Goal: Task Accomplishment & Management: Use online tool/utility

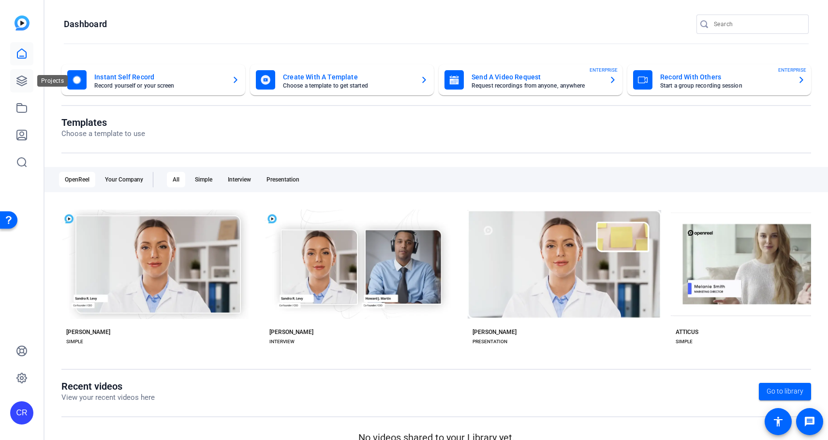
click at [22, 77] on icon at bounding box center [22, 81] width 12 height 12
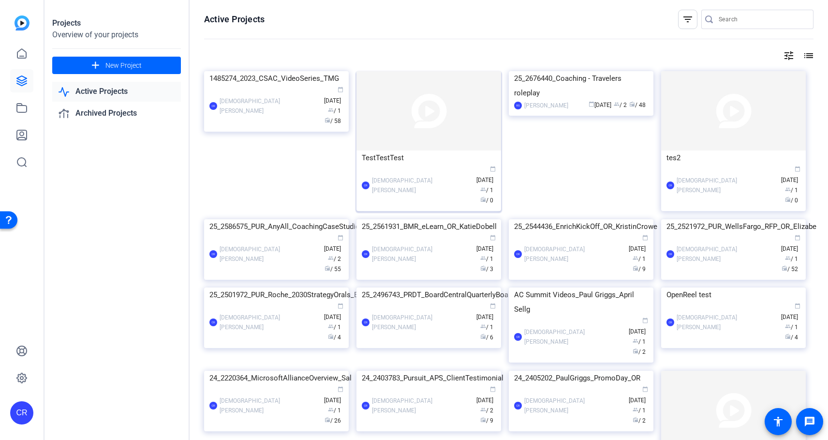
click at [382, 115] on img at bounding box center [429, 110] width 145 height 79
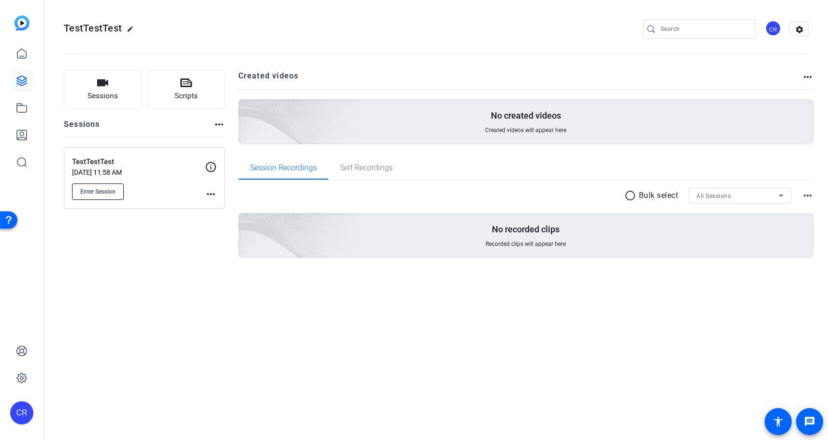
click at [105, 194] on span "Enter Session" at bounding box center [97, 192] width 35 height 8
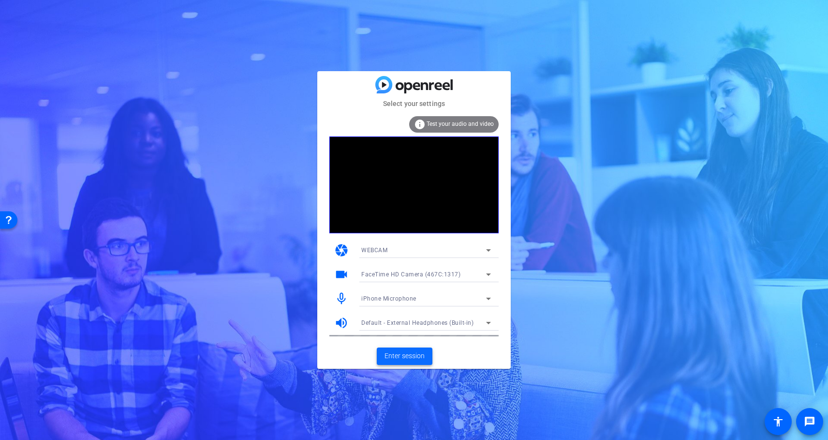
click at [399, 353] on span "Enter session" at bounding box center [405, 356] width 40 height 10
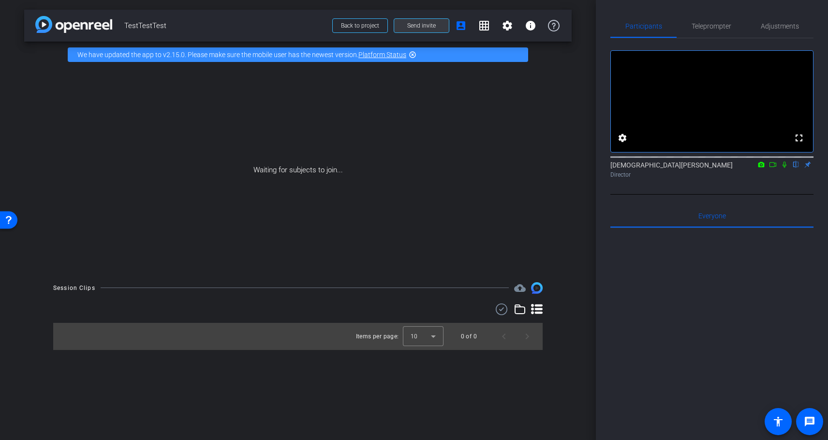
click at [413, 28] on span "Send invite" at bounding box center [421, 26] width 29 height 8
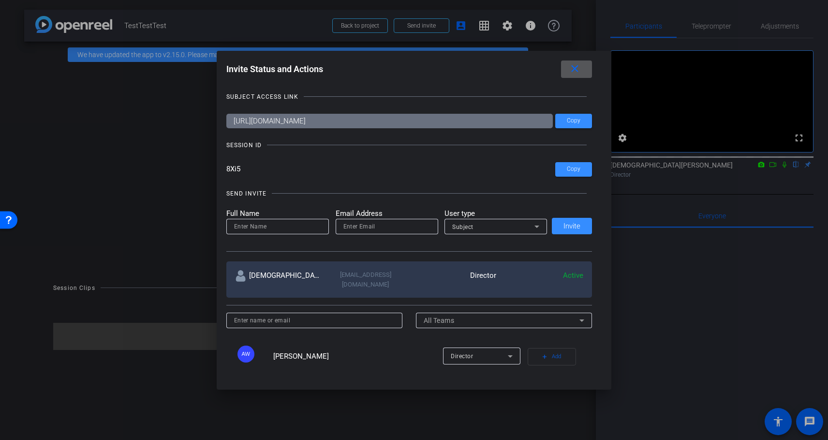
click at [577, 69] on mat-icon "close" at bounding box center [575, 69] width 12 height 12
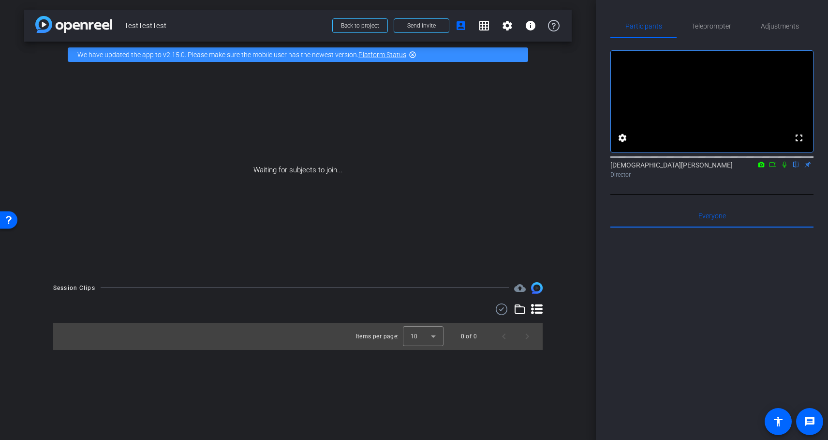
click at [783, 168] on icon at bounding box center [785, 164] width 8 height 7
click at [775, 168] on icon at bounding box center [773, 164] width 8 height 7
click at [798, 168] on icon at bounding box center [797, 164] width 8 height 7
click at [786, 168] on icon at bounding box center [785, 164] width 8 height 7
click at [420, 24] on span "Send invite" at bounding box center [421, 26] width 29 height 8
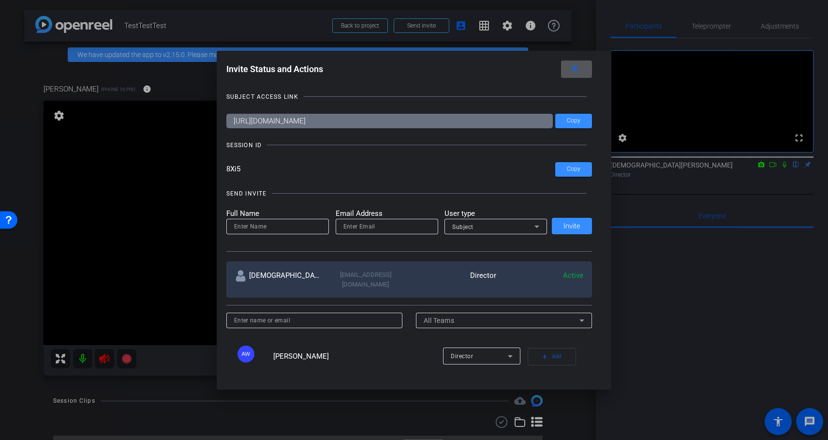
click at [579, 70] on mat-icon "close" at bounding box center [575, 69] width 12 height 12
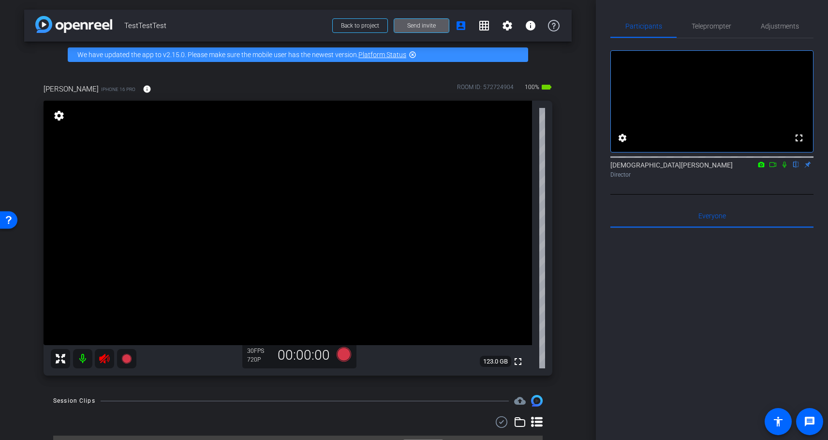
scroll to position [23, 0]
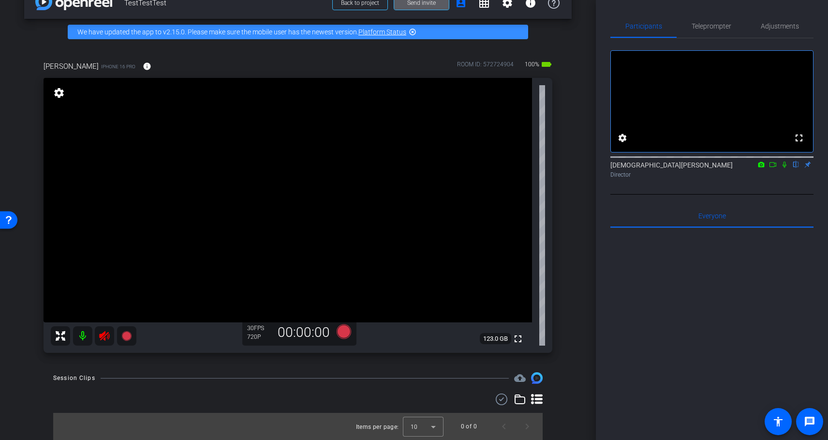
click at [101, 337] on icon at bounding box center [104, 336] width 10 height 10
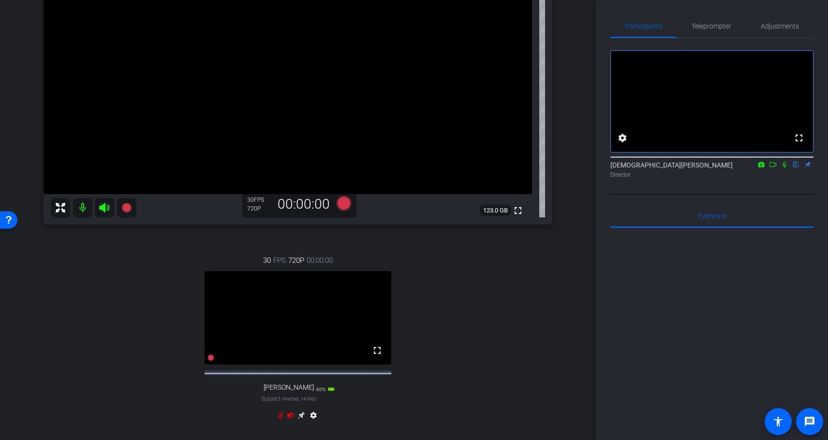
scroll to position [245, 0]
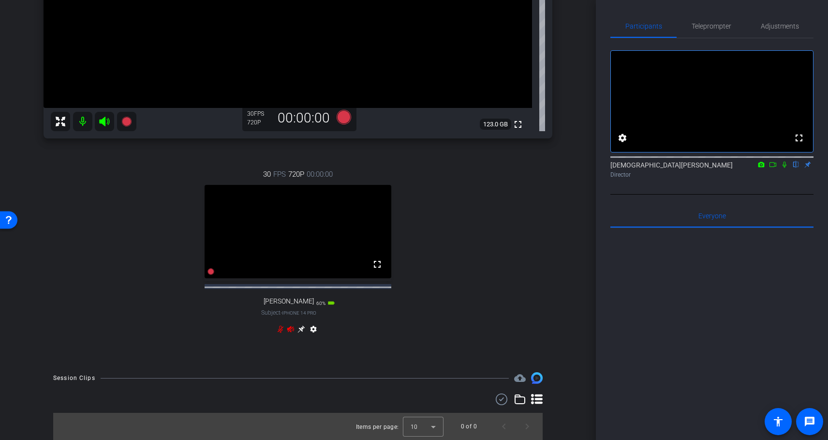
click at [282, 331] on icon at bounding box center [281, 329] width 8 height 8
click at [291, 331] on icon at bounding box center [290, 329] width 7 height 6
click at [80, 113] on mat-icon at bounding box center [82, 121] width 19 height 19
click at [81, 115] on mat-icon at bounding box center [82, 121] width 19 height 19
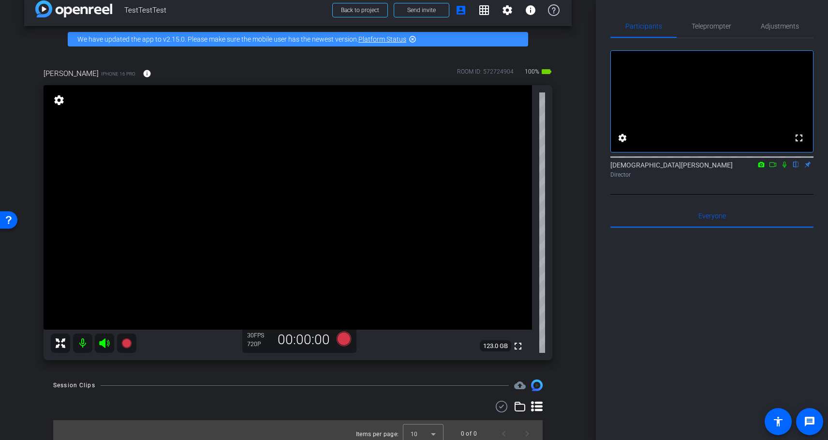
scroll to position [23, 0]
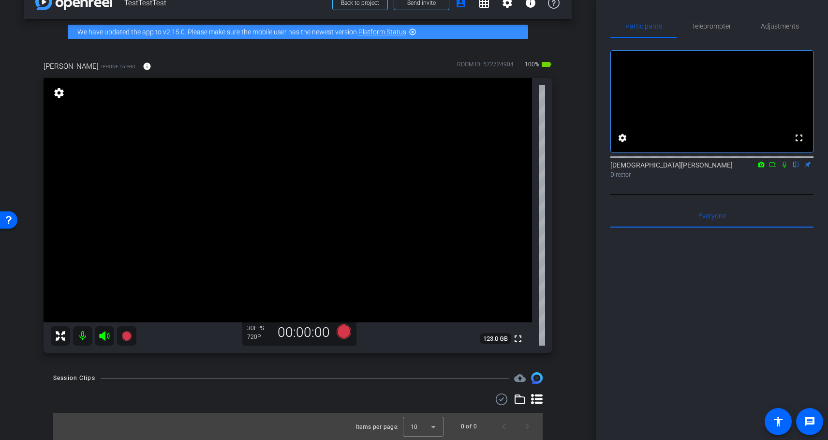
click at [785, 168] on icon at bounding box center [785, 164] width 8 height 7
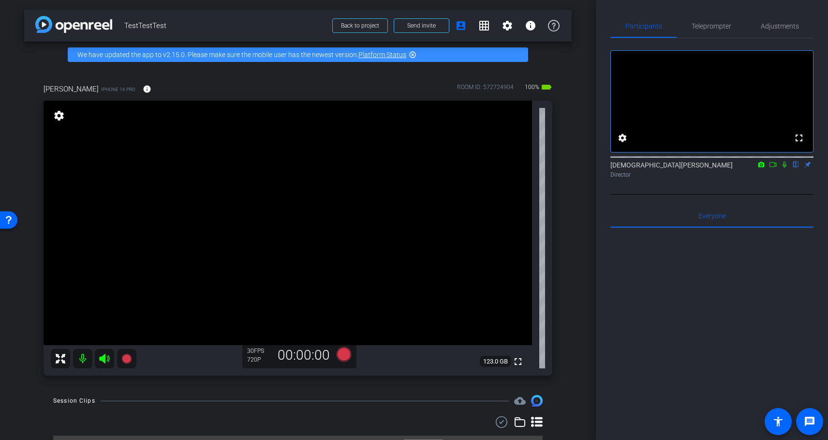
click at [784, 168] on icon at bounding box center [785, 165] width 4 height 6
click at [784, 168] on icon at bounding box center [785, 165] width 5 height 6
click at [768, 169] on mat-icon at bounding box center [774, 164] width 12 height 9
click at [785, 167] on icon at bounding box center [784, 164] width 5 height 5
click at [776, 167] on icon at bounding box center [773, 164] width 7 height 5
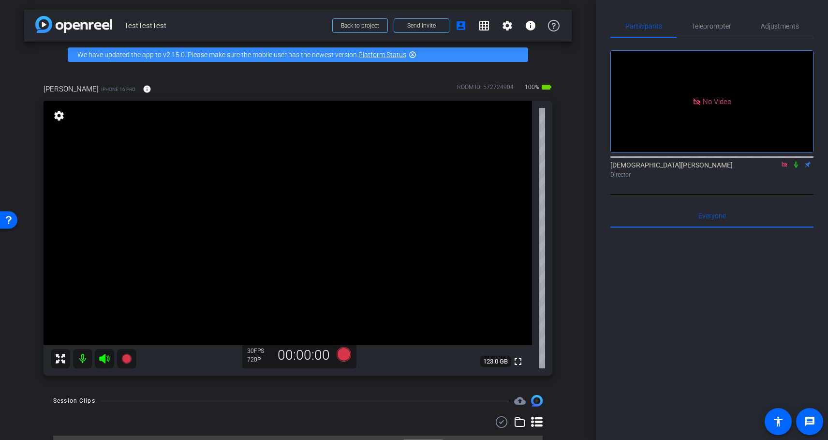
click at [787, 168] on icon at bounding box center [785, 164] width 8 height 7
click at [582, 228] on div "arrow_back TestTestTest Back to project Send invite account_box grid_on setting…" at bounding box center [298, 220] width 596 height 440
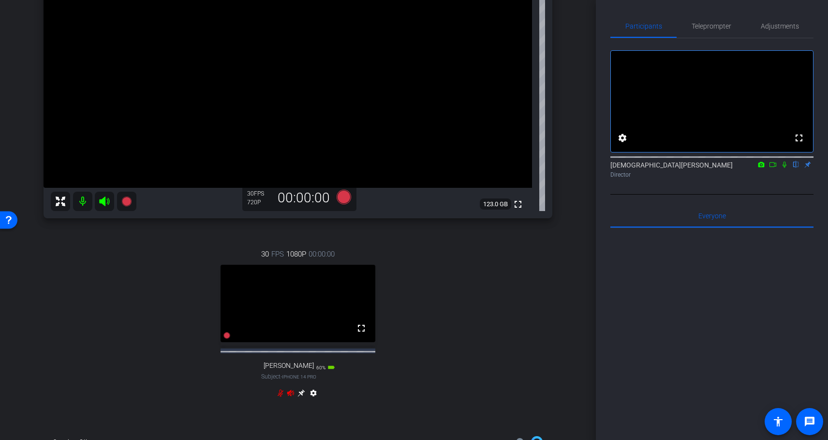
scroll to position [167, 0]
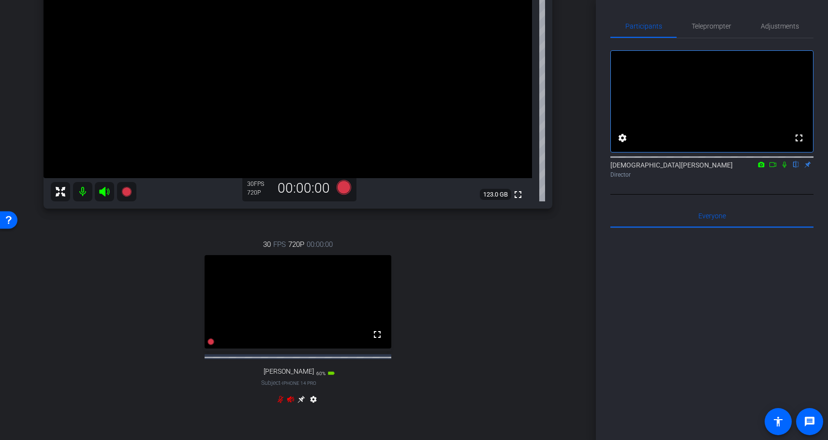
click at [291, 403] on icon at bounding box center [291, 399] width 8 height 8
click at [282, 403] on icon at bounding box center [281, 399] width 6 height 7
click at [84, 192] on mat-icon at bounding box center [82, 191] width 19 height 19
click at [105, 191] on icon at bounding box center [104, 192] width 10 height 10
click at [281, 403] on icon at bounding box center [281, 399] width 6 height 7
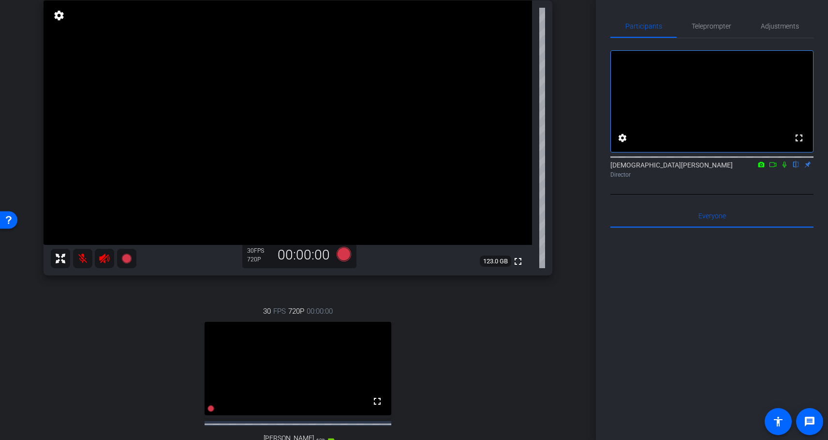
scroll to position [95, 0]
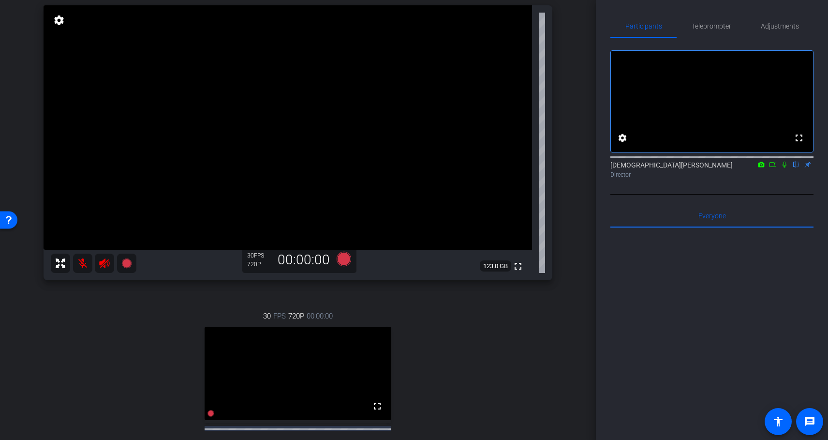
click at [85, 261] on mat-icon at bounding box center [82, 263] width 19 height 19
click at [106, 266] on icon at bounding box center [105, 263] width 12 height 12
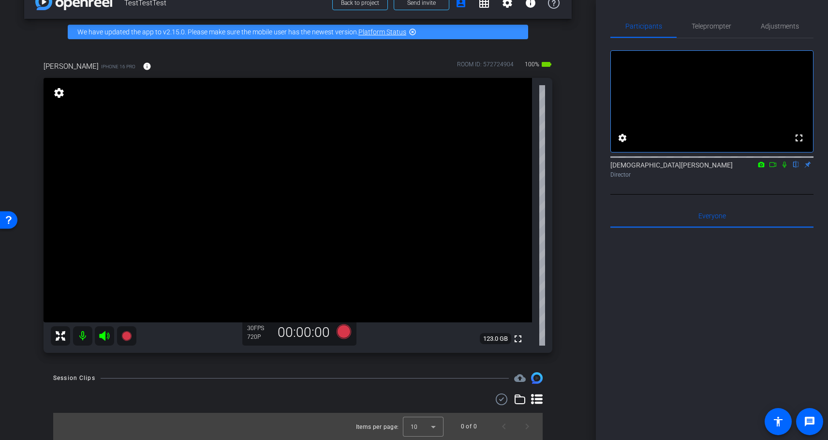
scroll to position [23, 0]
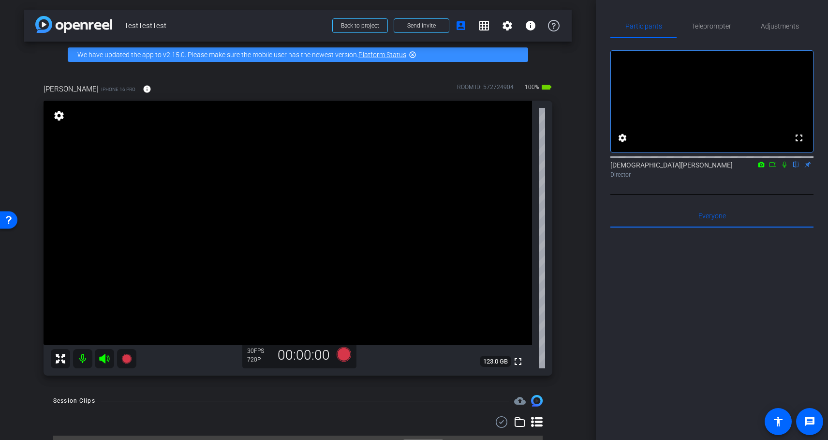
scroll to position [23, 0]
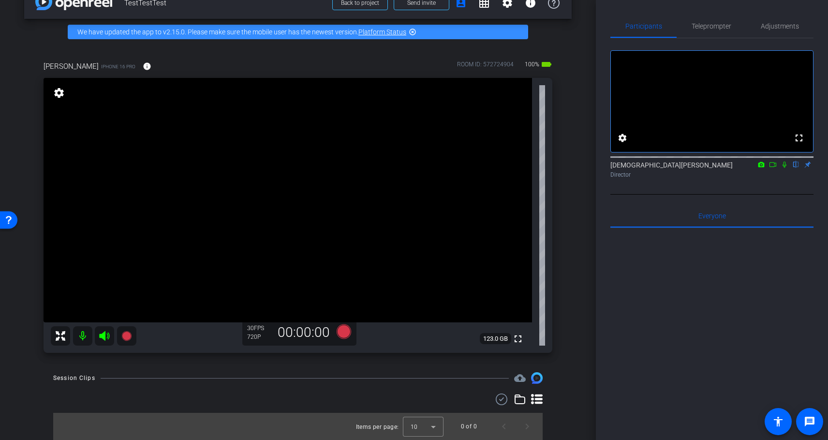
click at [105, 335] on icon at bounding box center [105, 336] width 12 height 12
click at [105, 334] on icon at bounding box center [104, 336] width 10 height 10
click at [143, 65] on mat-icon "info" at bounding box center [147, 66] width 9 height 9
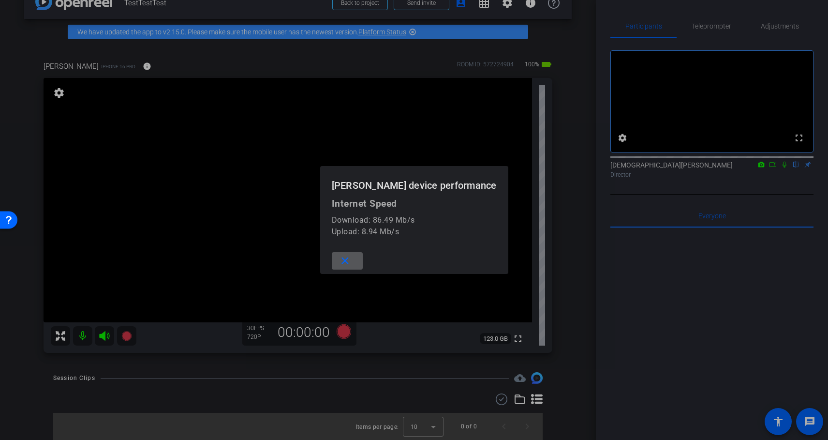
click at [351, 260] on mat-icon "close" at bounding box center [345, 261] width 12 height 12
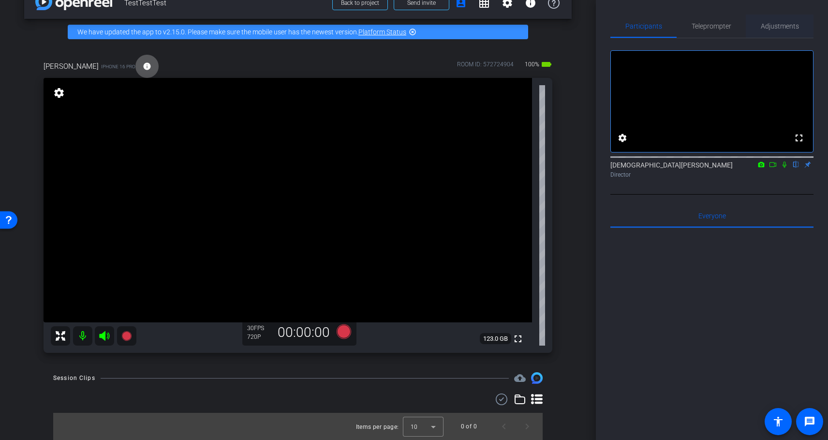
click at [787, 27] on span "Adjustments" at bounding box center [780, 26] width 38 height 7
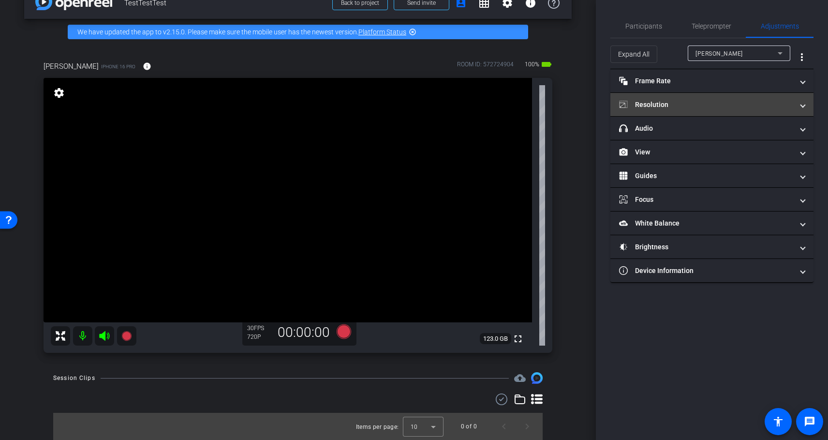
click at [805, 103] on span at bounding box center [803, 105] width 4 height 10
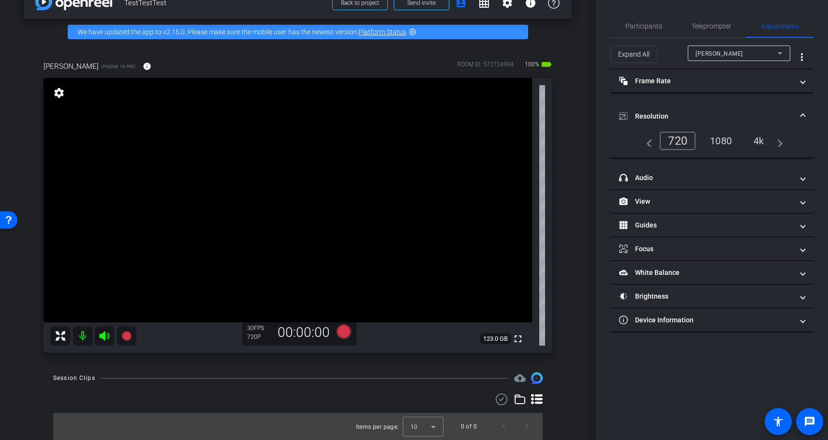
click at [761, 141] on div "4k" at bounding box center [759, 141] width 25 height 16
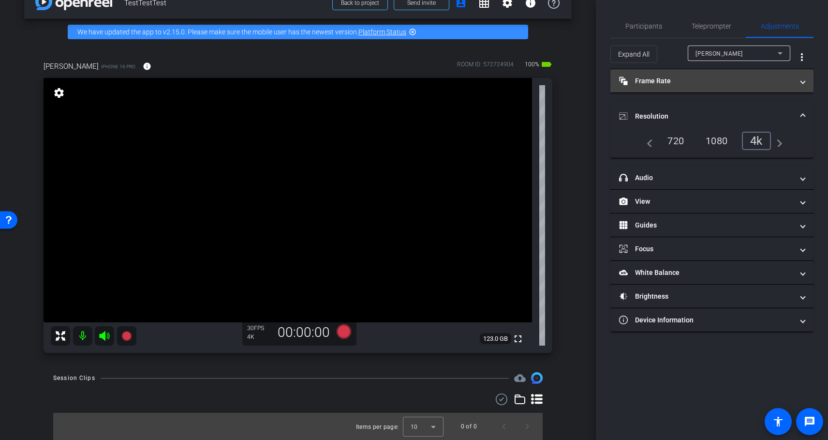
click at [804, 81] on span at bounding box center [803, 81] width 4 height 10
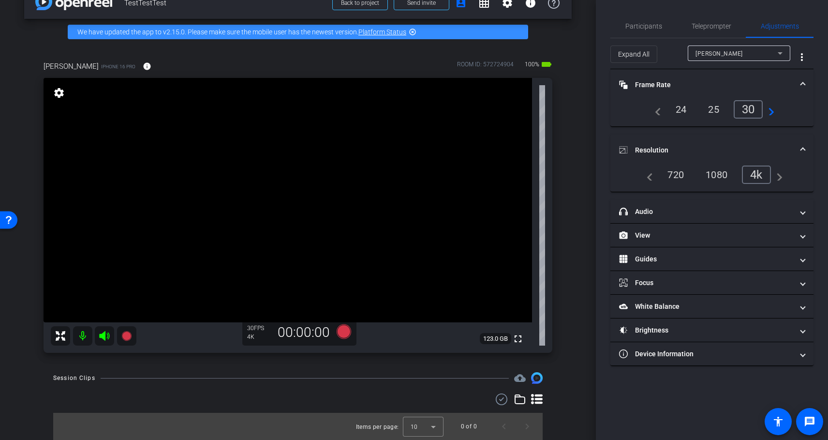
click at [680, 110] on div "24" at bounding box center [682, 109] width 26 height 16
click at [805, 82] on span at bounding box center [803, 85] width 4 height 10
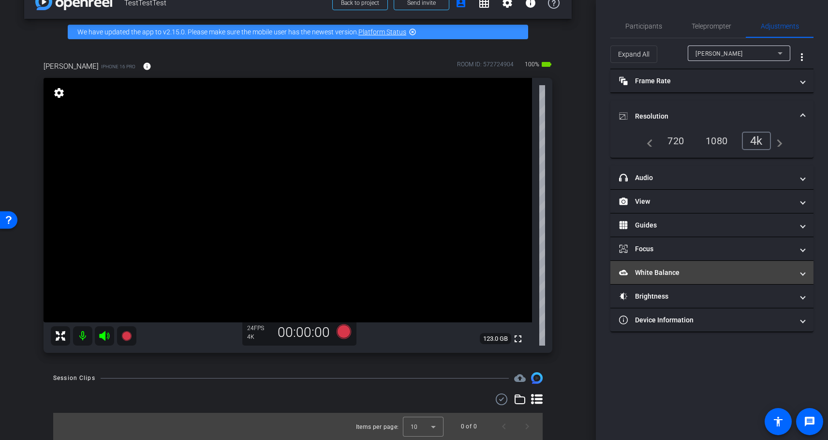
click at [804, 273] on span at bounding box center [803, 273] width 4 height 10
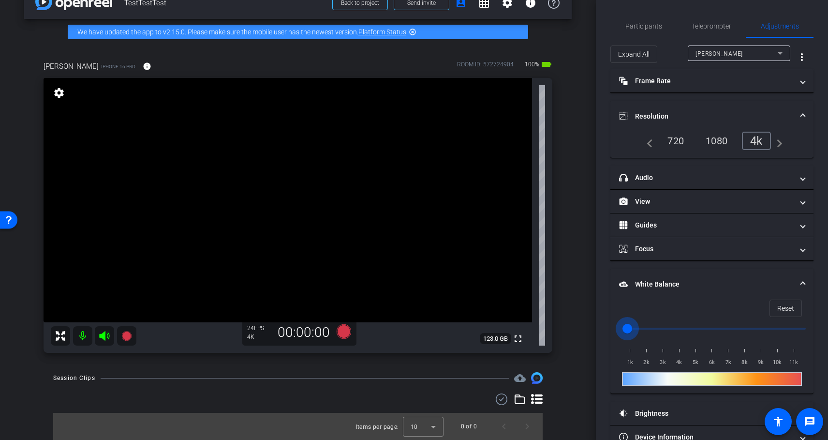
click at [628, 328] on input "range" at bounding box center [716, 328] width 200 height 21
click at [632, 326] on input "range" at bounding box center [716, 328] width 200 height 21
click at [636, 326] on input "range" at bounding box center [716, 328] width 200 height 21
drag, startPoint x: 634, startPoint y: 328, endPoint x: 651, endPoint y: 328, distance: 16.9
click at [651, 328] on input "range" at bounding box center [716, 328] width 200 height 21
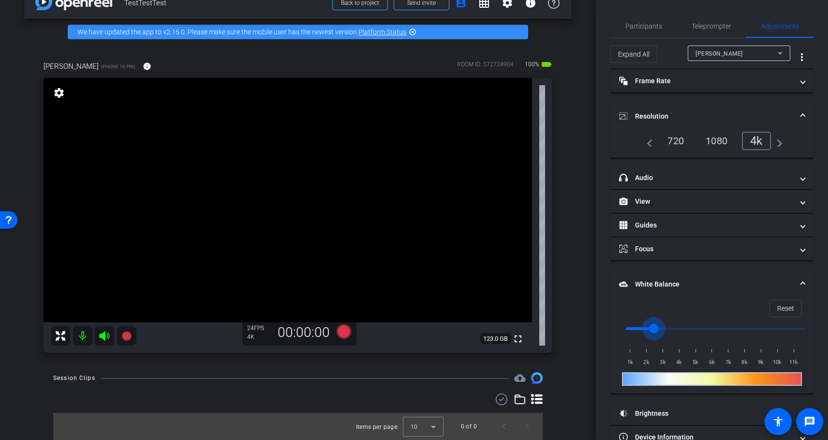
drag, startPoint x: 652, startPoint y: 328, endPoint x: 672, endPoint y: 328, distance: 19.8
click at [672, 328] on input "range" at bounding box center [716, 328] width 200 height 21
drag, startPoint x: 672, startPoint y: 328, endPoint x: 664, endPoint y: 328, distance: 7.7
click at [664, 328] on input "range" at bounding box center [716, 328] width 200 height 21
drag, startPoint x: 664, startPoint y: 328, endPoint x: 658, endPoint y: 328, distance: 6.8
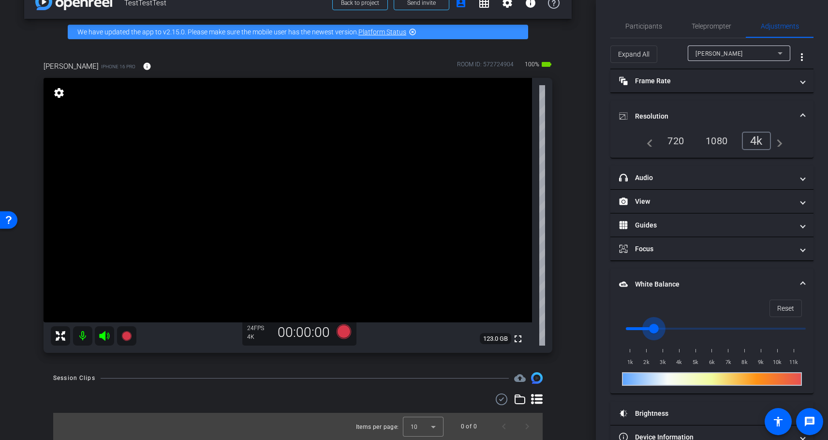
click at [658, 328] on input "range" at bounding box center [716, 328] width 200 height 21
drag, startPoint x: 654, startPoint y: 329, endPoint x: 648, endPoint y: 328, distance: 5.8
click at [648, 328] on input "range" at bounding box center [716, 328] width 200 height 21
drag, startPoint x: 648, startPoint y: 328, endPoint x: 654, endPoint y: 328, distance: 6.3
type input "2500"
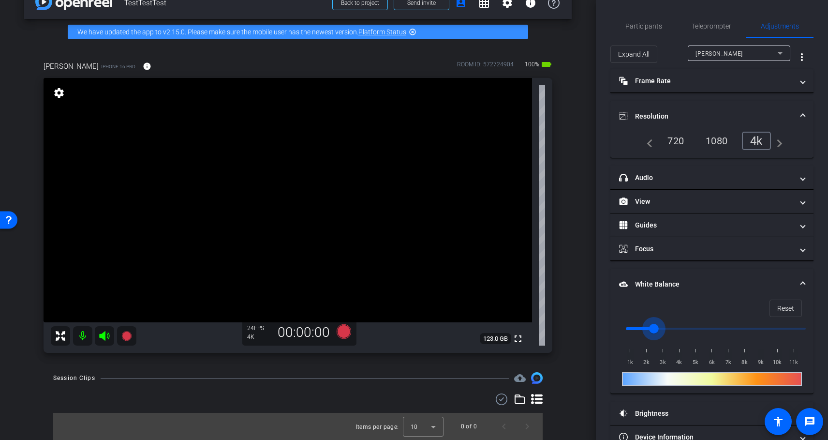
click at [654, 328] on input "range" at bounding box center [716, 328] width 200 height 21
click at [343, 331] on icon at bounding box center [344, 331] width 15 height 15
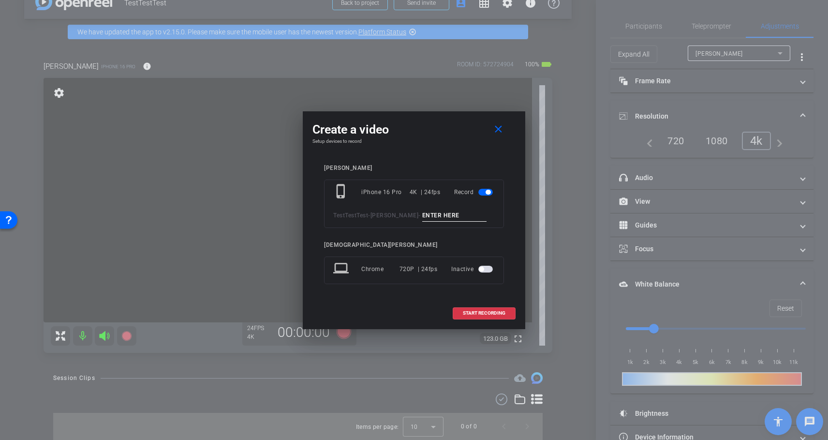
click at [422, 215] on input at bounding box center [454, 216] width 65 height 12
type input "test"
click at [468, 314] on span "START RECORDING" at bounding box center [484, 313] width 43 height 5
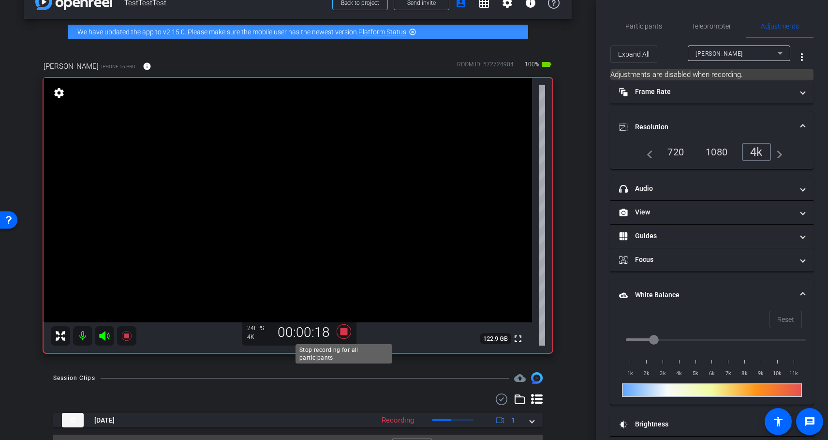
click at [345, 331] on icon at bounding box center [344, 331] width 15 height 15
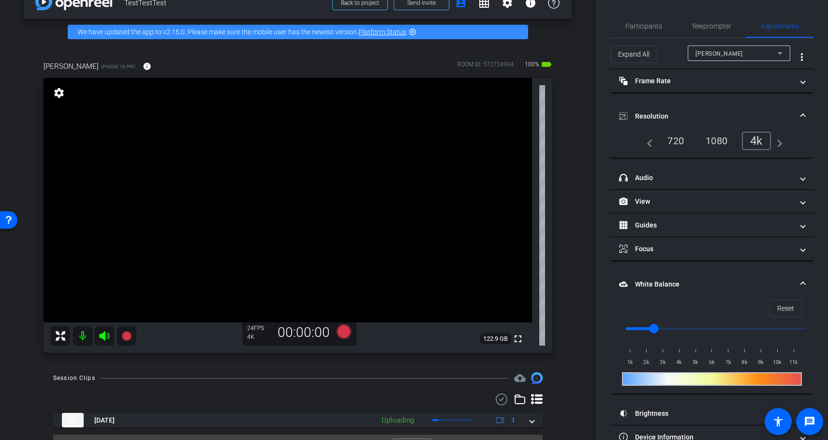
scroll to position [45, 0]
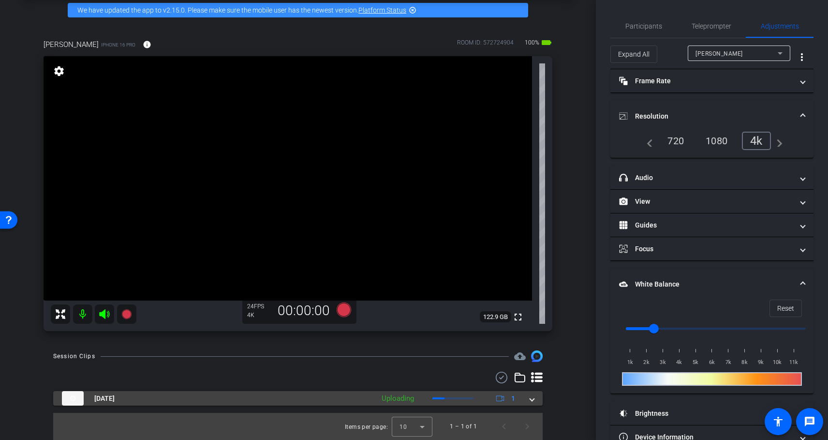
click at [533, 398] on span at bounding box center [532, 398] width 4 height 10
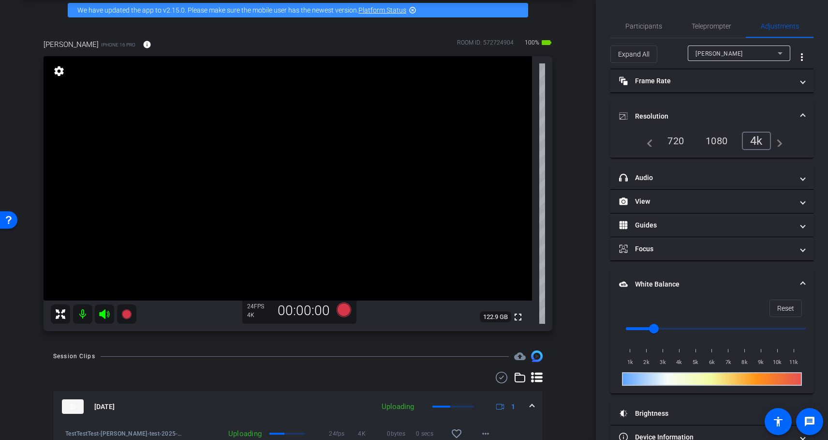
scroll to position [94, 0]
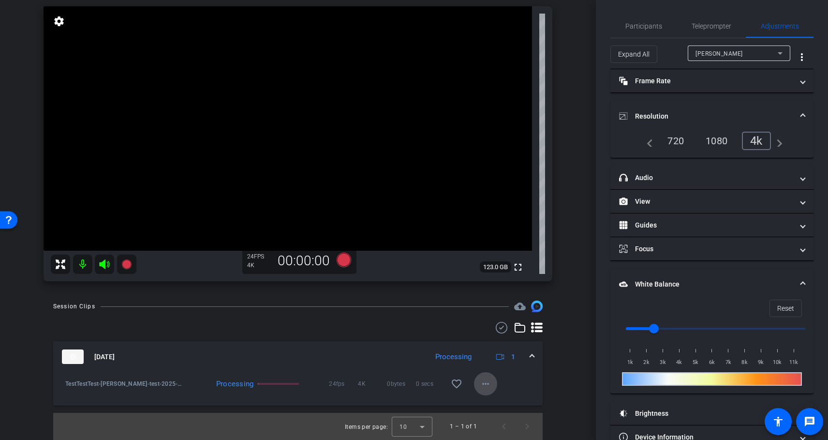
click at [484, 383] on mat-icon "more_horiz" at bounding box center [486, 384] width 12 height 12
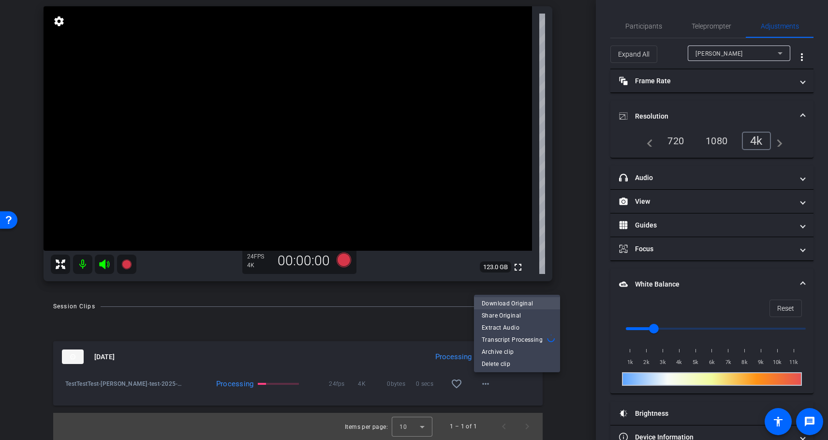
click at [533, 303] on span "Download Original" at bounding box center [517, 304] width 71 height 12
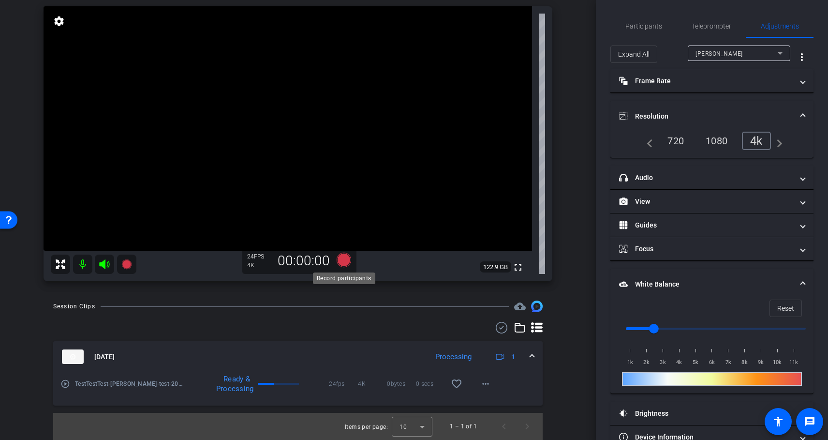
click at [343, 261] on icon at bounding box center [344, 260] width 15 height 15
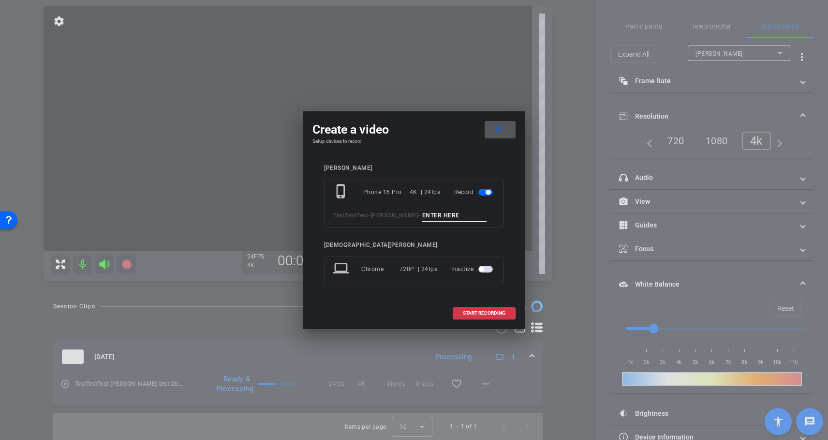
click at [422, 212] on input at bounding box center [454, 216] width 65 height 12
drag, startPoint x: 460, startPoint y: 216, endPoint x: 378, endPoint y: 218, distance: 81.8
click at [378, 218] on div "TestTestTest - [PERSON_NAME] Take 1" at bounding box center [414, 216] width 162 height 12
type input "[PERSON_NAME] Take 1"
click at [479, 313] on span "START RECORDING" at bounding box center [484, 313] width 43 height 5
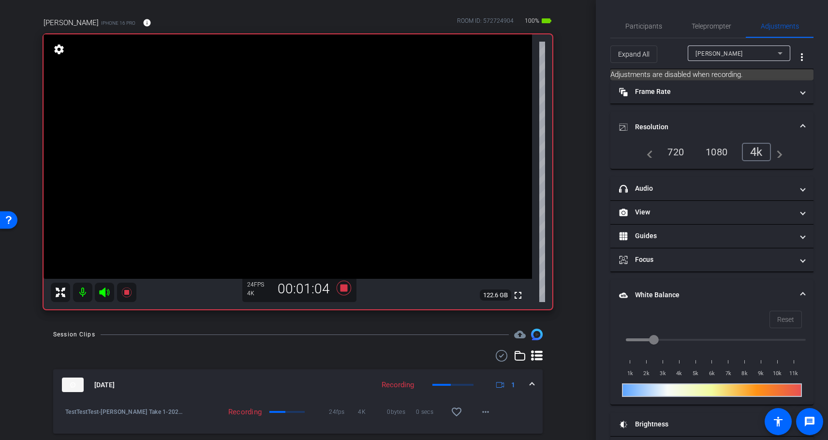
scroll to position [70, 0]
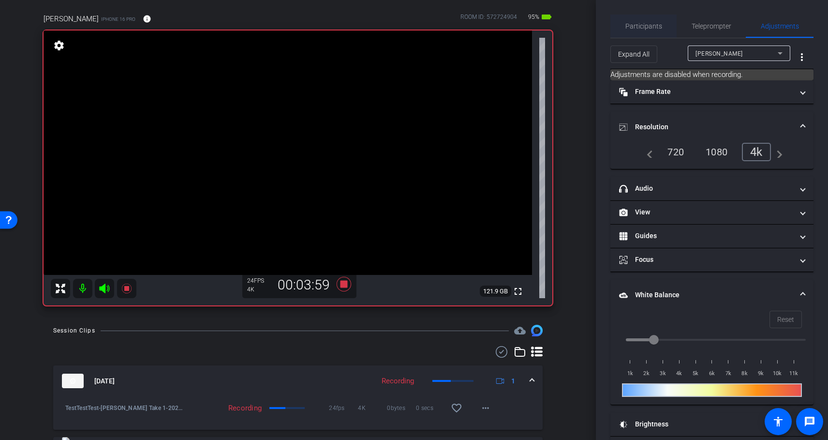
click at [641, 26] on span "Participants" at bounding box center [644, 26] width 37 height 7
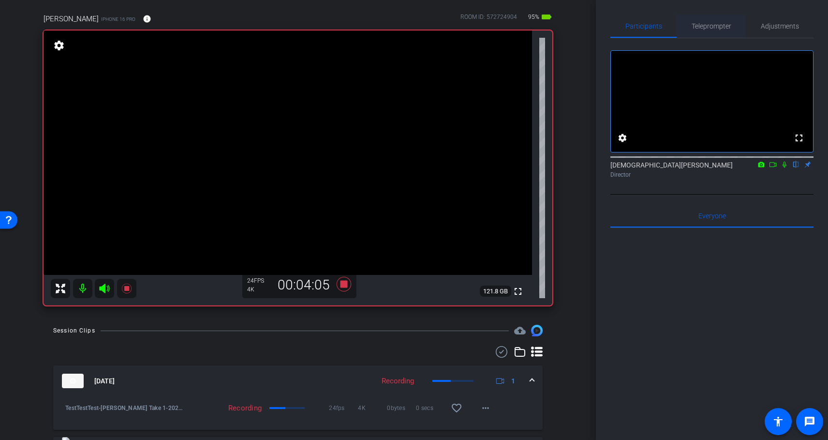
click at [716, 29] on span "Teleprompter" at bounding box center [712, 26] width 40 height 7
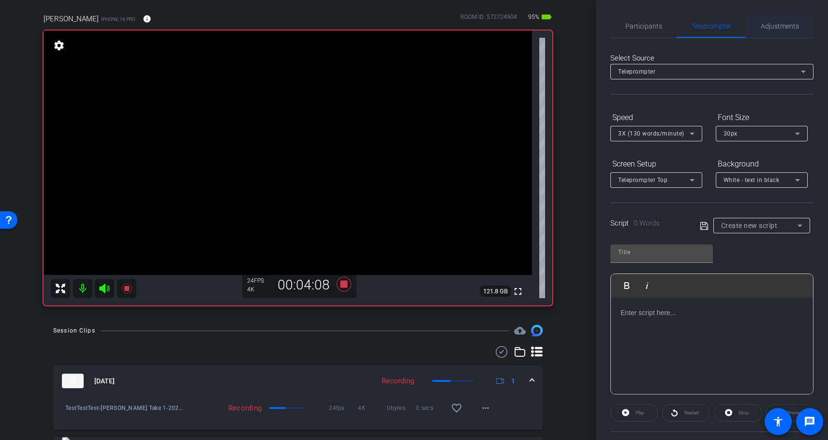
click at [788, 26] on span "Adjustments" at bounding box center [780, 26] width 38 height 7
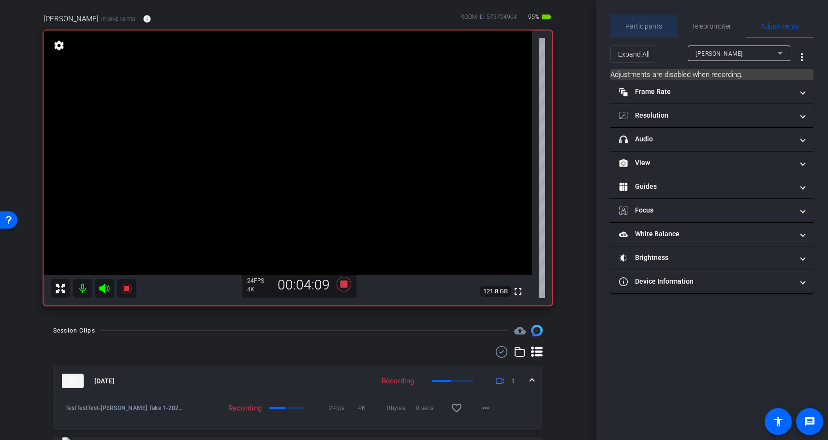
click at [641, 25] on span "Participants" at bounding box center [644, 26] width 37 height 7
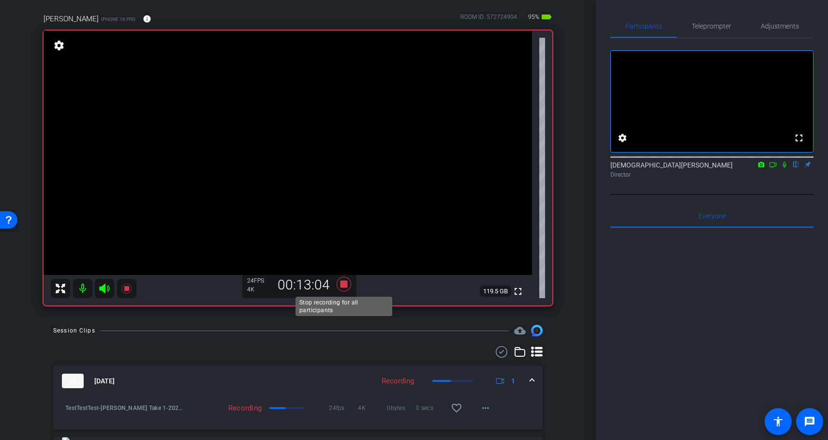
click at [346, 285] on icon at bounding box center [344, 284] width 15 height 15
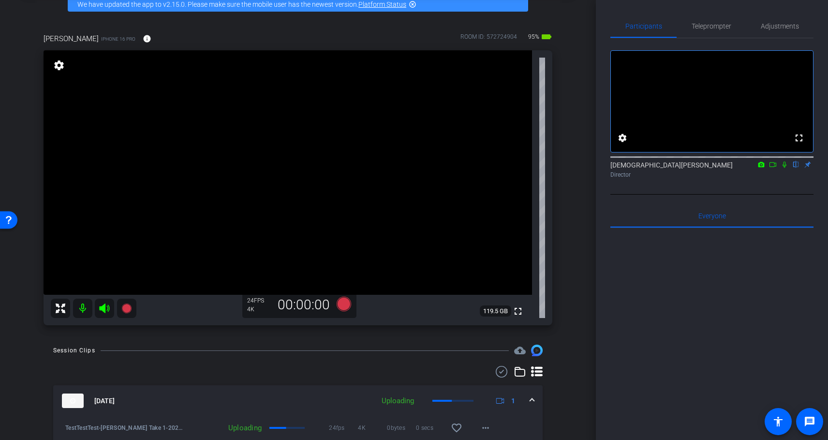
scroll to position [64, 0]
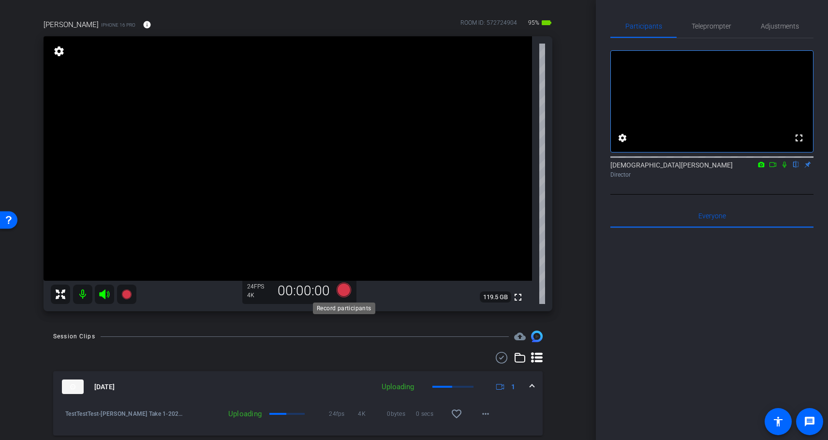
click at [346, 291] on icon at bounding box center [344, 290] width 15 height 15
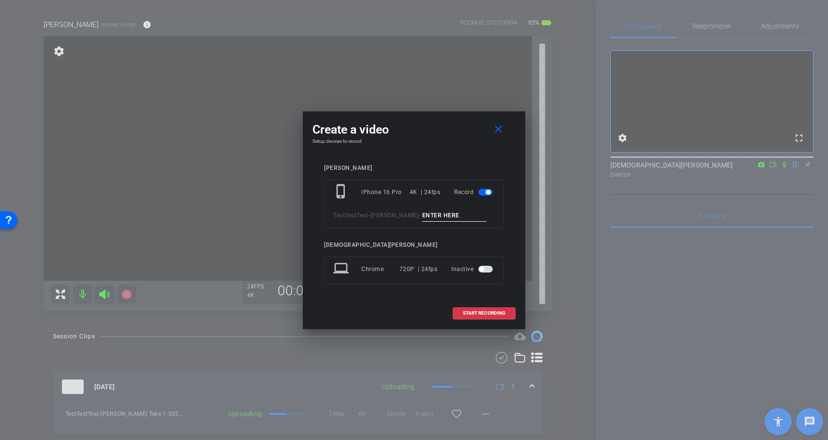
click at [422, 214] on input at bounding box center [454, 216] width 65 height 12
paste input "[PERSON_NAME] Take 1"
type input "[PERSON_NAME] Take 2"
click at [477, 312] on span "START RECORDING" at bounding box center [484, 313] width 43 height 5
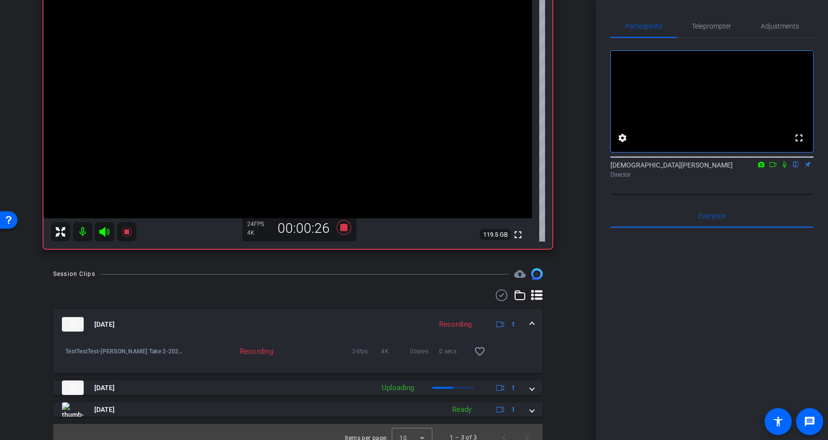
scroll to position [138, 0]
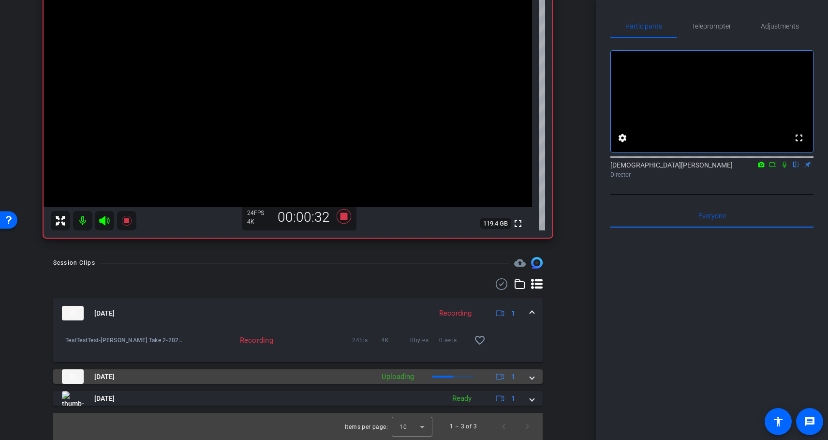
click at [532, 381] on mat-expansion-panel-header "[DATE] Uploading 1" at bounding box center [298, 376] width 490 height 15
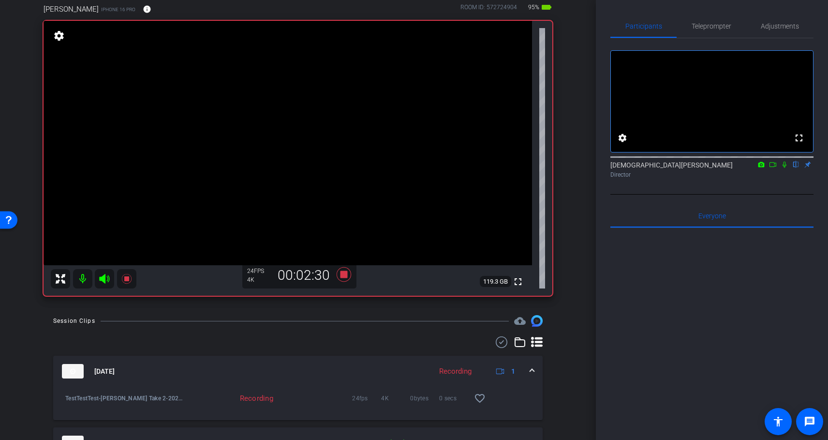
scroll to position [92, 0]
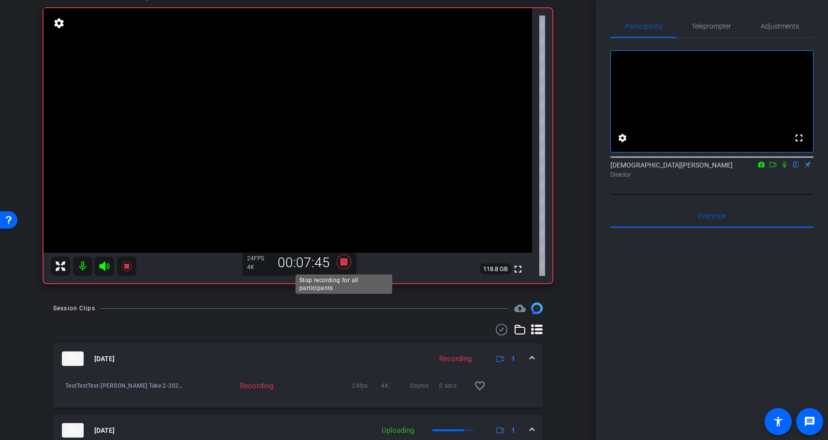
click at [344, 261] on icon at bounding box center [344, 262] width 15 height 15
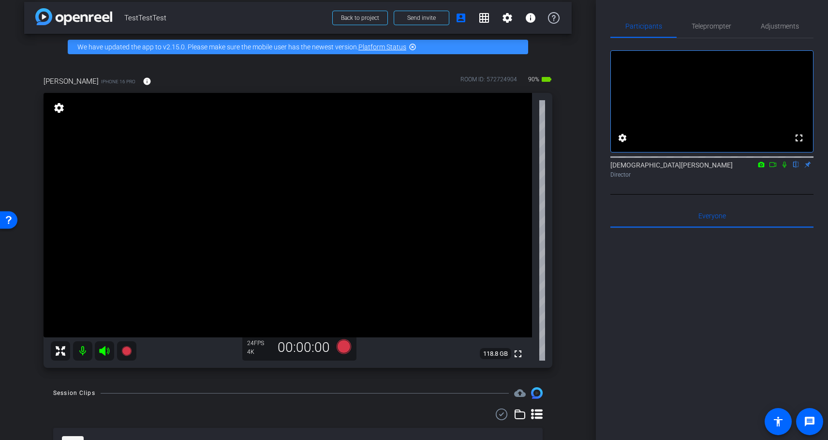
scroll to position [0, 0]
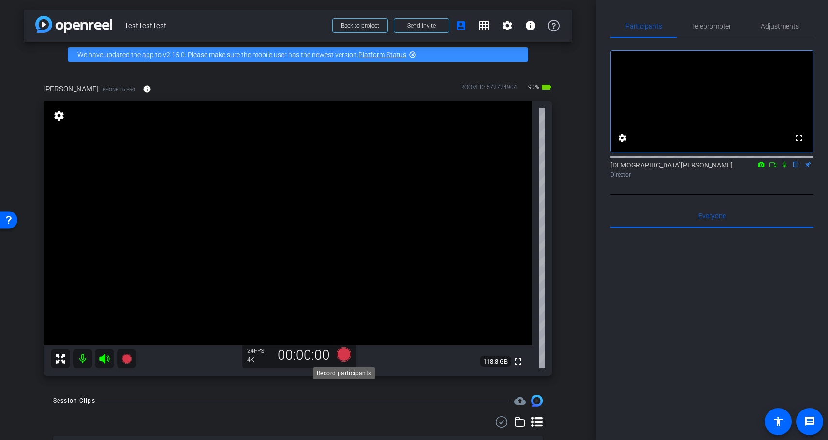
click at [348, 356] on icon at bounding box center [344, 354] width 15 height 15
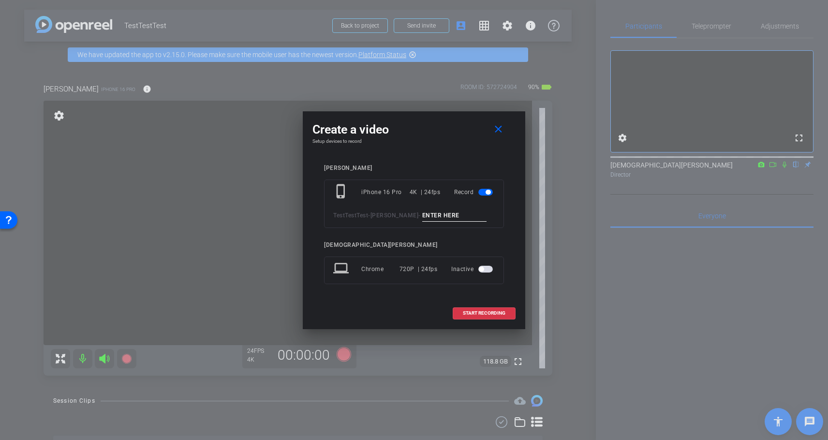
click at [422, 216] on input at bounding box center [454, 216] width 65 height 12
paste input "[PERSON_NAME] Take 1"
type input "[PERSON_NAME] Take 3"
click at [483, 314] on span "START RECORDING" at bounding box center [484, 313] width 43 height 5
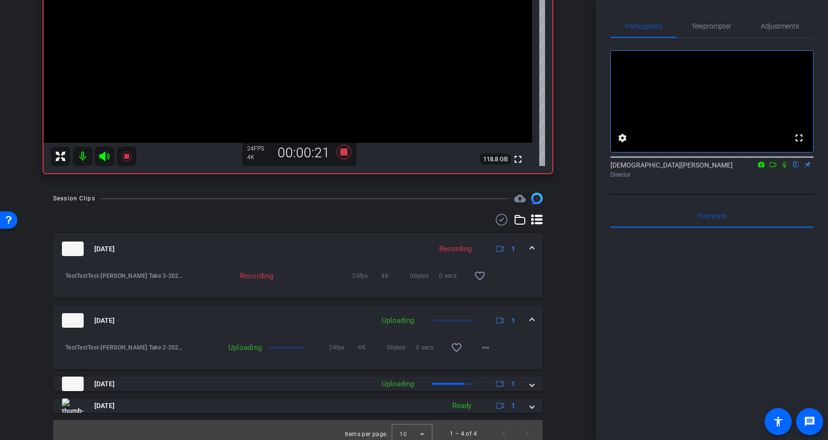
scroll to position [210, 0]
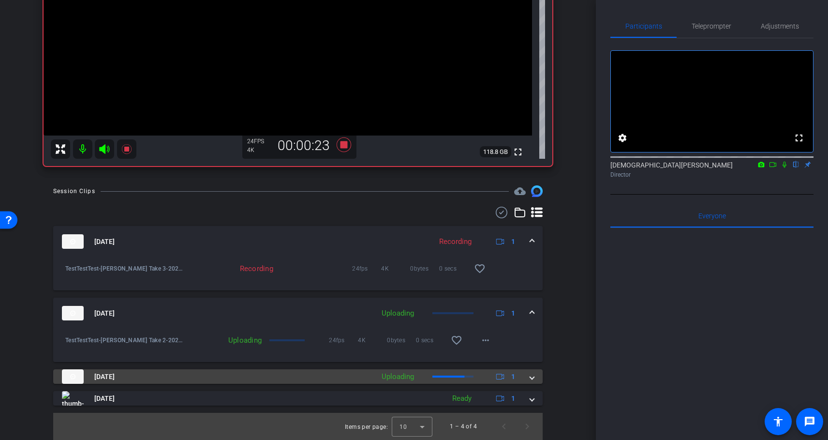
click at [534, 377] on span at bounding box center [532, 377] width 4 height 10
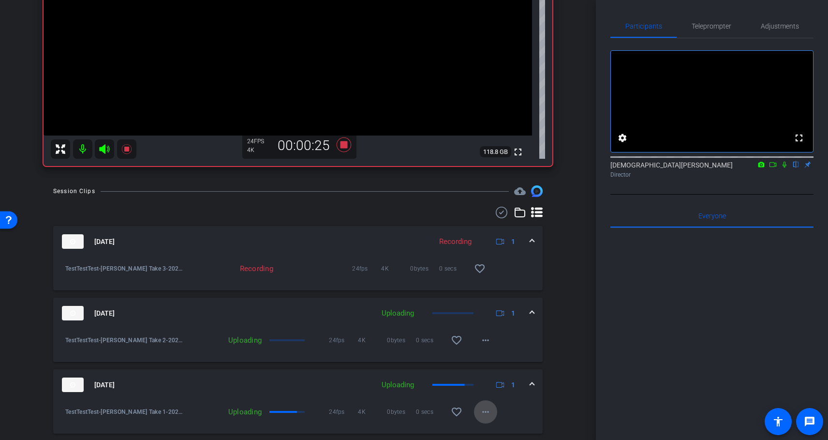
click at [490, 414] on mat-icon "more_horiz" at bounding box center [486, 412] width 12 height 12
click at [576, 379] on div at bounding box center [414, 220] width 828 height 440
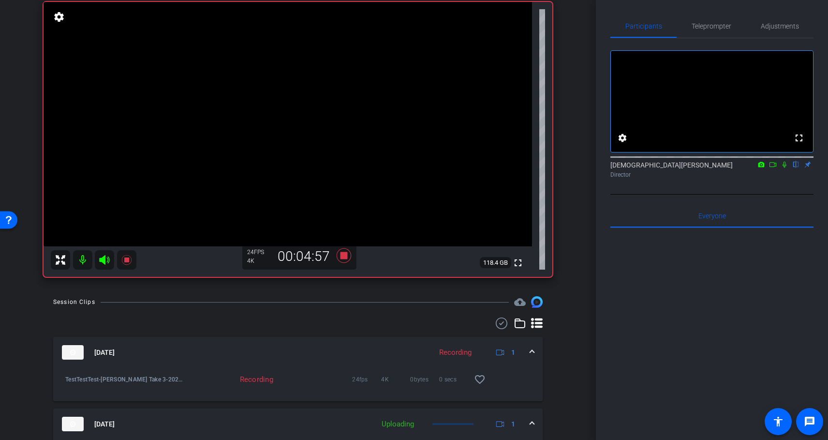
scroll to position [98, 0]
click at [346, 256] on icon at bounding box center [344, 256] width 15 height 15
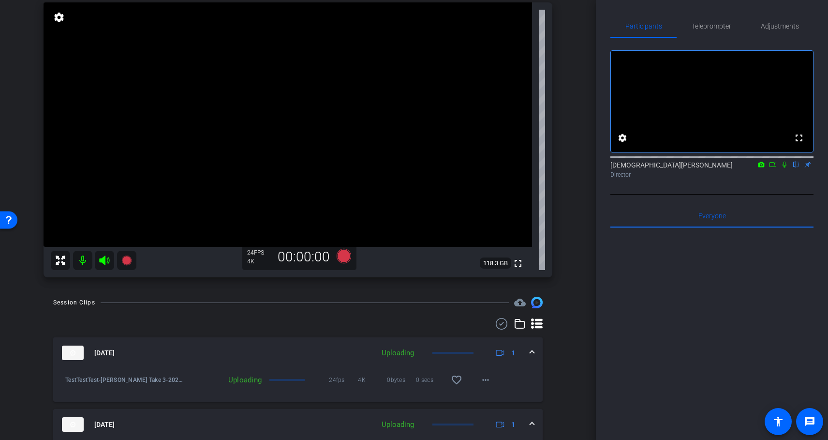
scroll to position [92, 0]
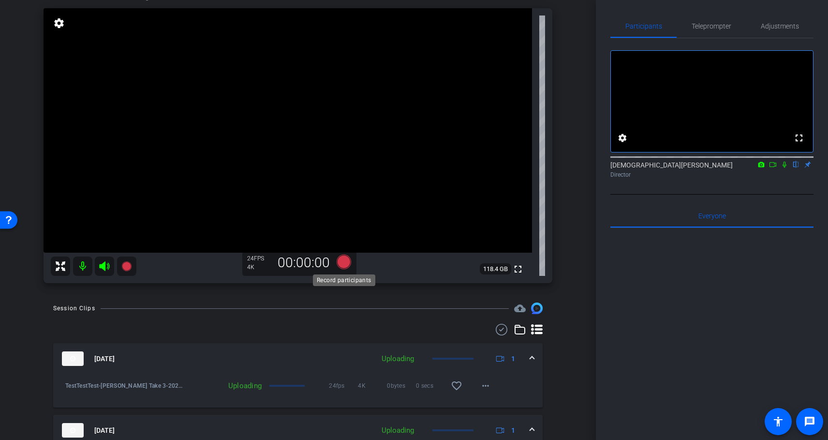
click at [346, 266] on icon at bounding box center [344, 262] width 15 height 15
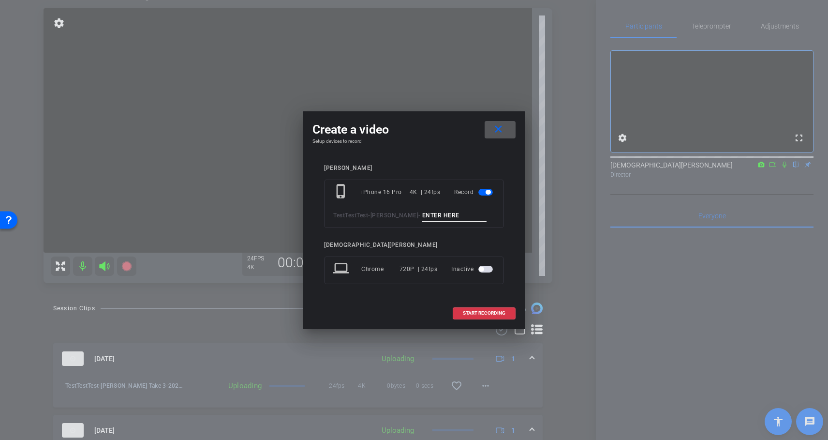
click at [422, 217] on input at bounding box center [454, 216] width 65 height 12
paste input "[PERSON_NAME] Take 1"
type input "[PERSON_NAME] Take 4"
click at [480, 317] on span at bounding box center [484, 312] width 62 height 23
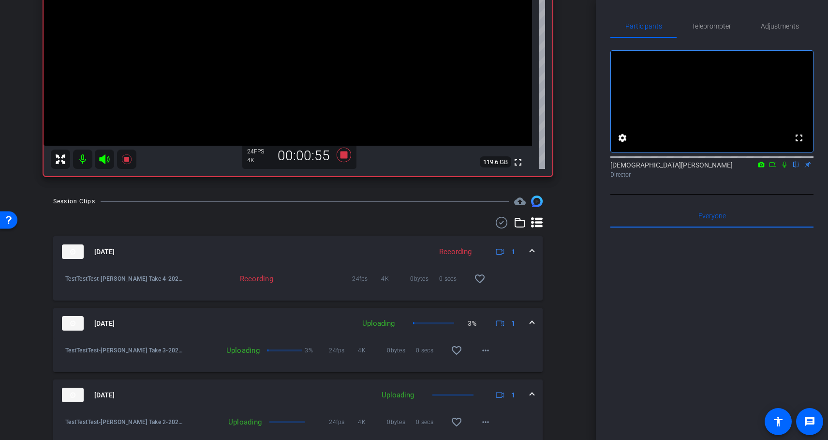
scroll to position [259, 0]
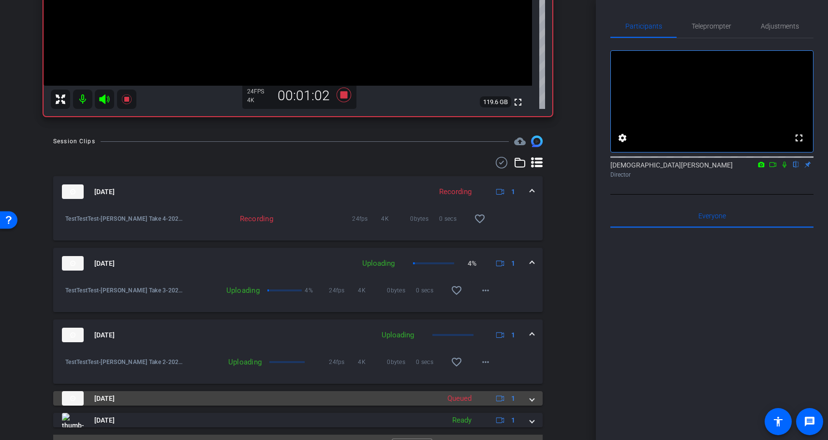
click at [533, 401] on span at bounding box center [532, 398] width 4 height 10
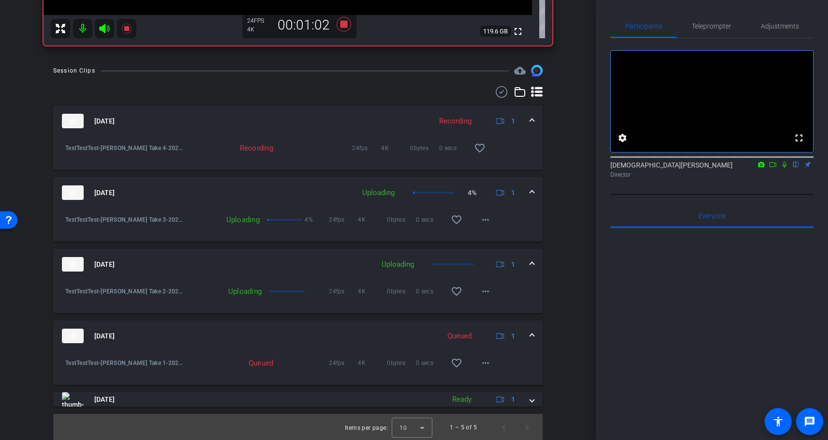
scroll to position [331, 0]
click at [487, 361] on mat-icon "more_horiz" at bounding box center [486, 362] width 12 height 12
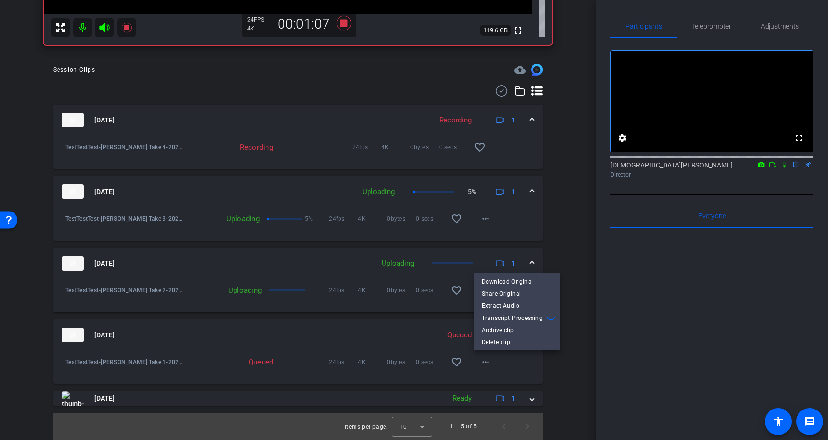
click at [573, 274] on div at bounding box center [414, 220] width 828 height 440
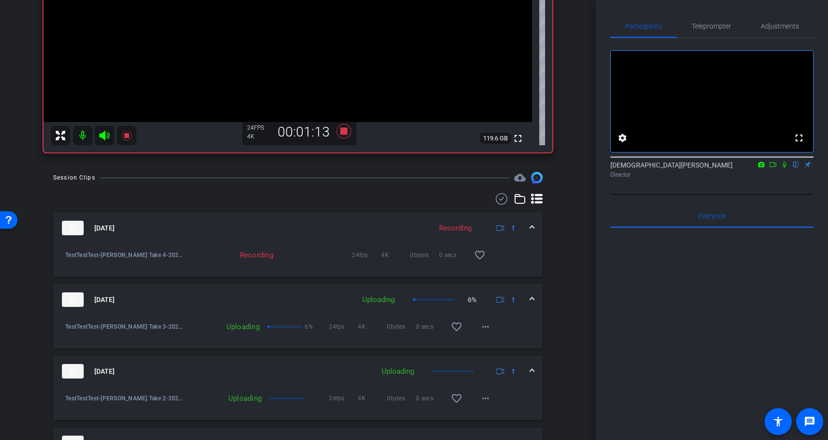
scroll to position [226, 0]
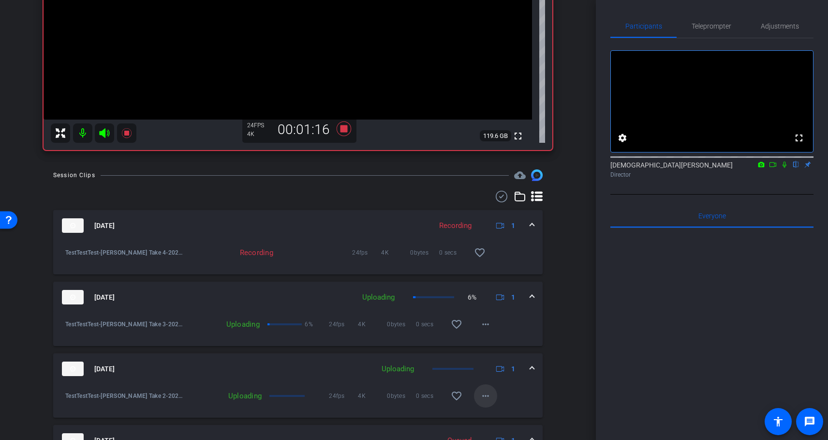
click at [488, 397] on mat-icon "more_horiz" at bounding box center [486, 396] width 12 height 12
click at [564, 364] on div at bounding box center [414, 220] width 828 height 440
click at [486, 328] on mat-icon "more_horiz" at bounding box center [486, 324] width 12 height 12
click at [572, 301] on div at bounding box center [414, 220] width 828 height 440
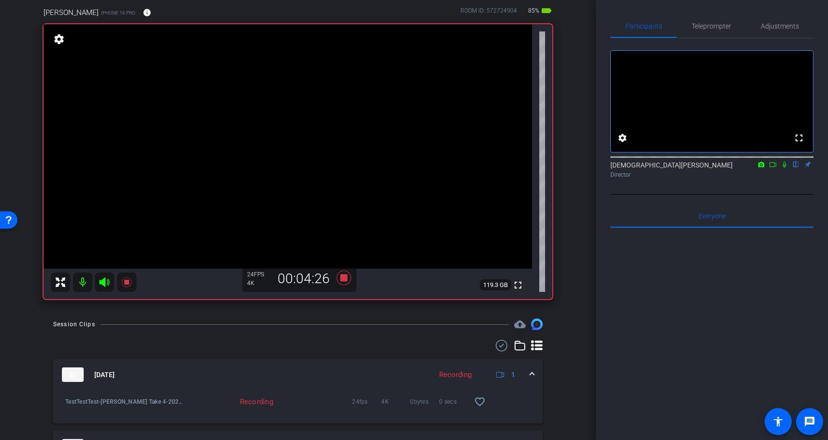
scroll to position [77, 0]
click at [345, 279] on icon at bounding box center [344, 277] width 15 height 15
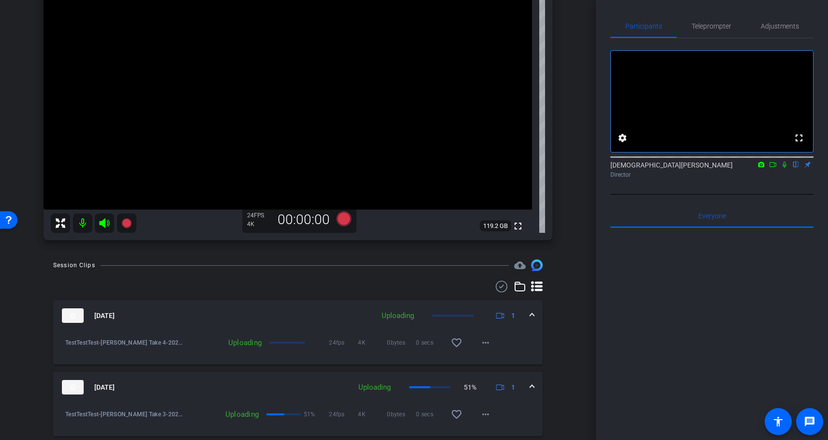
scroll to position [75, 0]
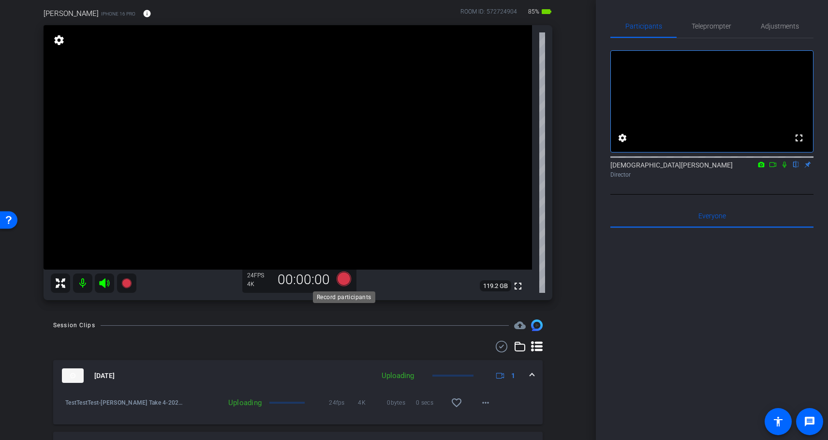
click at [345, 280] on icon at bounding box center [344, 278] width 15 height 15
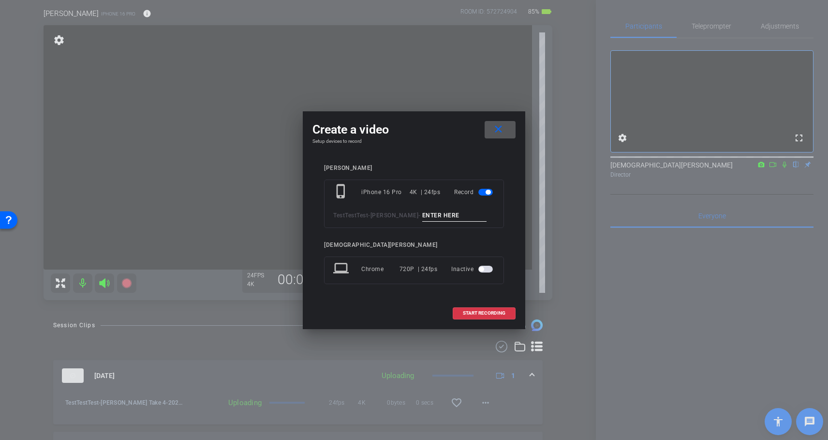
click at [422, 214] on input at bounding box center [454, 216] width 65 height 12
paste input "[PERSON_NAME] Take 1"
type input "[PERSON_NAME] Take 5"
click at [491, 316] on span at bounding box center [484, 312] width 62 height 23
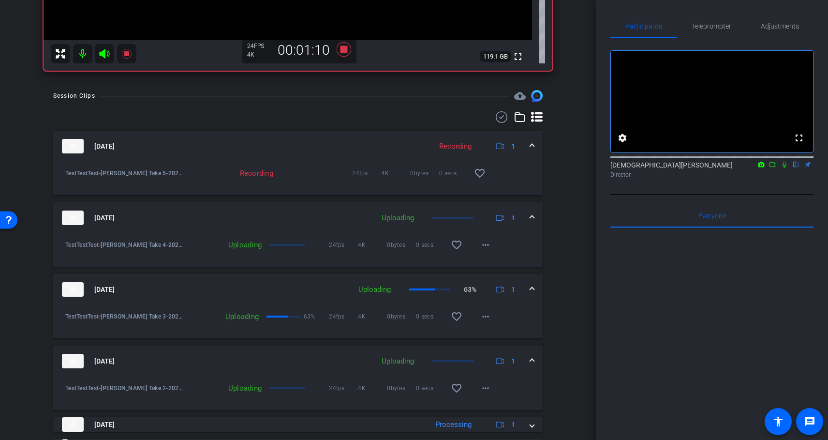
scroll to position [342, 0]
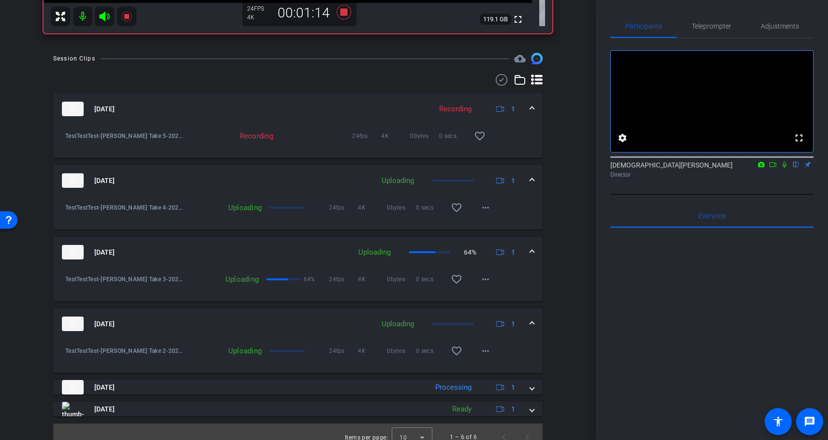
click at [531, 251] on span at bounding box center [532, 252] width 4 height 10
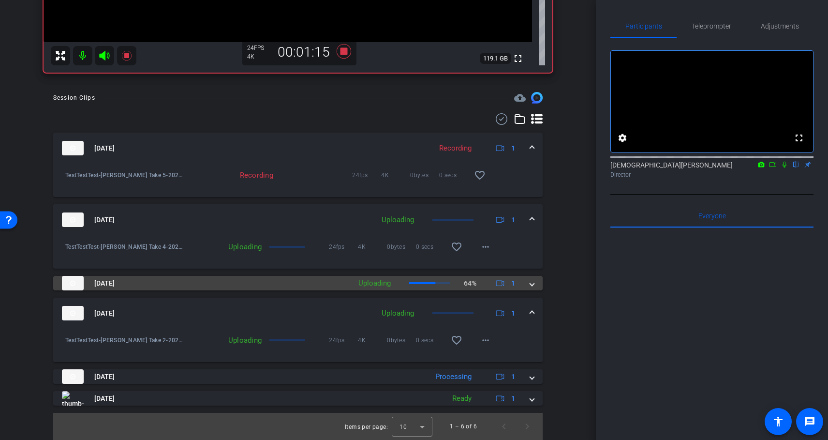
click at [529, 285] on div "[DATE] Uploading 64% 1" at bounding box center [296, 283] width 468 height 15
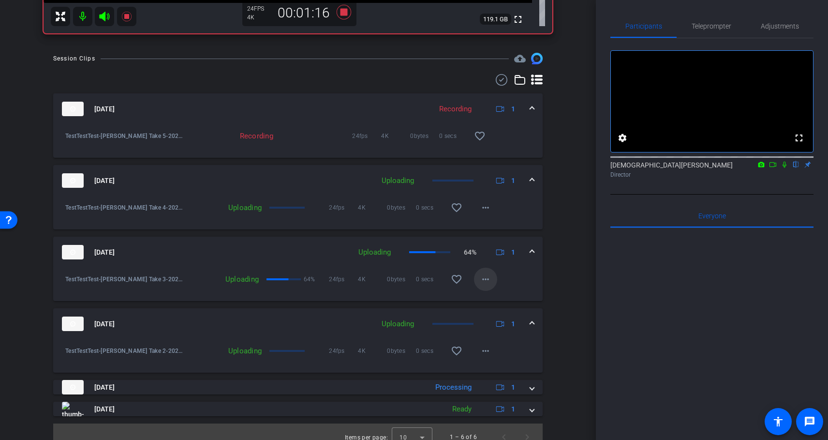
click at [483, 277] on mat-icon "more_horiz" at bounding box center [486, 279] width 12 height 12
click at [550, 250] on div at bounding box center [414, 220] width 828 height 440
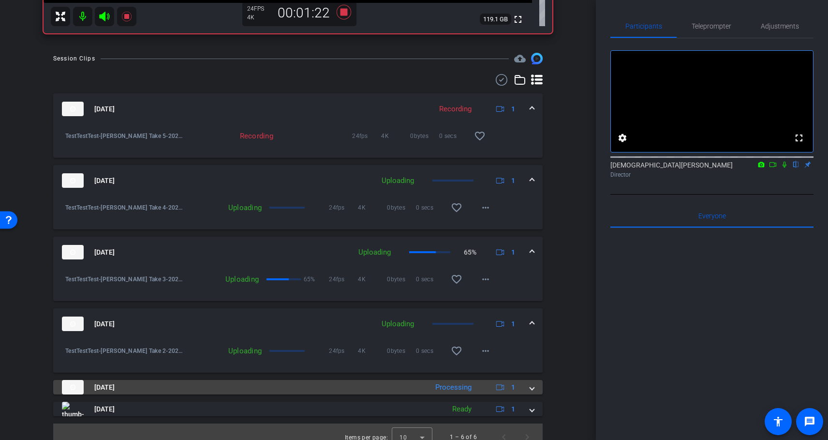
click at [531, 388] on span at bounding box center [532, 387] width 4 height 10
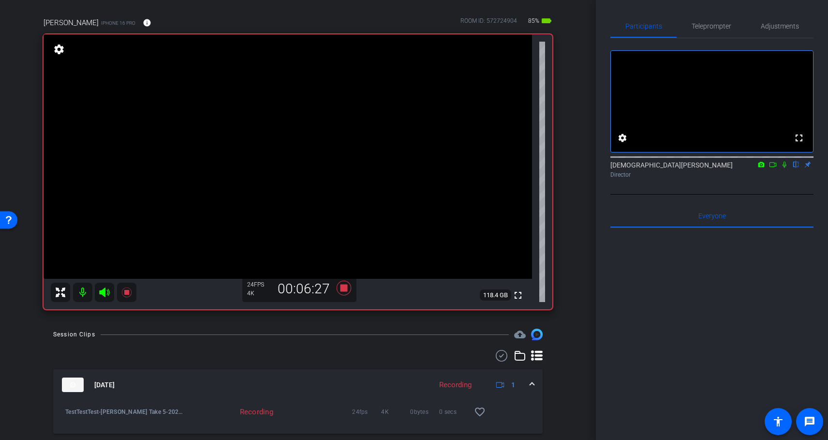
scroll to position [30, 0]
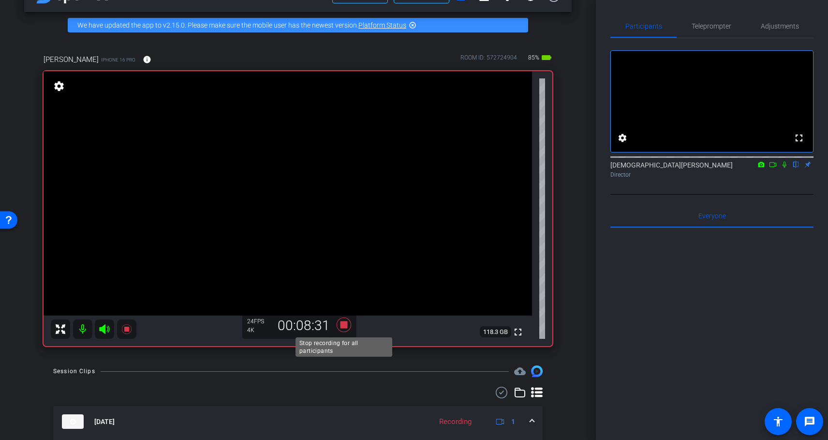
click at [346, 327] on icon at bounding box center [344, 324] width 15 height 15
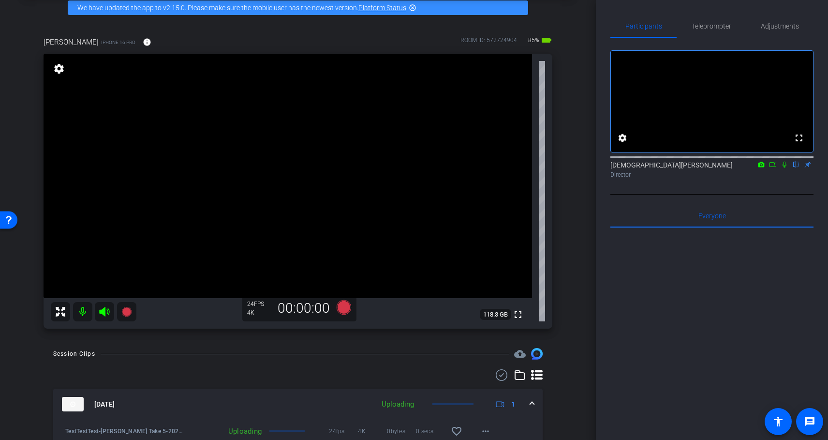
scroll to position [37, 0]
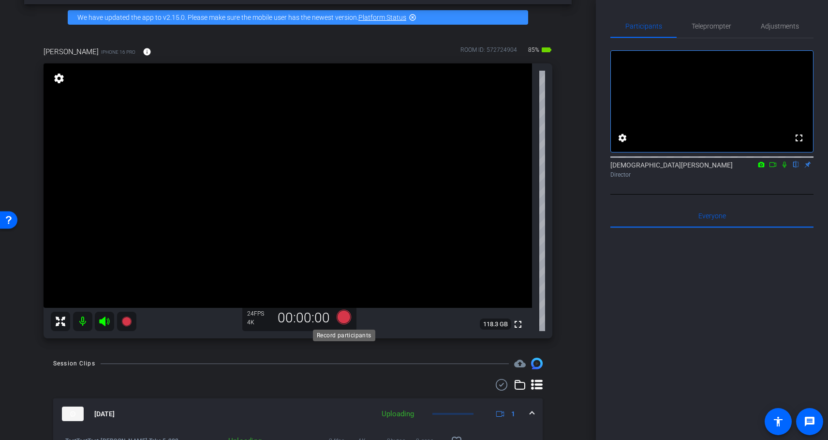
click at [346, 312] on icon at bounding box center [344, 317] width 15 height 15
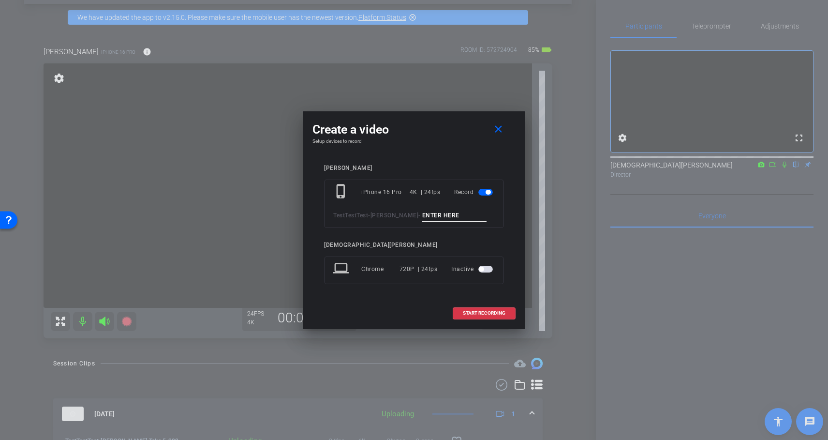
click at [427, 216] on input at bounding box center [454, 216] width 65 height 12
paste input "[PERSON_NAME] Take 1"
type input "[PERSON_NAME] Take 6"
click at [468, 311] on span "START RECORDING" at bounding box center [484, 313] width 43 height 5
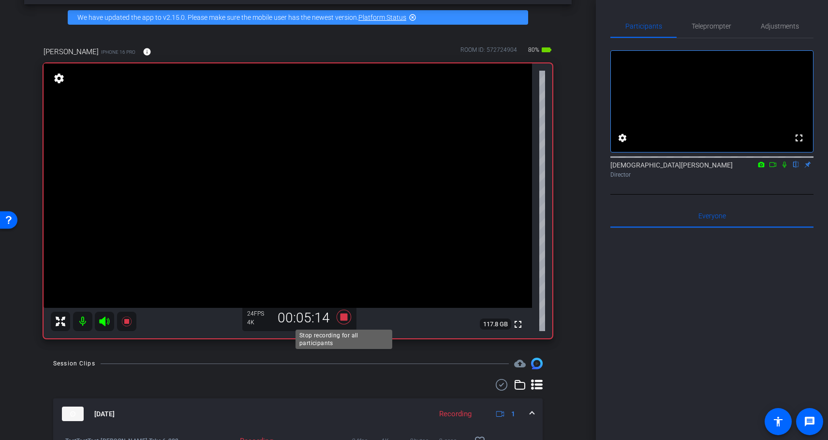
click at [345, 319] on icon at bounding box center [344, 317] width 15 height 15
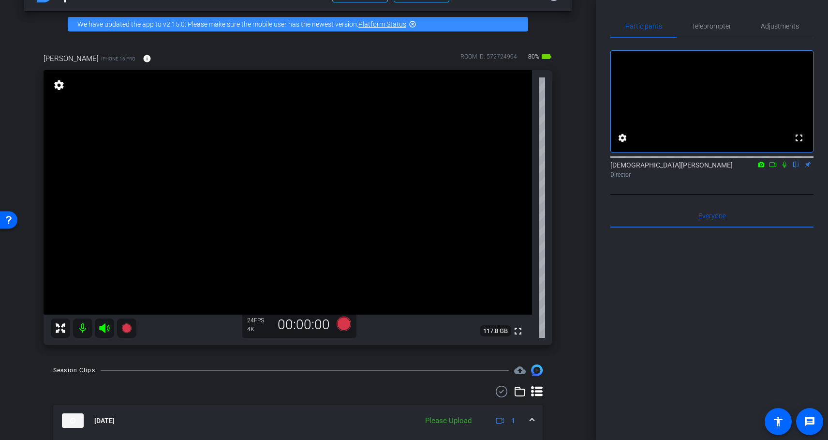
scroll to position [15, 0]
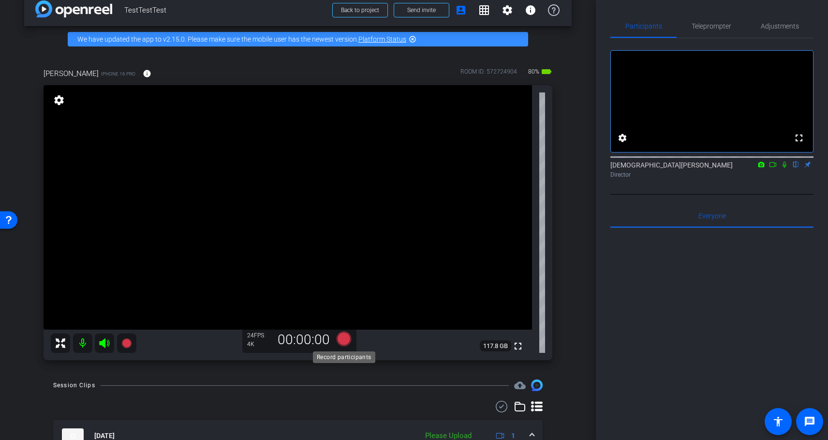
click at [346, 342] on icon at bounding box center [344, 338] width 15 height 15
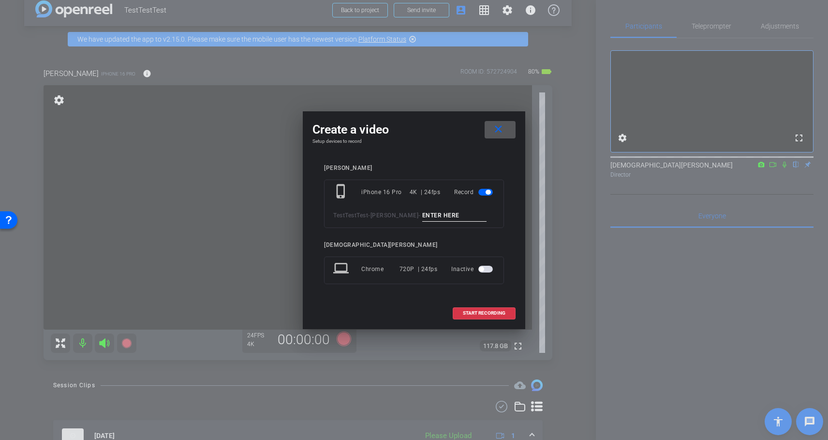
click at [433, 219] on input at bounding box center [454, 216] width 65 height 12
paste input "[PERSON_NAME] Take 1"
type input "[PERSON_NAME] Take 7"
click at [484, 312] on span "START RECORDING" at bounding box center [484, 313] width 43 height 5
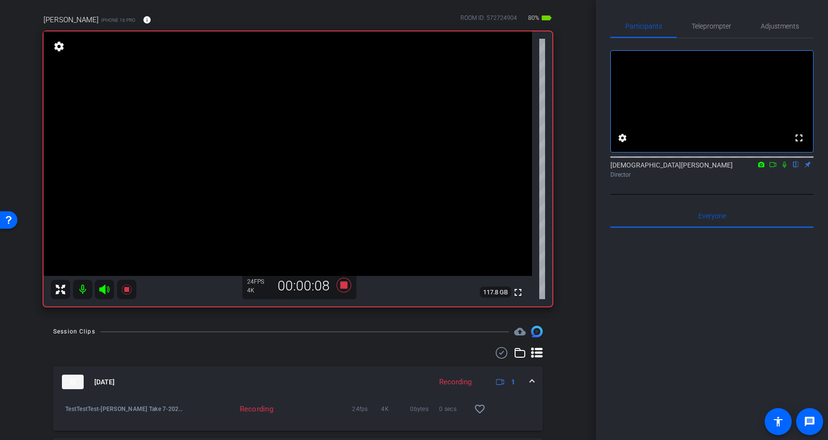
scroll to position [75, 0]
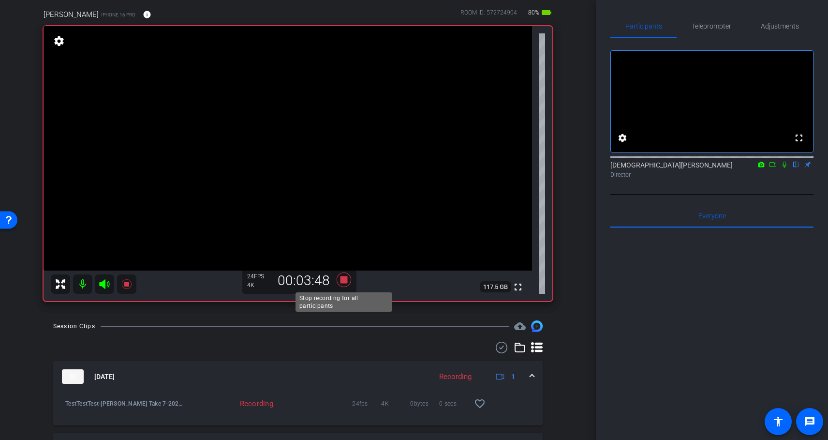
click at [344, 279] on icon at bounding box center [344, 279] width 15 height 15
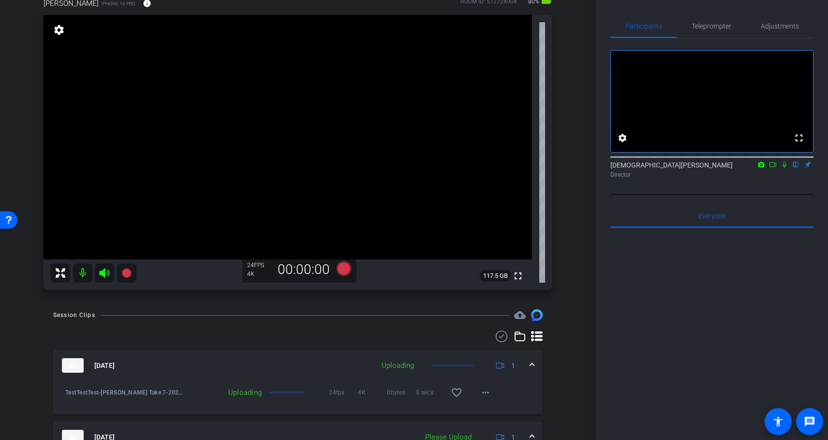
scroll to position [83, 0]
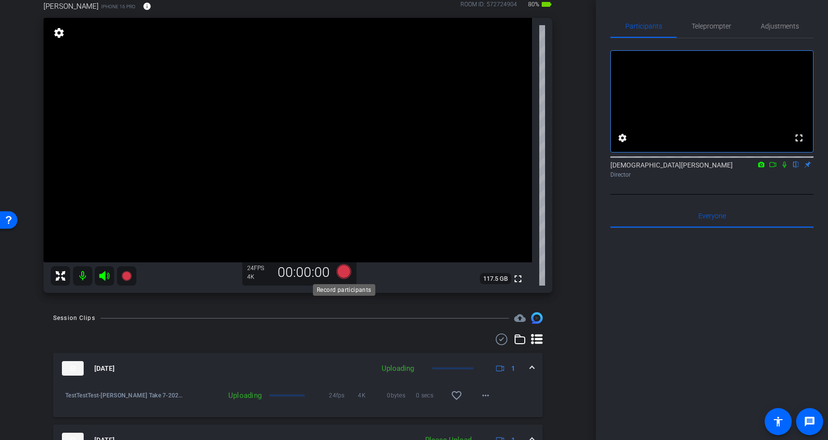
click at [342, 271] on icon at bounding box center [344, 271] width 15 height 15
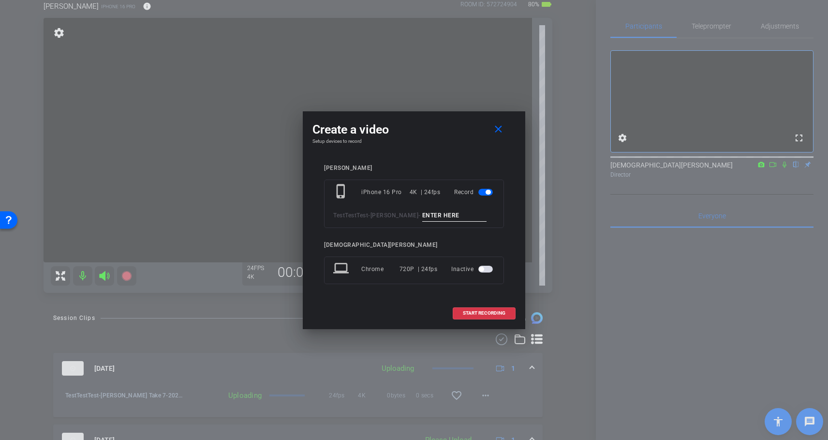
click at [422, 216] on input at bounding box center [454, 216] width 65 height 12
paste input "[PERSON_NAME] Take 1"
type input "[PERSON_NAME] Take 8"
click at [480, 311] on span "START RECORDING" at bounding box center [484, 313] width 43 height 5
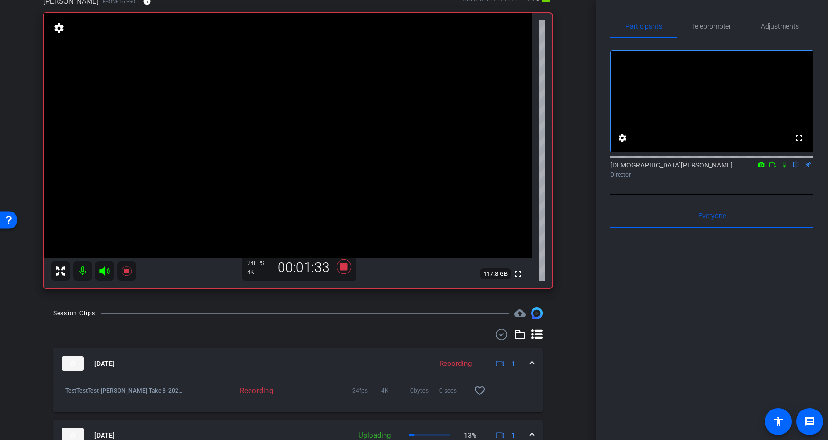
scroll to position [92, 0]
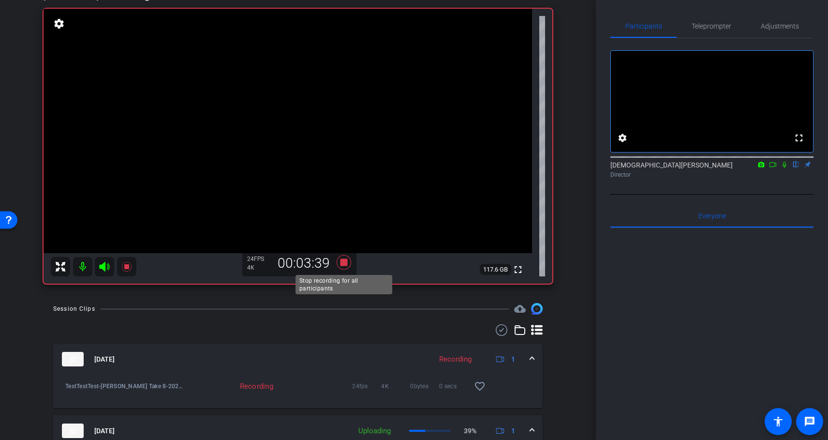
click at [342, 261] on icon at bounding box center [344, 262] width 15 height 15
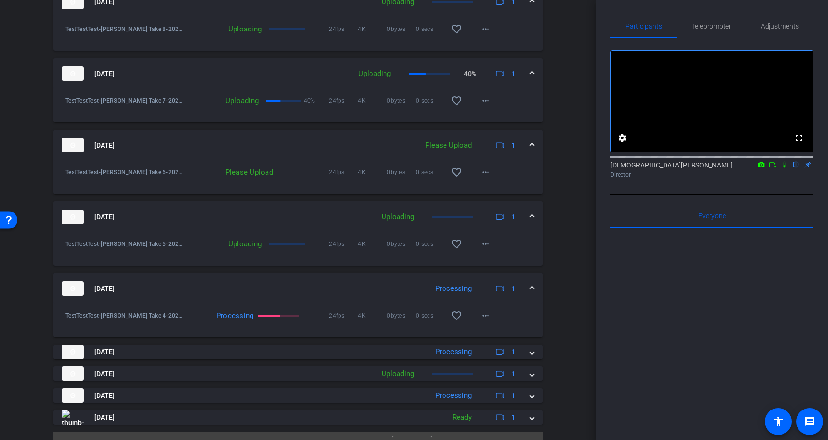
scroll to position [468, 0]
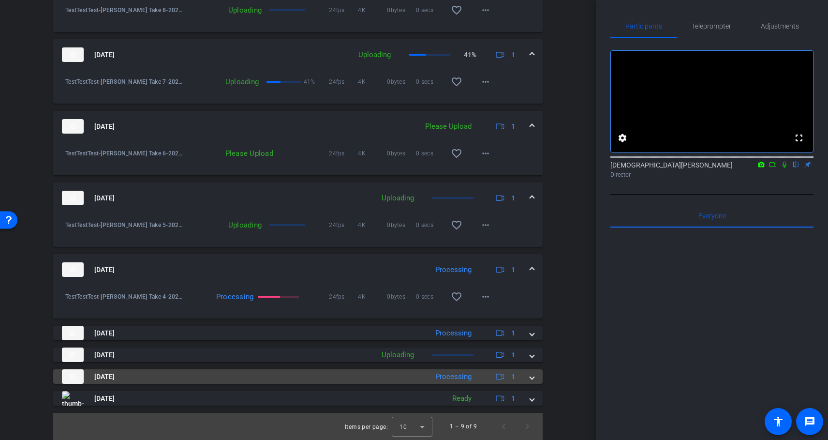
click at [535, 376] on mat-expansion-panel-header "[DATE] Processing 1" at bounding box center [298, 376] width 490 height 15
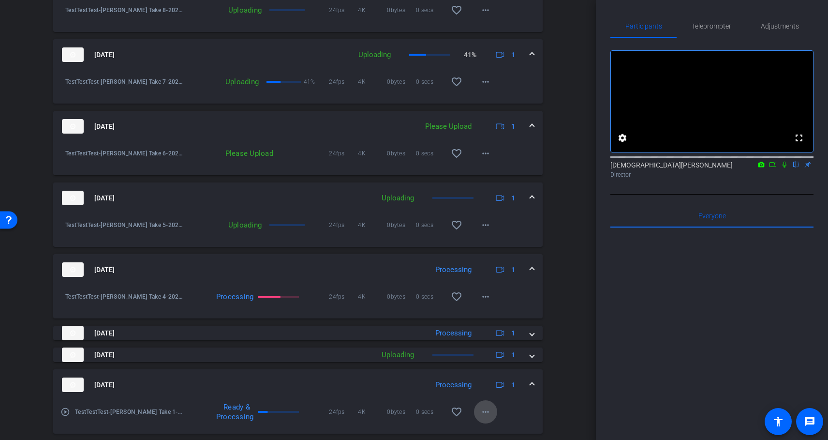
click at [489, 410] on mat-icon "more_horiz" at bounding box center [486, 412] width 12 height 12
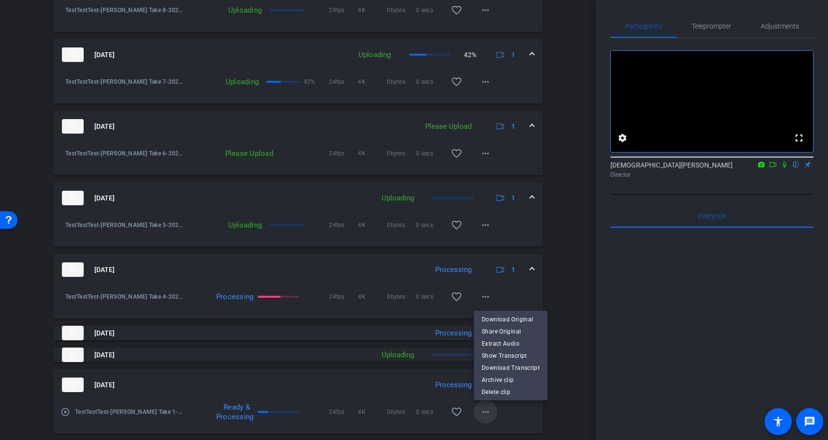
click at [489, 410] on div at bounding box center [414, 220] width 828 height 440
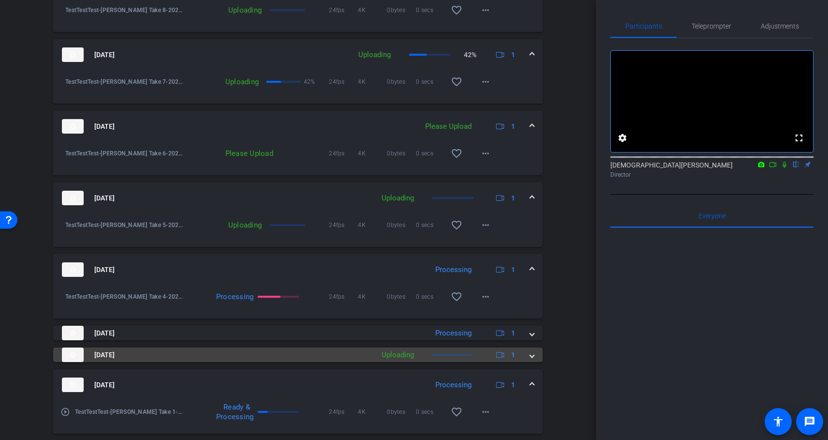
click at [532, 355] on span at bounding box center [532, 355] width 4 height 10
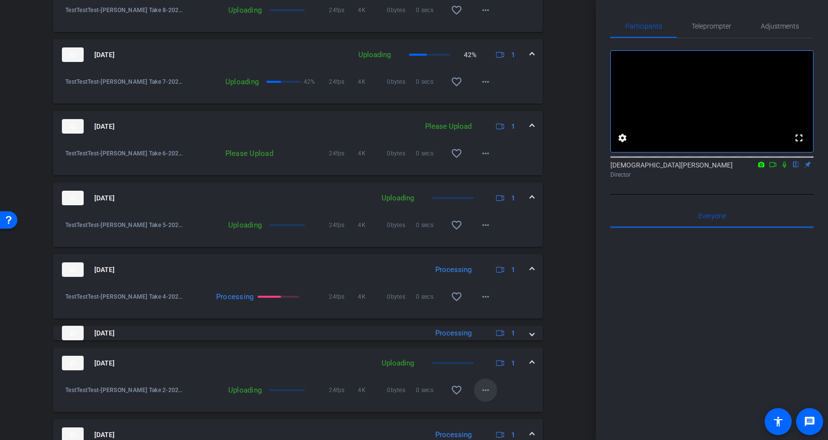
click at [485, 392] on mat-icon "more_horiz" at bounding box center [486, 390] width 12 height 12
click at [572, 341] on div at bounding box center [414, 220] width 828 height 440
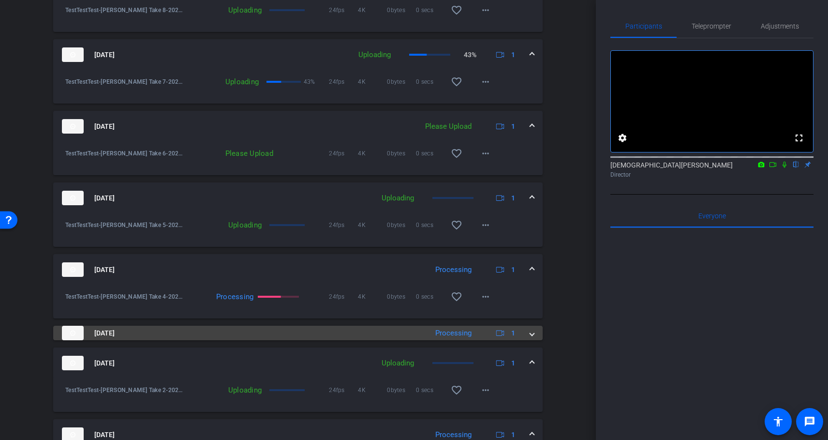
click at [533, 334] on span at bounding box center [532, 333] width 4 height 10
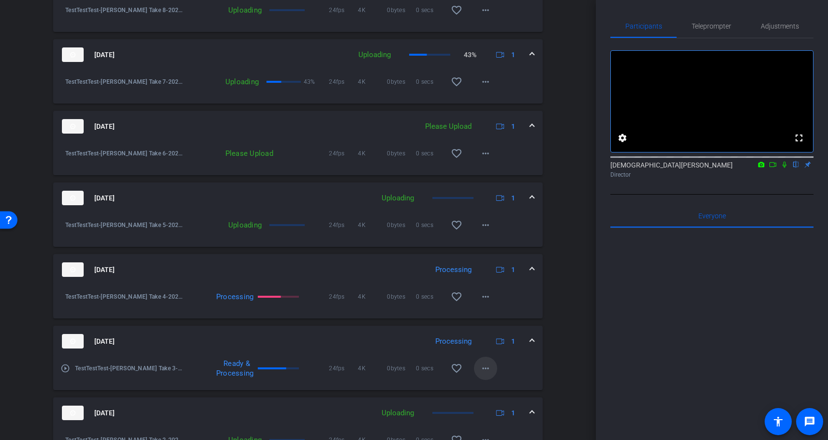
click at [484, 368] on mat-icon "more_horiz" at bounding box center [486, 368] width 12 height 12
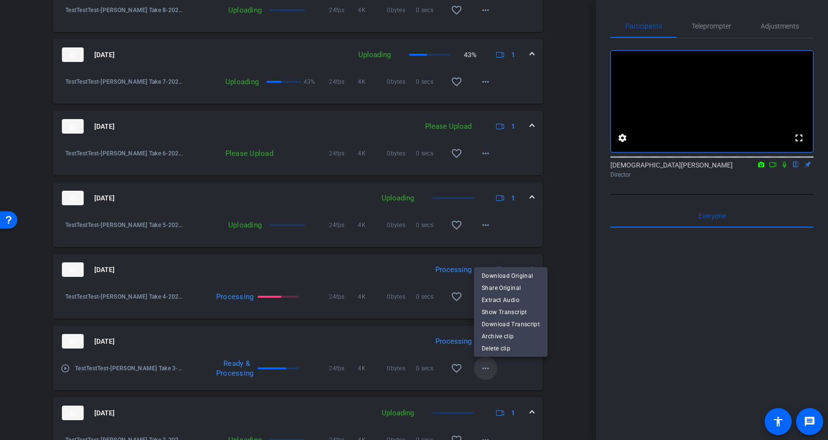
click at [484, 368] on div at bounding box center [414, 220] width 828 height 440
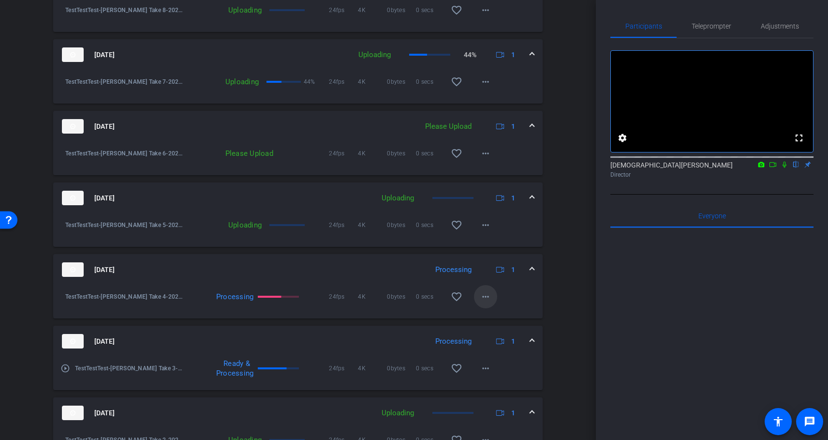
click at [488, 298] on mat-icon "more_horiz" at bounding box center [486, 297] width 12 height 12
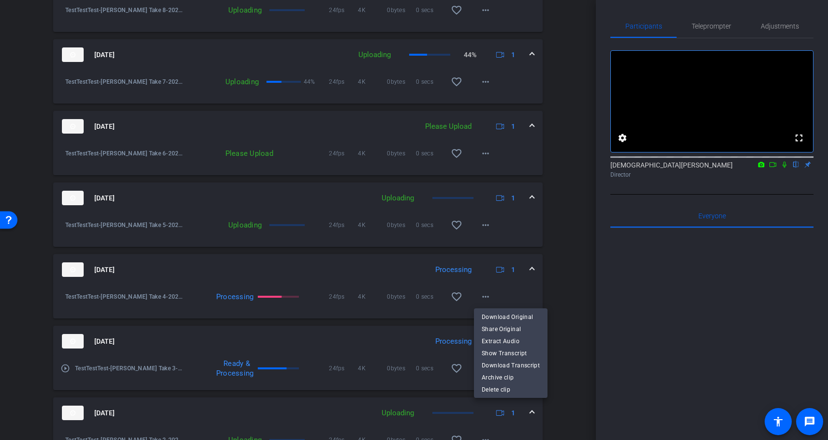
click at [564, 280] on div at bounding box center [414, 220] width 828 height 440
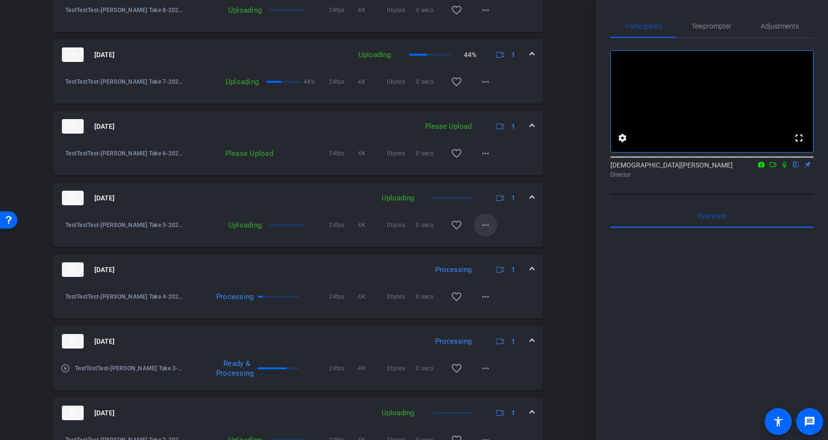
click at [487, 228] on mat-icon "more_horiz" at bounding box center [486, 225] width 12 height 12
click at [568, 214] on div at bounding box center [414, 220] width 828 height 440
click at [486, 157] on mat-icon "more_horiz" at bounding box center [486, 154] width 12 height 12
click at [498, 175] on span "Upload" at bounding box center [501, 174] width 39 height 12
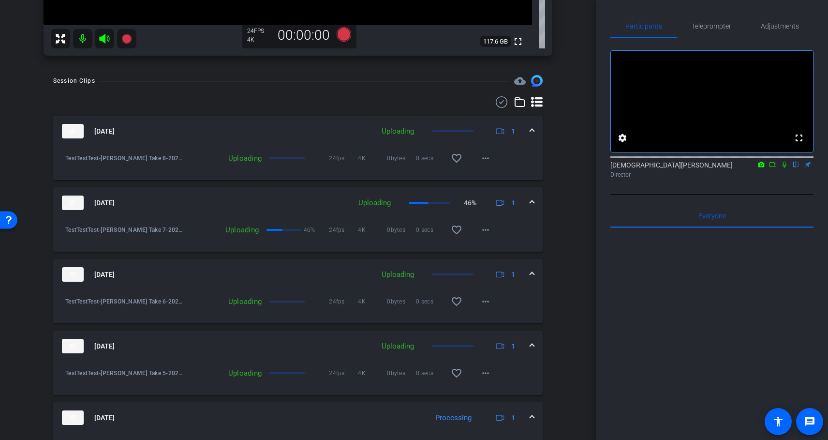
scroll to position [317, 0]
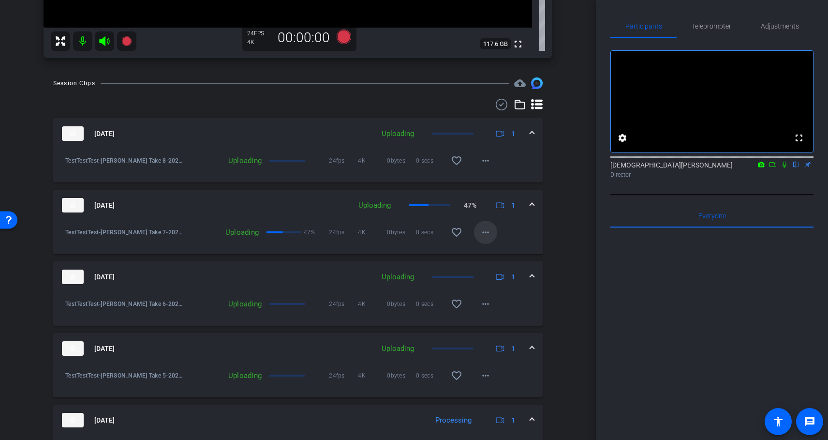
click at [491, 232] on mat-icon "more_horiz" at bounding box center [486, 232] width 12 height 12
click at [572, 205] on div at bounding box center [414, 220] width 828 height 440
click at [491, 164] on mat-icon "more_horiz" at bounding box center [486, 161] width 12 height 12
click at [563, 166] on div at bounding box center [414, 220] width 828 height 440
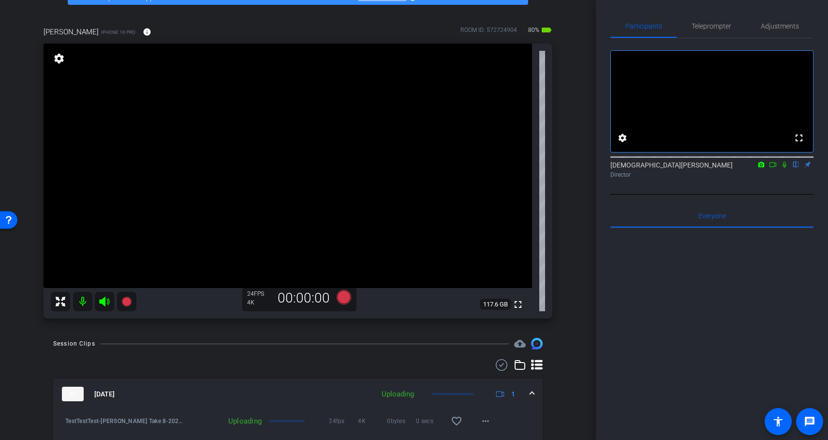
scroll to position [70, 0]
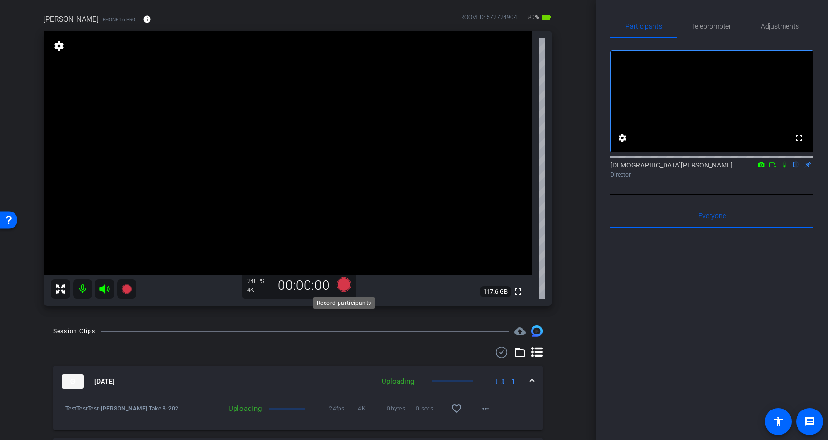
click at [343, 286] on icon at bounding box center [344, 284] width 15 height 15
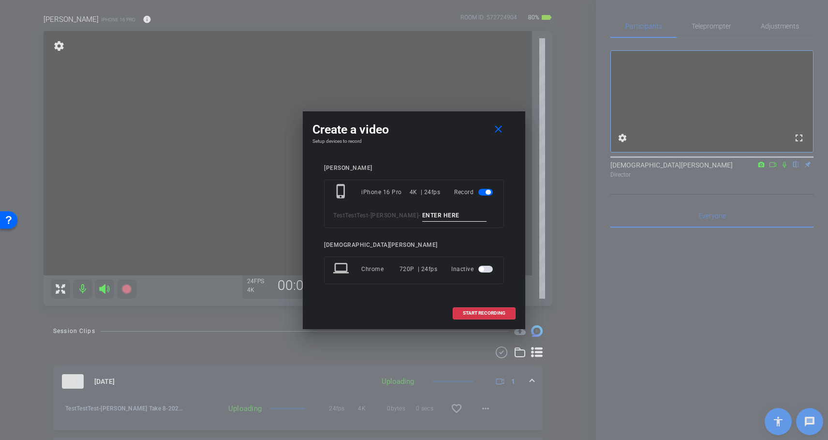
click at [422, 216] on input at bounding box center [454, 216] width 65 height 12
paste input "[PERSON_NAME] Take 1"
type input "[PERSON_NAME] Take 9"
click at [474, 313] on span "START RECORDING" at bounding box center [484, 313] width 43 height 5
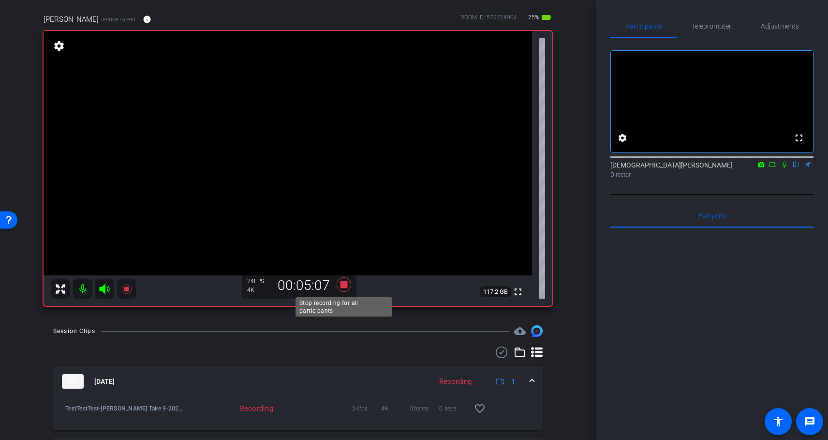
click at [344, 284] on icon at bounding box center [344, 284] width 15 height 15
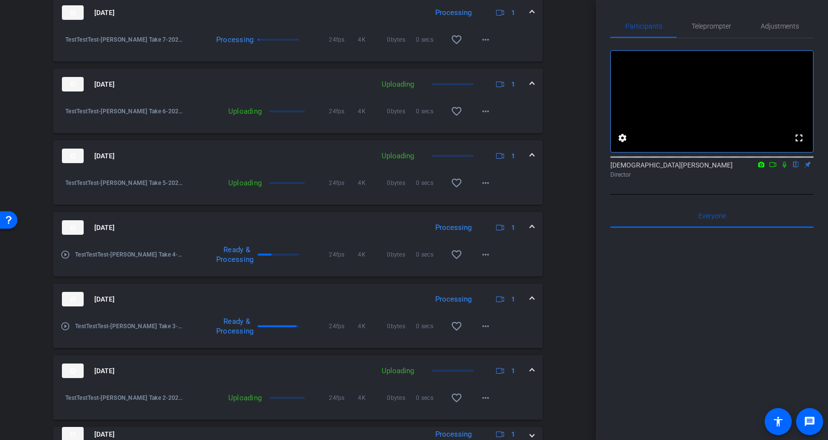
scroll to position [639, 0]
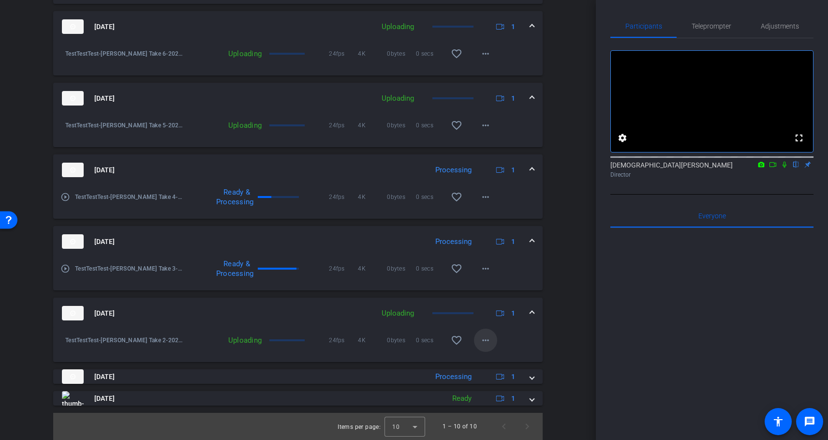
click at [489, 344] on mat-icon "more_horiz" at bounding box center [486, 340] width 12 height 12
click at [589, 323] on div at bounding box center [414, 220] width 828 height 440
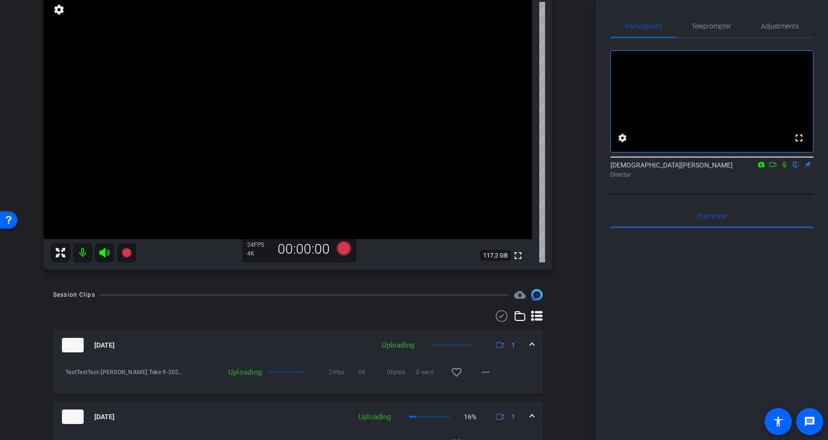
scroll to position [92, 0]
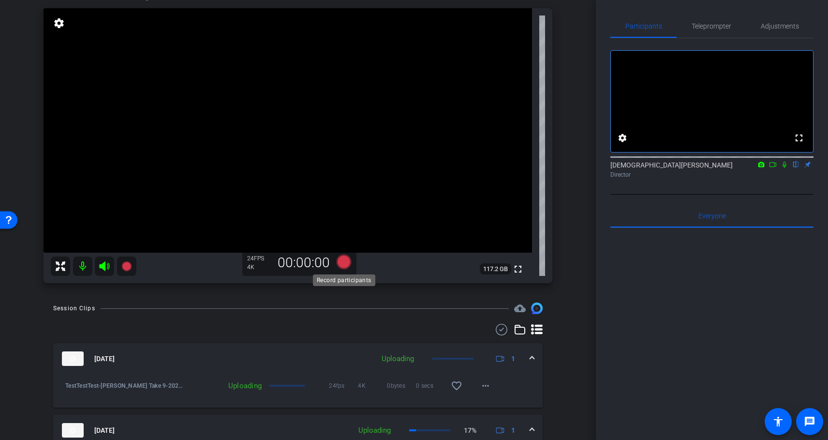
click at [345, 266] on icon at bounding box center [344, 262] width 15 height 15
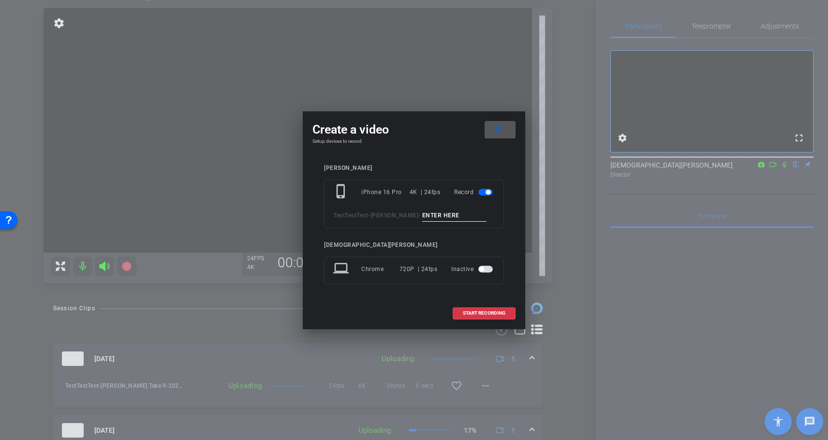
click at [422, 214] on input at bounding box center [454, 216] width 65 height 12
paste input "[PERSON_NAME] Take 1"
type input "[PERSON_NAME] Take 10"
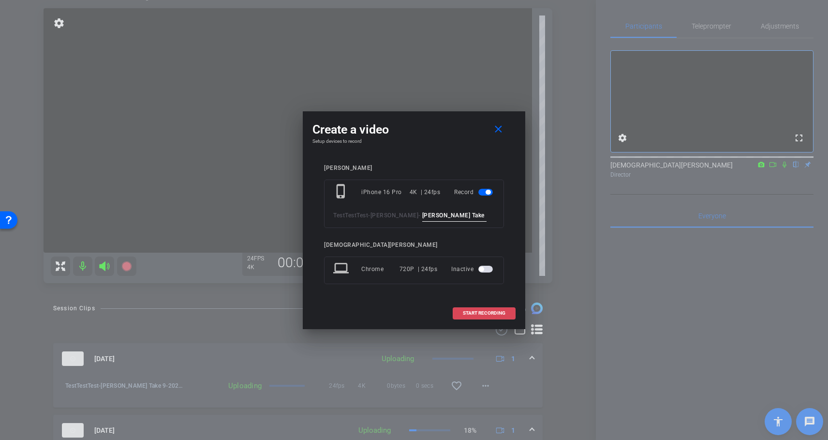
click at [485, 315] on span "START RECORDING" at bounding box center [484, 313] width 43 height 5
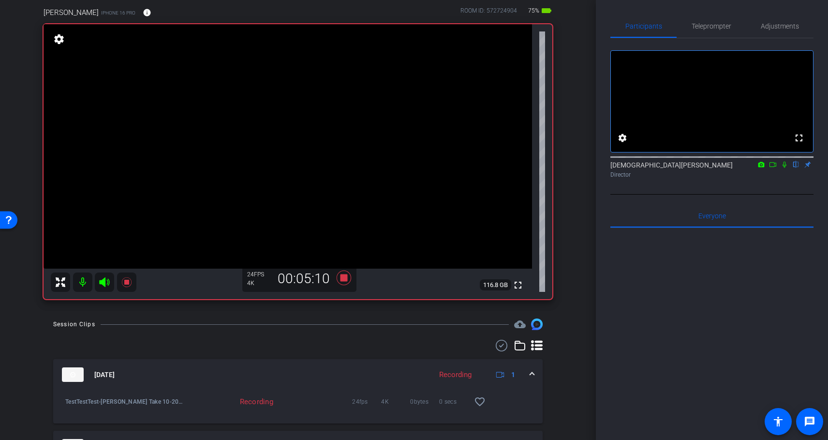
scroll to position [75, 0]
click at [344, 281] on icon at bounding box center [344, 278] width 15 height 15
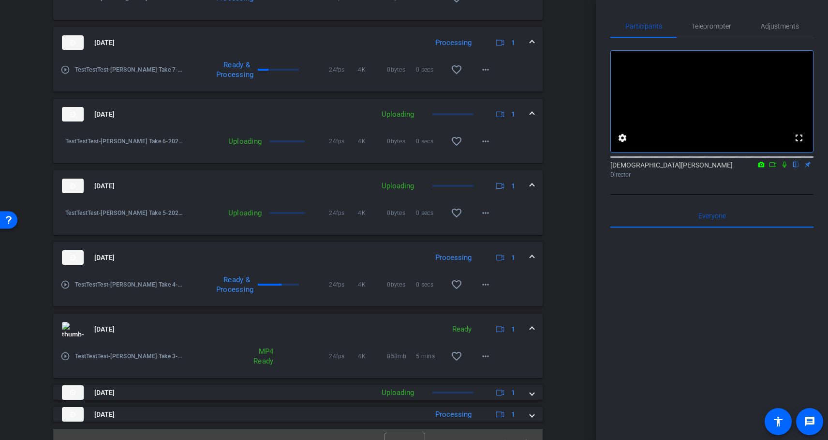
scroll to position [639, 0]
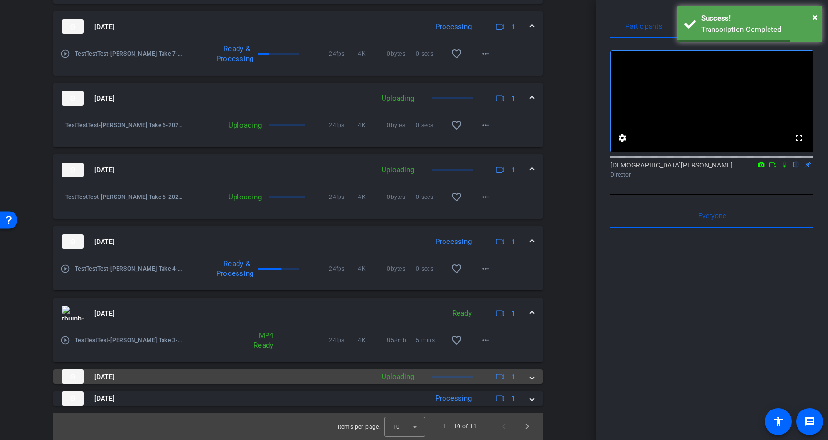
click at [533, 380] on span at bounding box center [532, 377] width 4 height 10
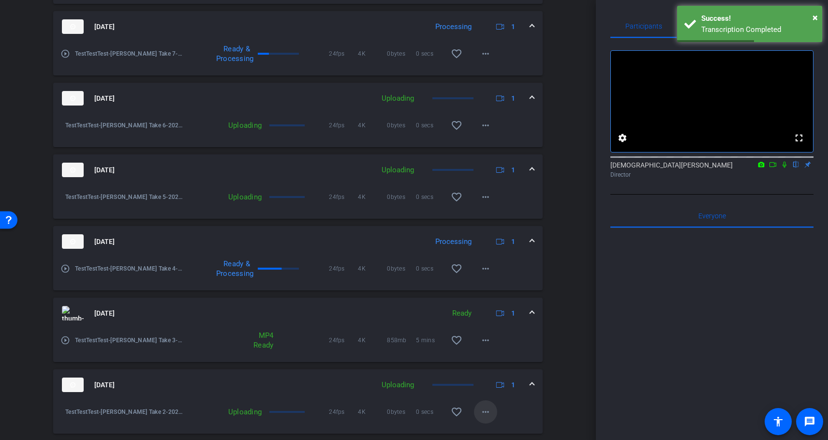
click at [488, 411] on mat-icon "more_horiz" at bounding box center [486, 412] width 12 height 12
click at [566, 368] on div at bounding box center [414, 220] width 828 height 440
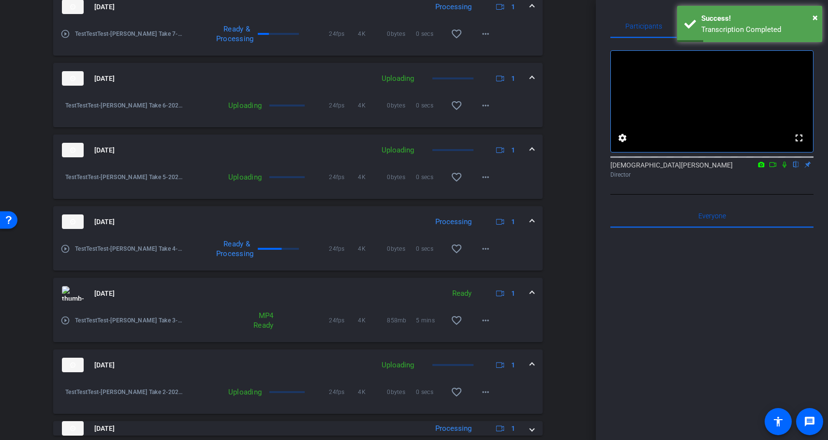
scroll to position [689, 0]
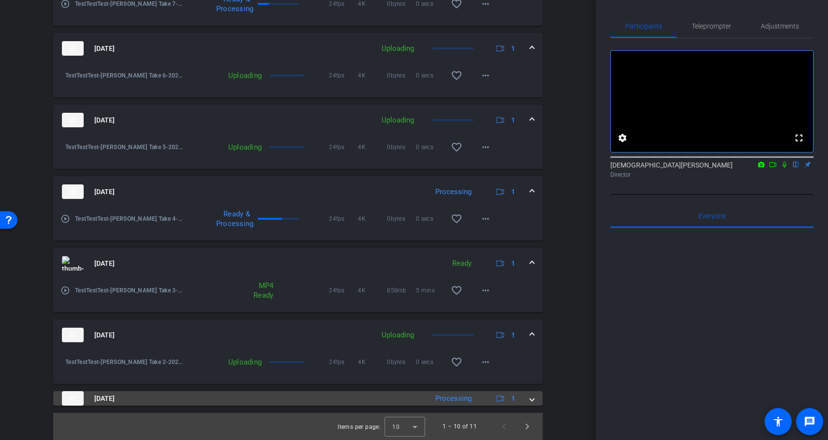
click at [531, 399] on span at bounding box center [532, 398] width 4 height 10
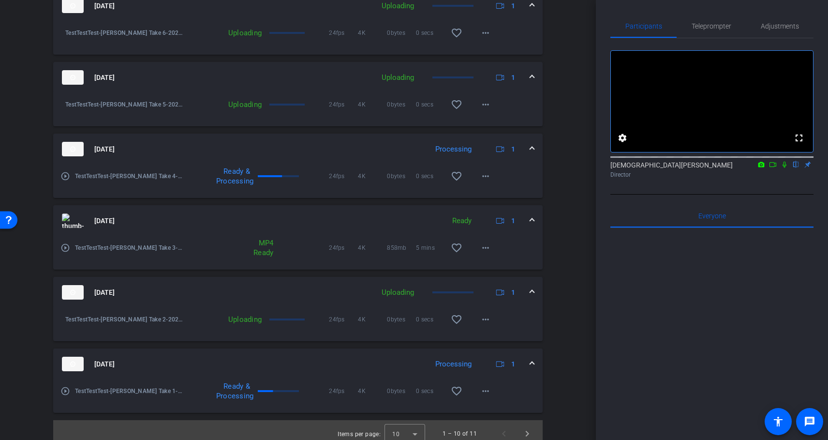
scroll to position [739, 0]
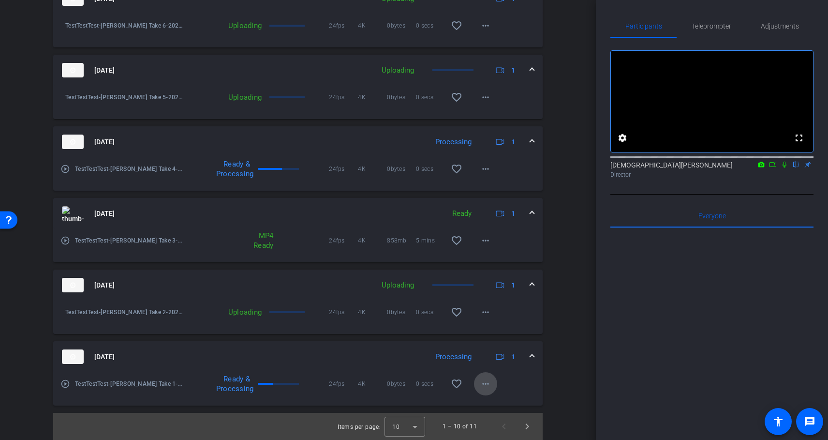
click at [486, 388] on mat-icon "more_horiz" at bounding box center [486, 384] width 12 height 12
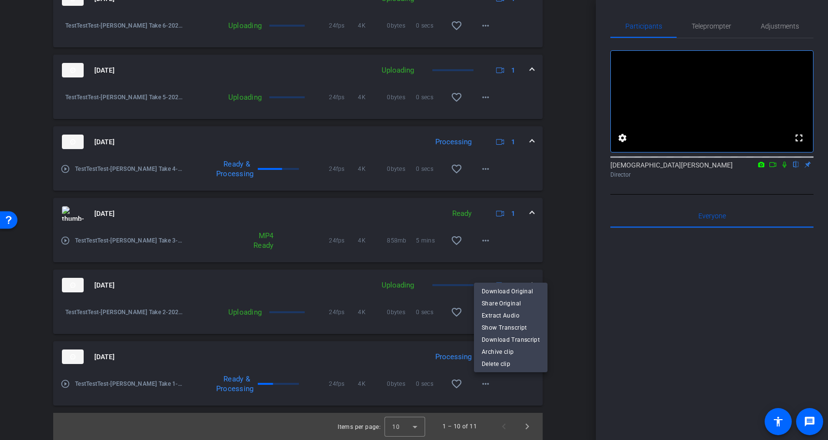
click at [564, 370] on div at bounding box center [414, 220] width 828 height 440
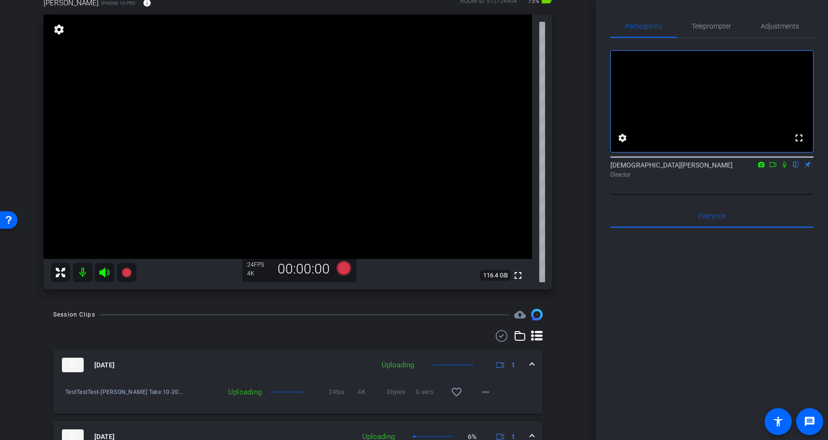
scroll to position [0, 0]
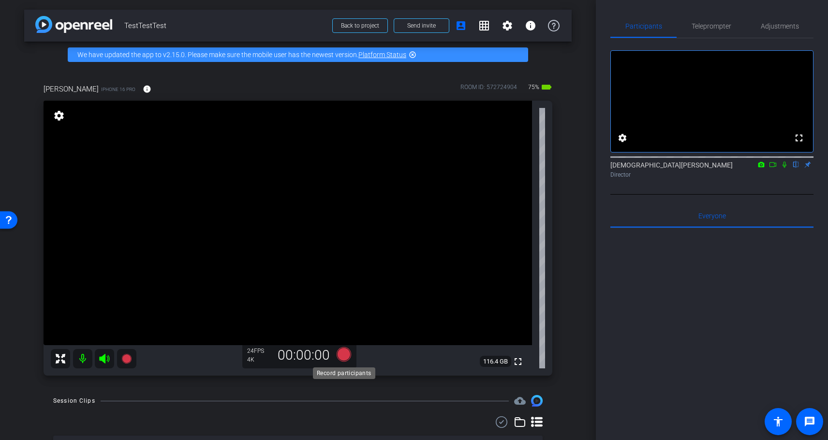
click at [344, 354] on icon at bounding box center [344, 354] width 15 height 15
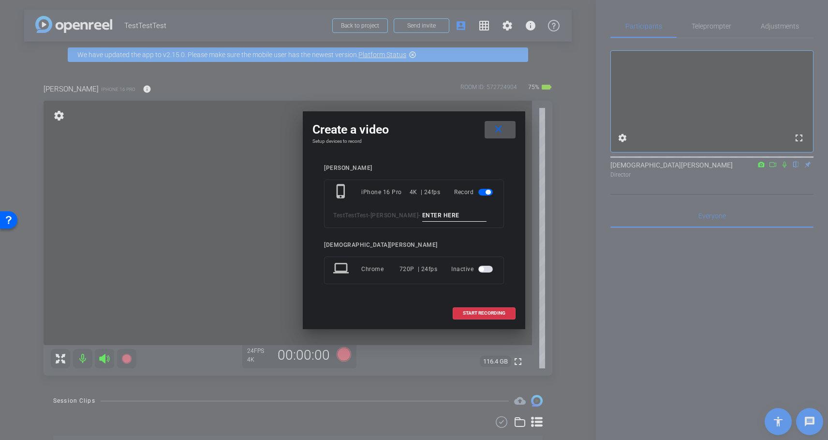
click at [422, 217] on input at bounding box center [454, 216] width 65 height 12
paste input "[PERSON_NAME] Take 1"
type input "[PERSON_NAME] Take 11"
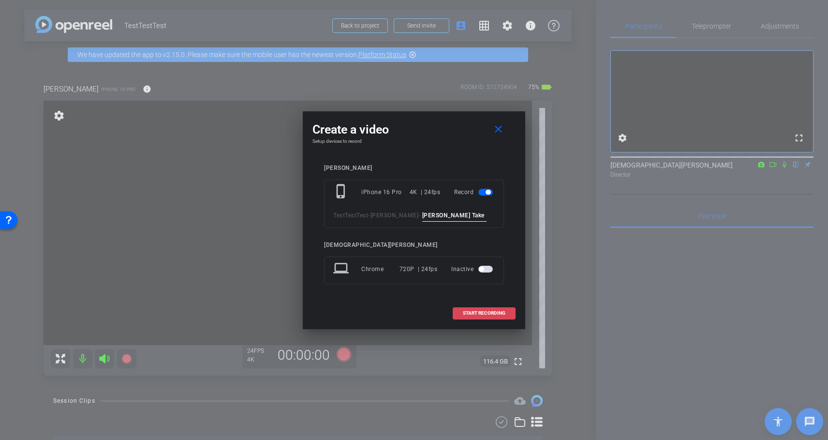
click at [484, 315] on span "START RECORDING" at bounding box center [484, 313] width 43 height 5
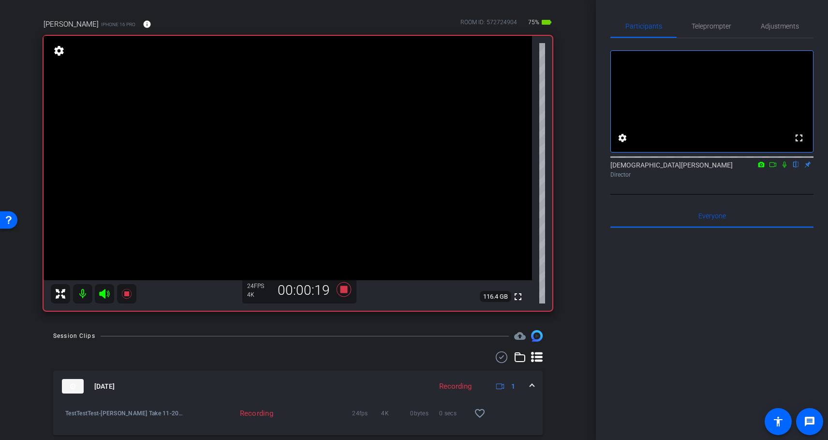
scroll to position [67, 0]
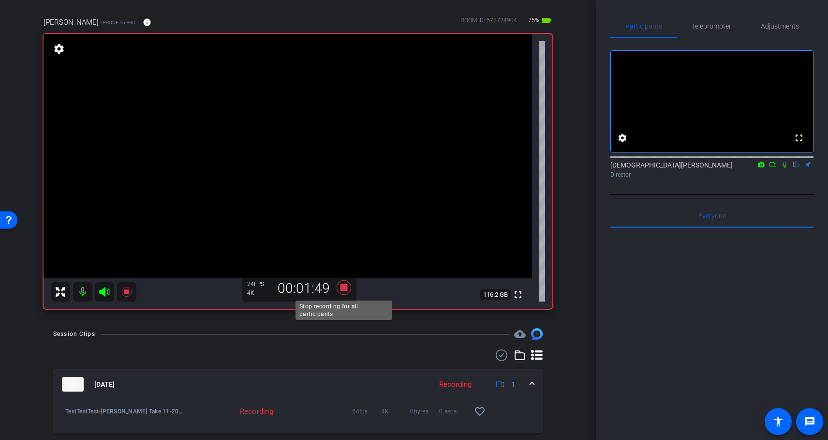
click at [347, 287] on icon at bounding box center [344, 287] width 15 height 15
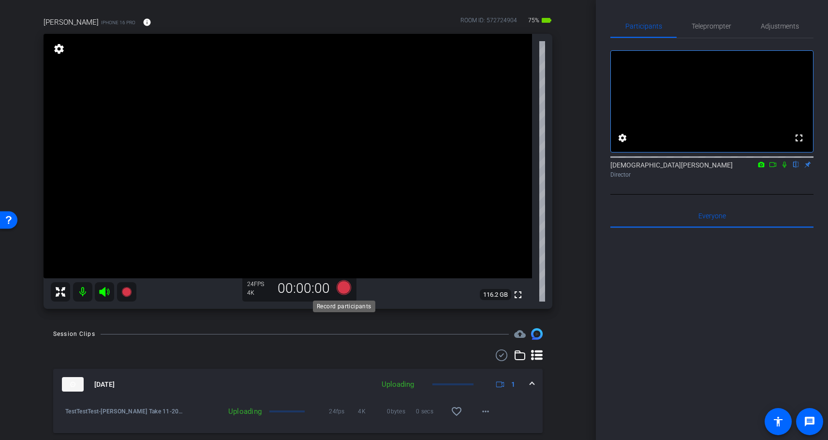
click at [342, 290] on icon at bounding box center [344, 287] width 15 height 15
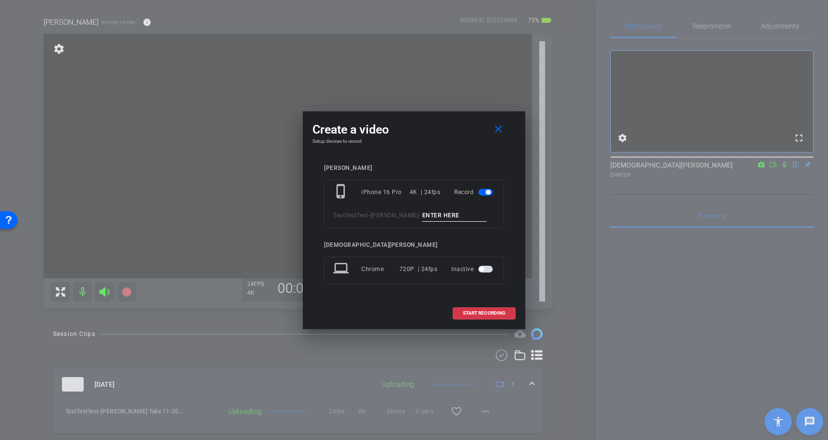
click at [422, 214] on input at bounding box center [454, 216] width 65 height 12
paste input "[PERSON_NAME] Take 1"
type input "[PERSON_NAME] Take 12"
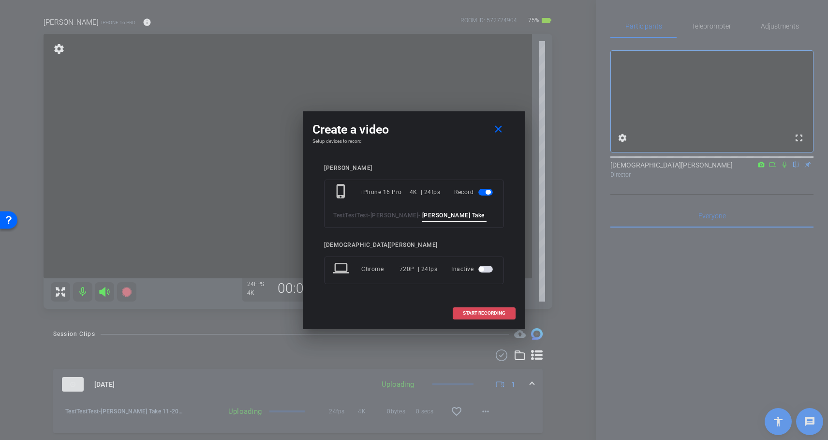
click at [482, 311] on span "START RECORDING" at bounding box center [484, 313] width 43 height 5
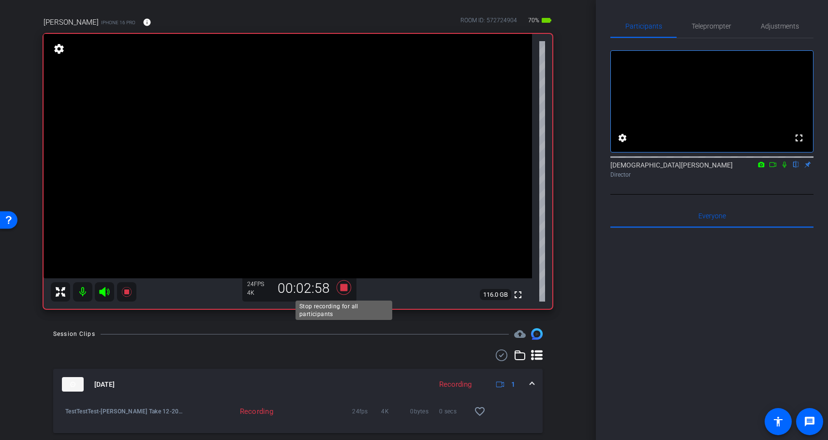
click at [342, 290] on icon at bounding box center [344, 287] width 15 height 15
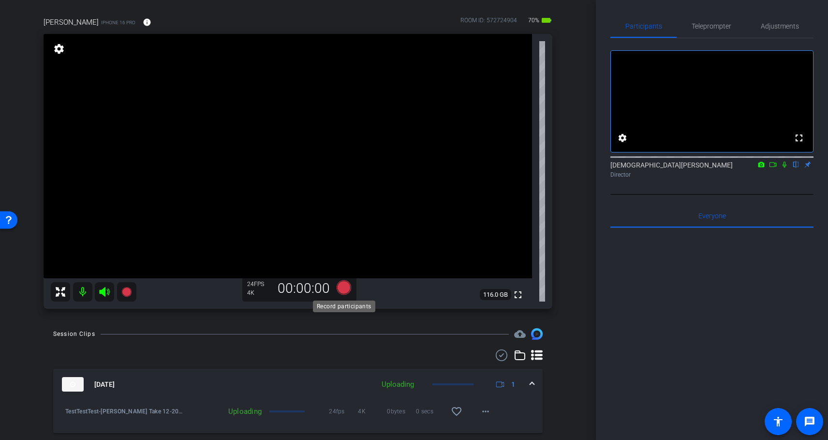
click at [344, 287] on icon at bounding box center [344, 287] width 15 height 15
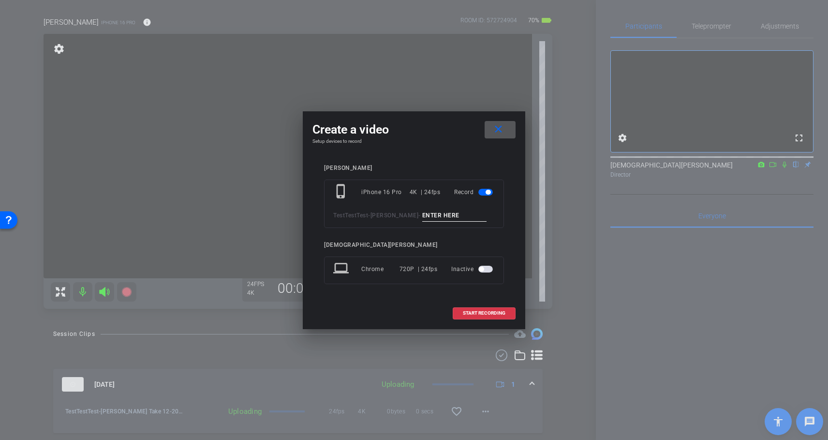
click at [422, 212] on input at bounding box center [454, 216] width 65 height 12
paste input "[PERSON_NAME] Take 1"
type input "[PERSON_NAME] Take 13"
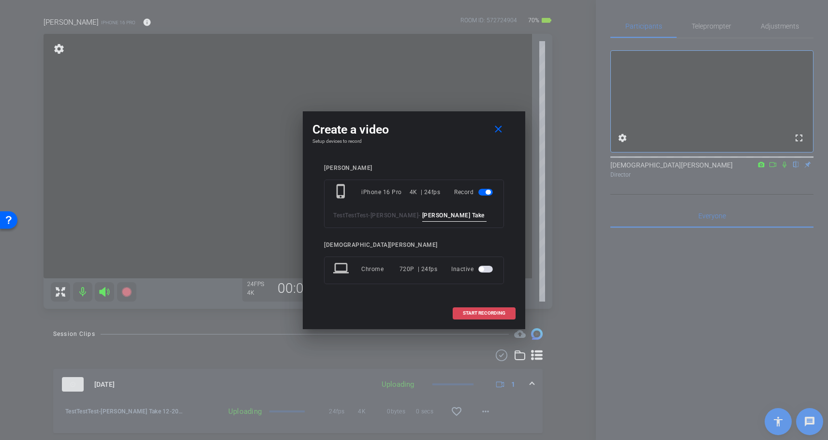
click at [482, 313] on span "START RECORDING" at bounding box center [484, 313] width 43 height 5
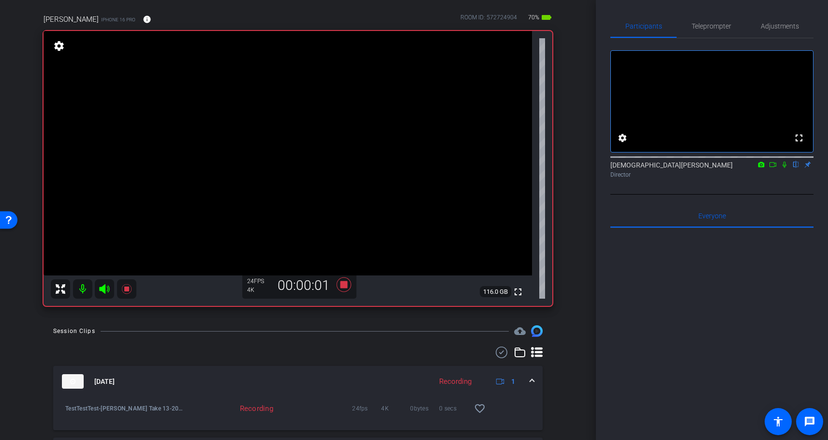
scroll to position [69, 0]
click at [344, 286] on icon at bounding box center [344, 285] width 15 height 15
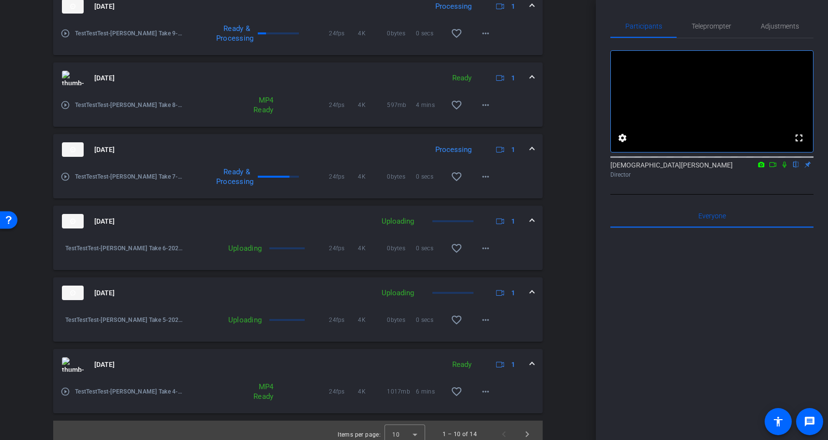
scroll to position [739, 0]
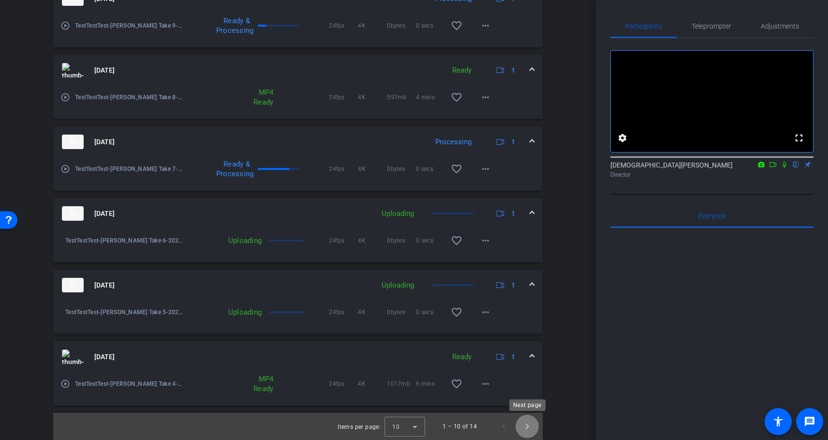
click at [530, 425] on span "Next page" at bounding box center [527, 426] width 23 height 23
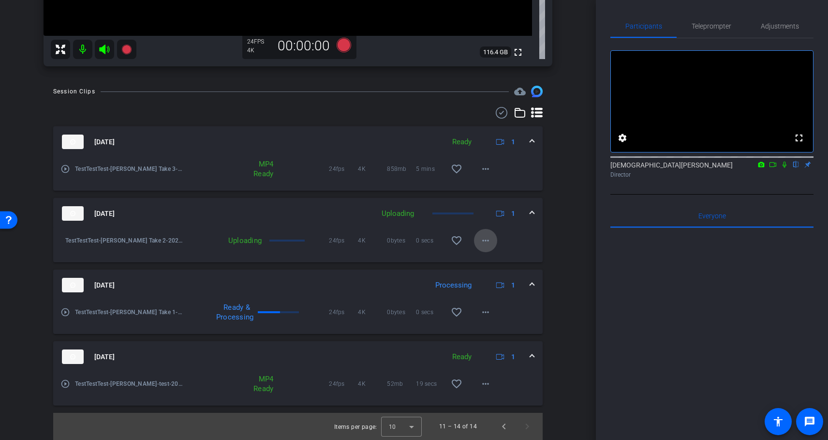
click at [485, 241] on mat-icon "more_horiz" at bounding box center [486, 241] width 12 height 12
click at [558, 250] on div at bounding box center [414, 220] width 828 height 440
click at [505, 430] on span "Previous page" at bounding box center [504, 426] width 23 height 23
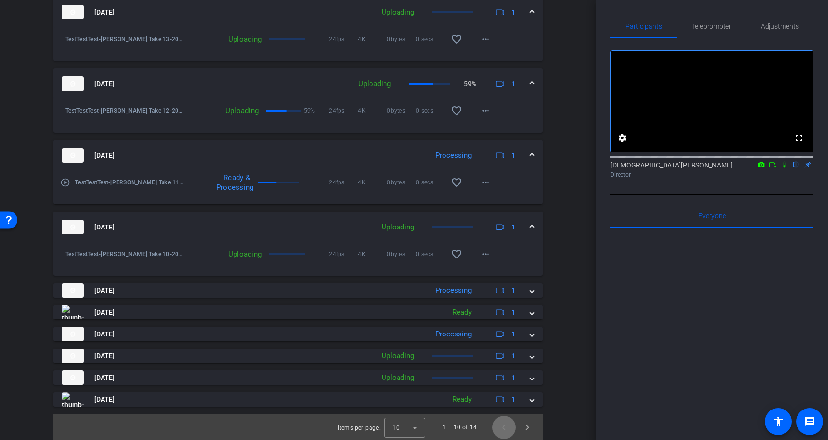
scroll to position [440, 0]
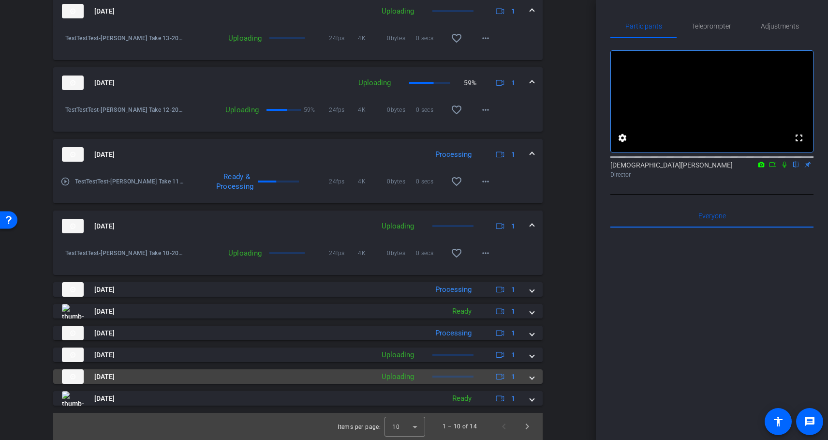
click at [532, 380] on span at bounding box center [532, 377] width 4 height 10
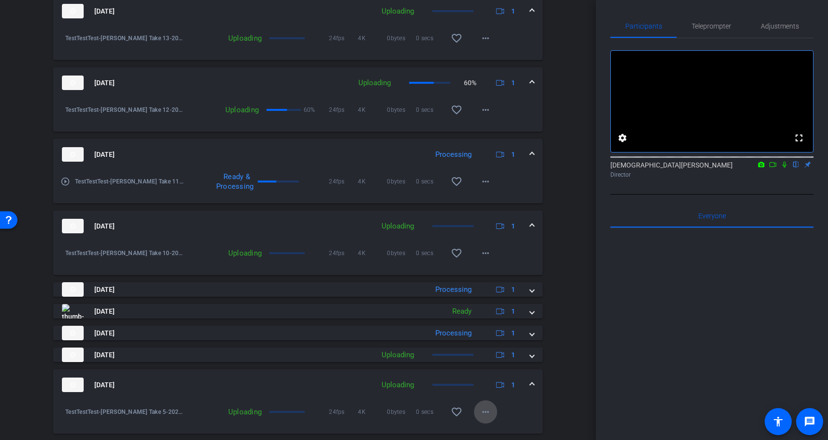
click at [487, 414] on mat-icon "more_horiz" at bounding box center [486, 412] width 12 height 12
click at [566, 388] on div at bounding box center [414, 220] width 828 height 440
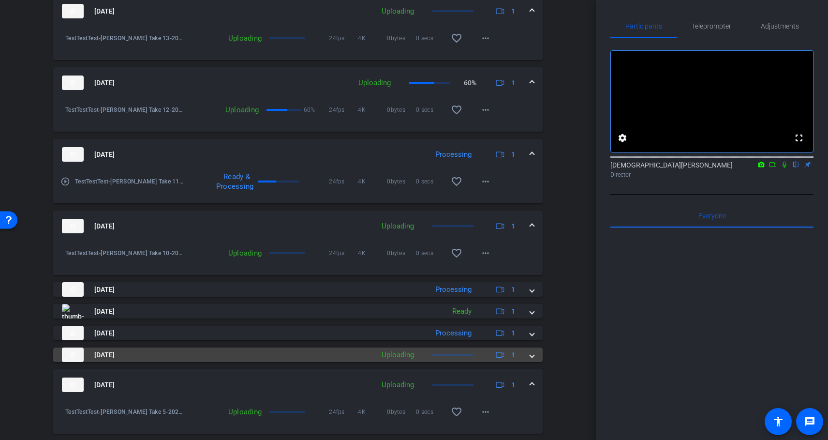
click at [531, 355] on span at bounding box center [532, 355] width 4 height 10
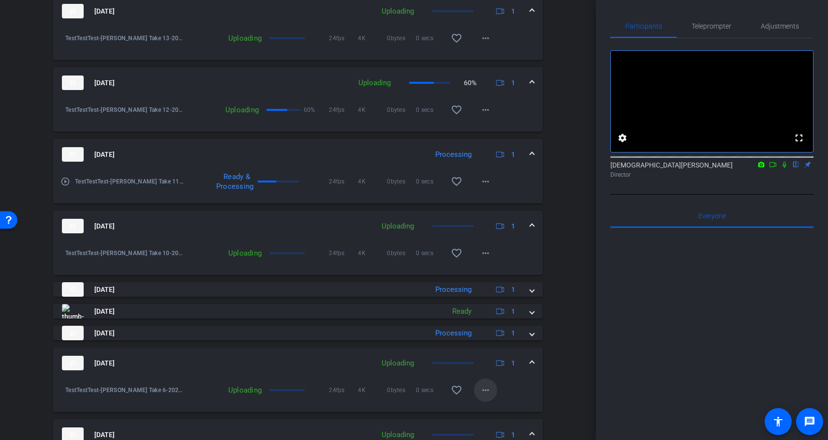
click at [485, 394] on mat-icon "more_horiz" at bounding box center [486, 390] width 12 height 12
click at [584, 364] on div at bounding box center [414, 220] width 828 height 440
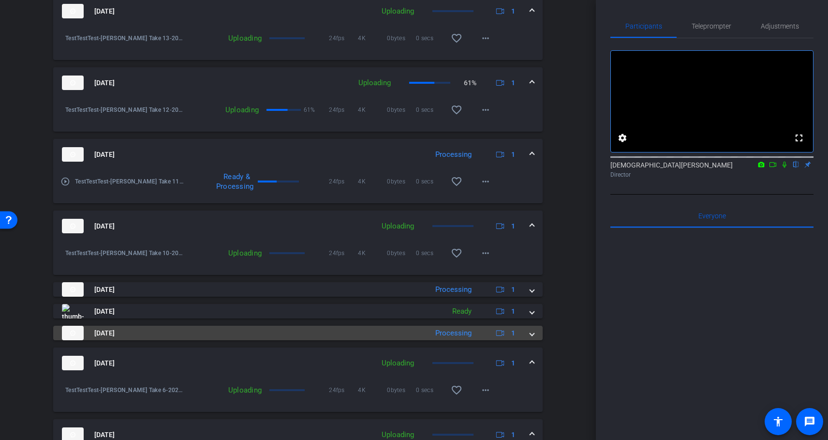
click at [536, 335] on mat-expansion-panel-header "[DATE] Processing 1" at bounding box center [298, 333] width 490 height 15
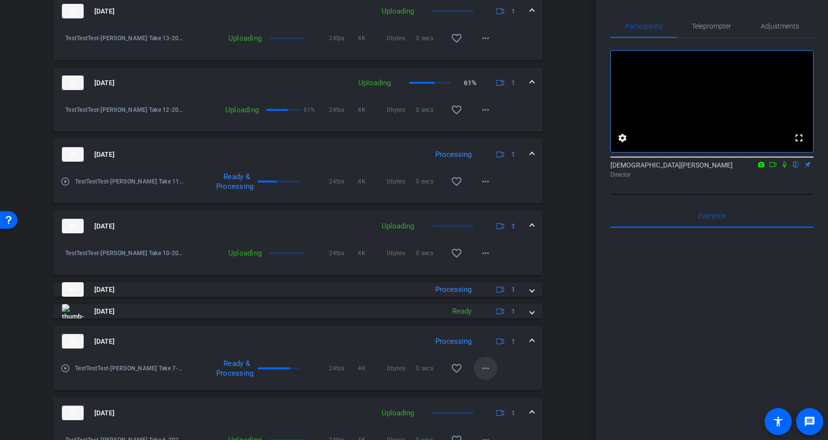
click at [483, 370] on mat-icon "more_horiz" at bounding box center [486, 368] width 12 height 12
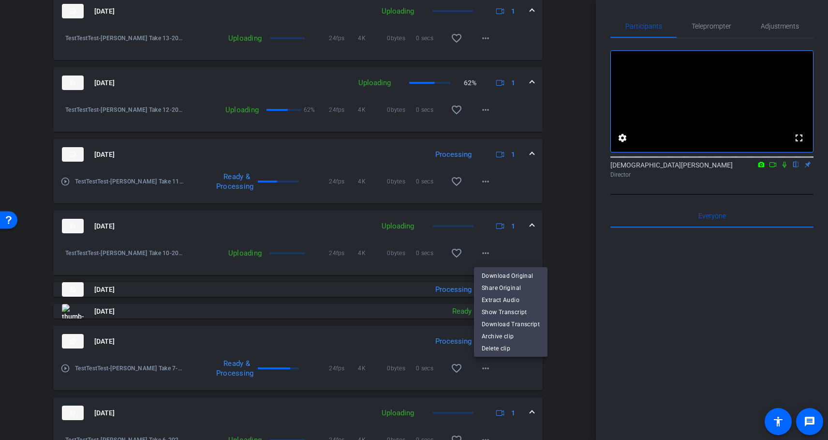
click at [561, 336] on div at bounding box center [414, 220] width 828 height 440
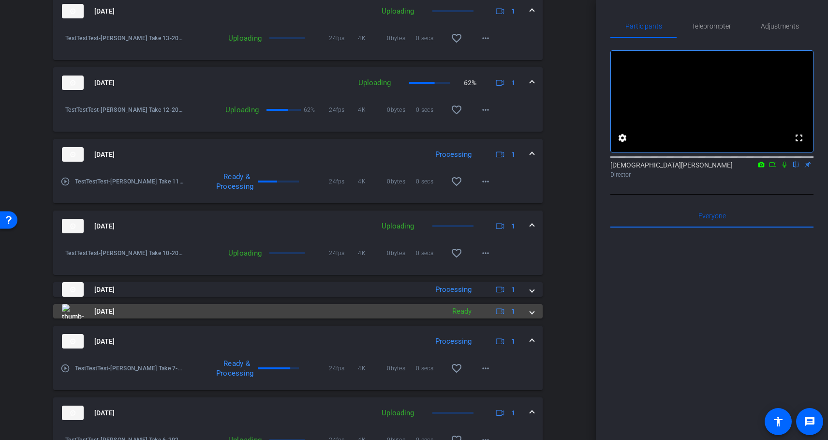
click at [532, 313] on span at bounding box center [532, 311] width 4 height 10
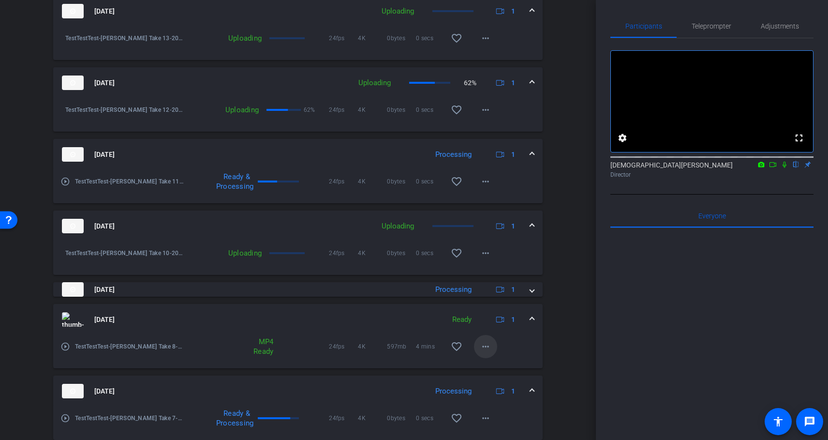
click at [485, 349] on mat-icon "more_horiz" at bounding box center [486, 347] width 12 height 12
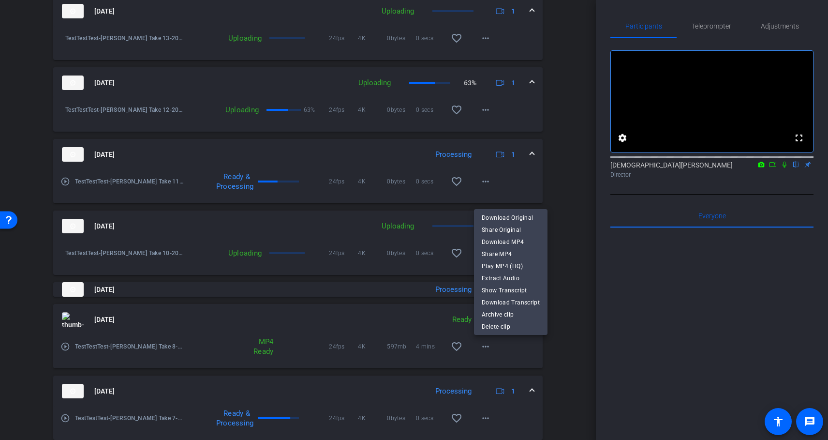
click at [573, 324] on div at bounding box center [414, 220] width 828 height 440
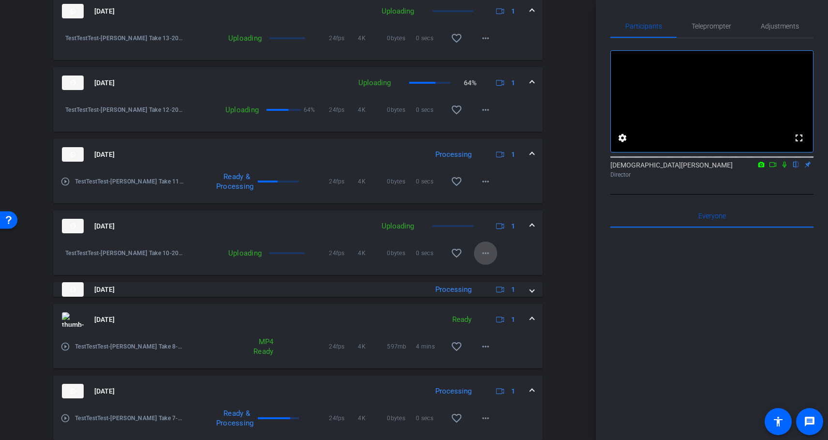
click at [487, 253] on mat-icon "more_horiz" at bounding box center [486, 253] width 12 height 12
click at [558, 246] on div at bounding box center [414, 220] width 828 height 440
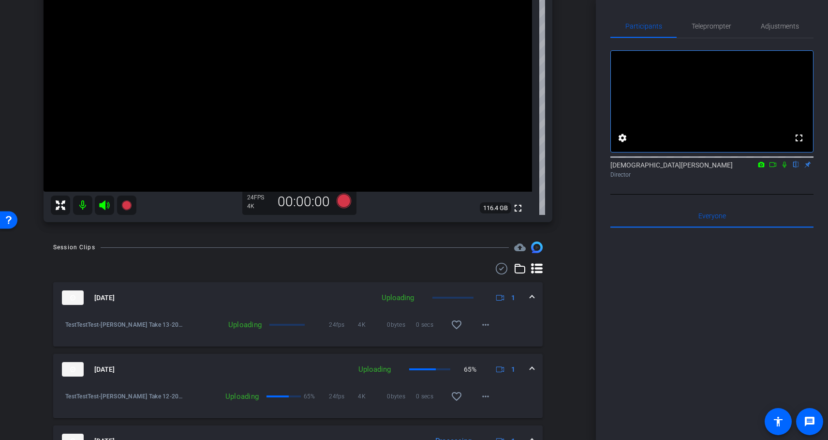
scroll to position [170, 0]
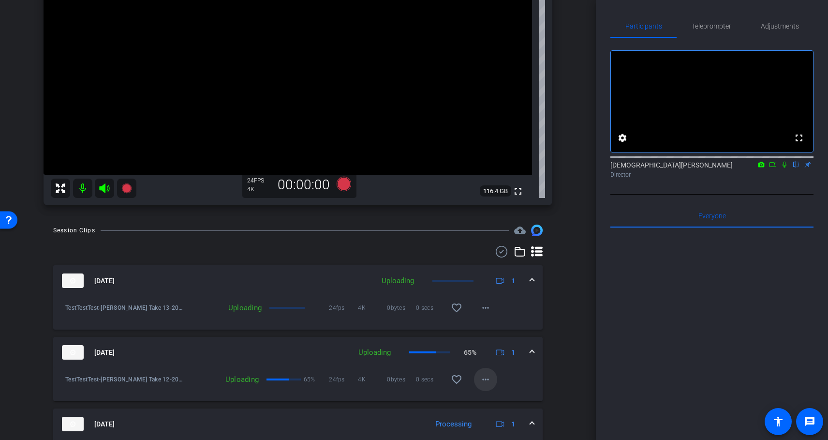
click at [489, 378] on mat-icon "more_horiz" at bounding box center [486, 380] width 12 height 12
click at [568, 356] on div at bounding box center [414, 220] width 828 height 440
click at [489, 311] on mat-icon "more_horiz" at bounding box center [486, 308] width 12 height 12
click at [560, 295] on div at bounding box center [414, 220] width 828 height 440
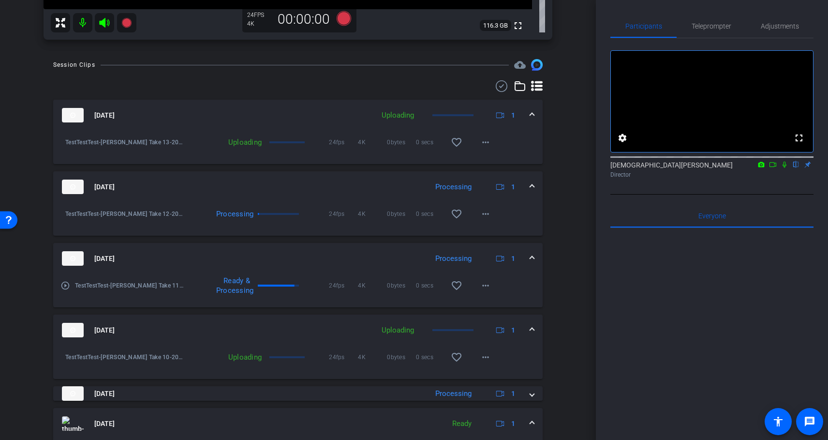
scroll to position [356, 0]
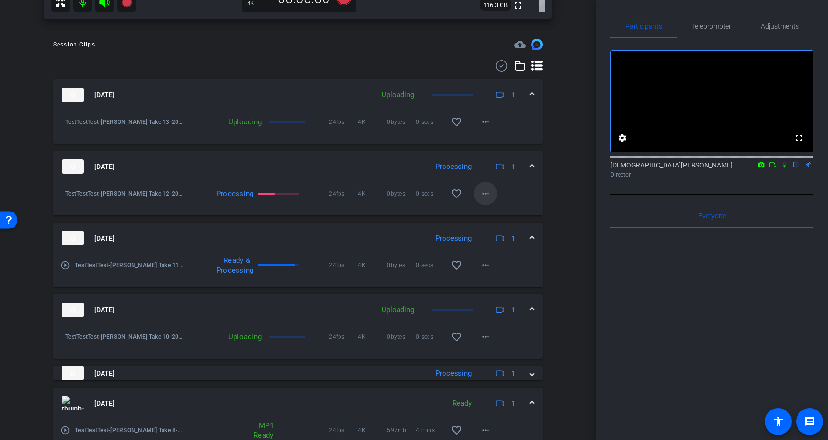
click at [484, 193] on mat-icon "more_horiz" at bounding box center [486, 194] width 12 height 12
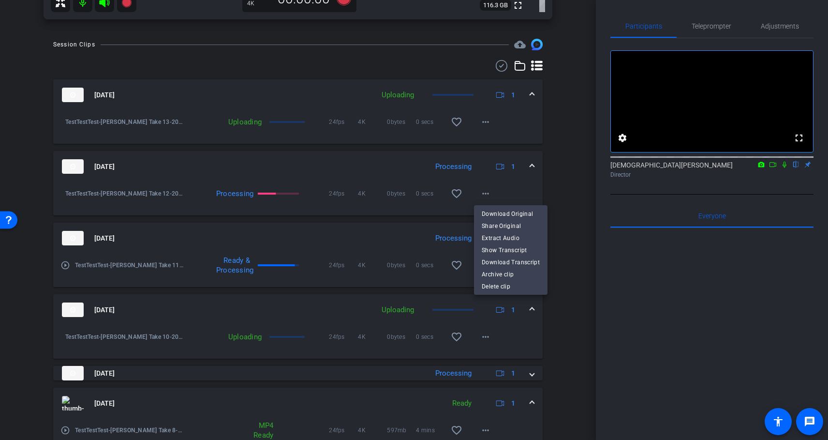
click at [577, 178] on div at bounding box center [414, 220] width 828 height 440
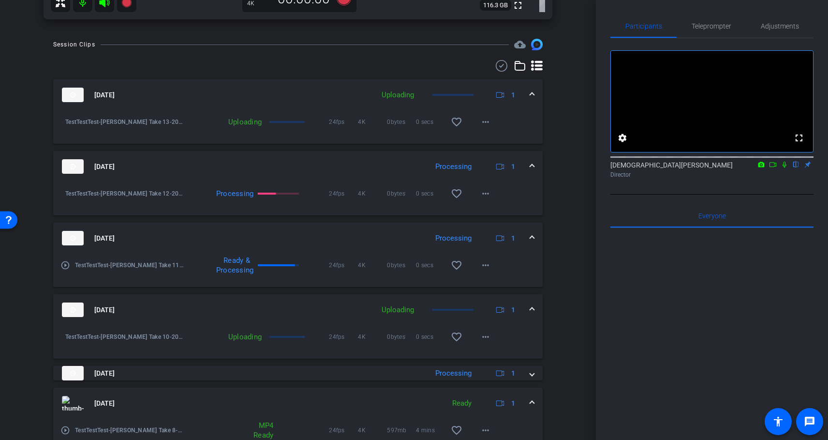
click at [577, 178] on div "arrow_back TestTestTest Back to project Send invite account_box grid_on setting…" at bounding box center [298, 220] width 596 height 440
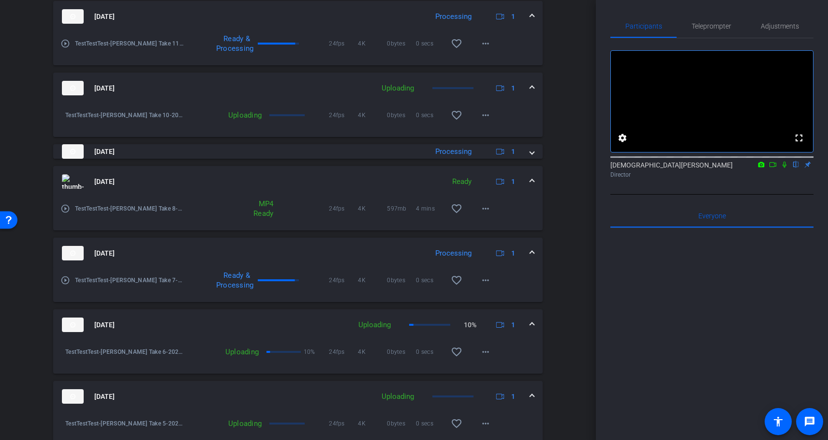
scroll to position [639, 0]
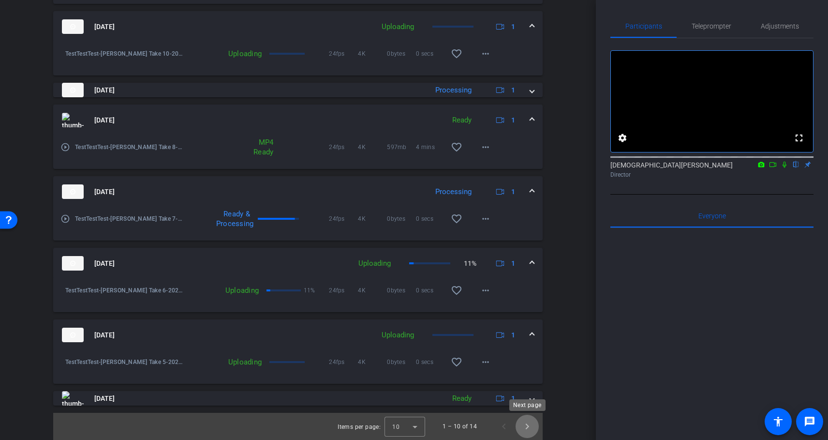
click at [527, 428] on span "Next page" at bounding box center [527, 426] width 23 height 23
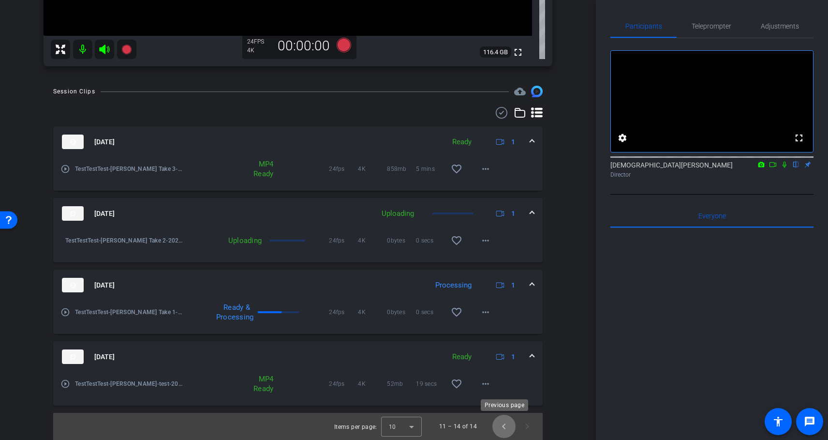
click at [502, 425] on span "Previous page" at bounding box center [504, 426] width 23 height 23
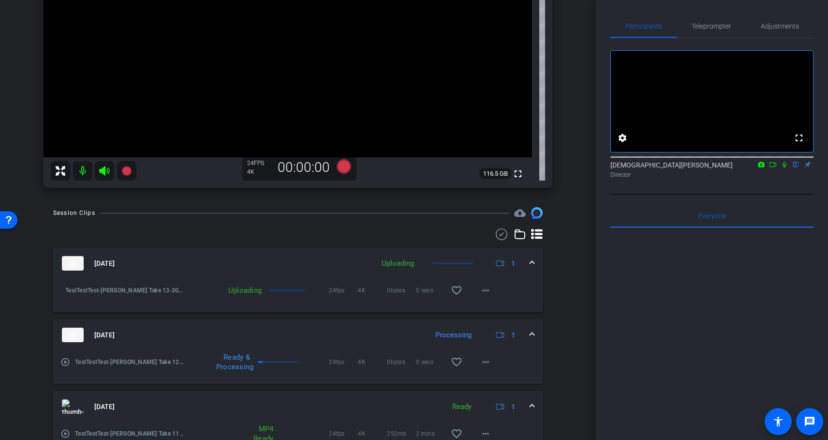
scroll to position [216, 0]
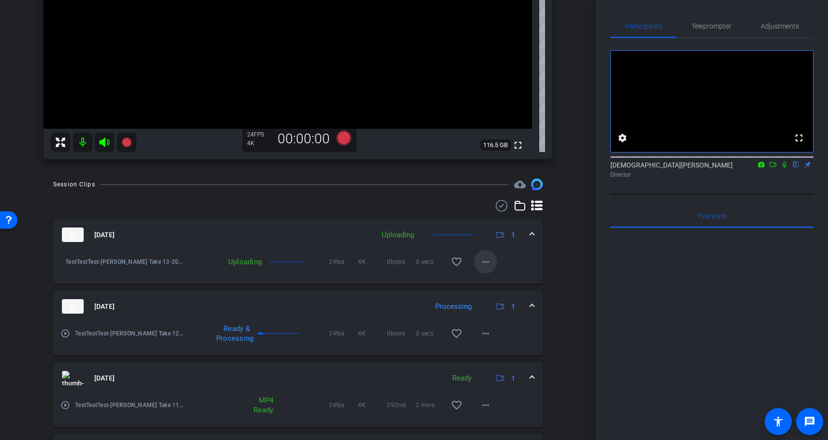
click at [488, 262] on mat-icon "more_horiz" at bounding box center [486, 262] width 12 height 12
click at [571, 270] on div at bounding box center [414, 220] width 828 height 440
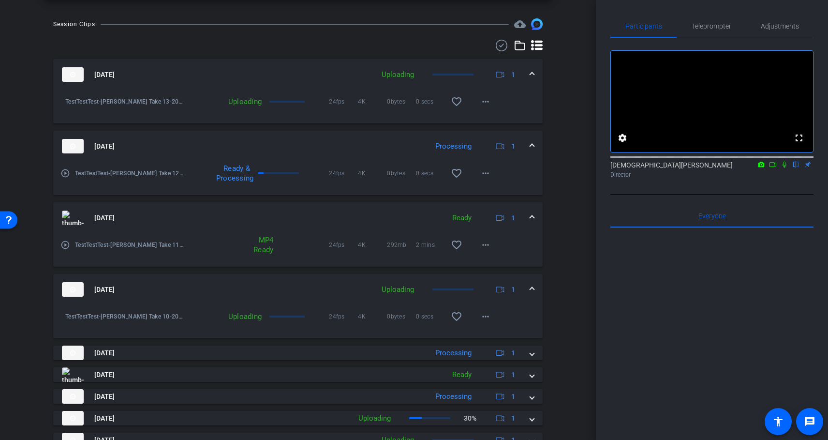
scroll to position [440, 0]
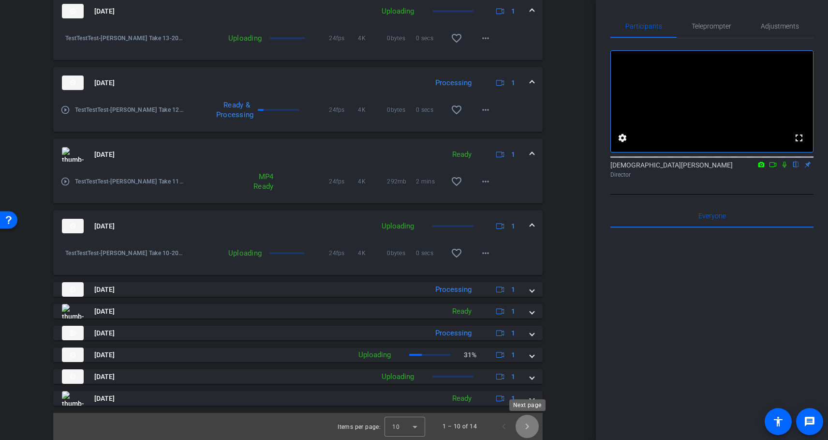
click at [526, 427] on span "Next page" at bounding box center [527, 426] width 23 height 23
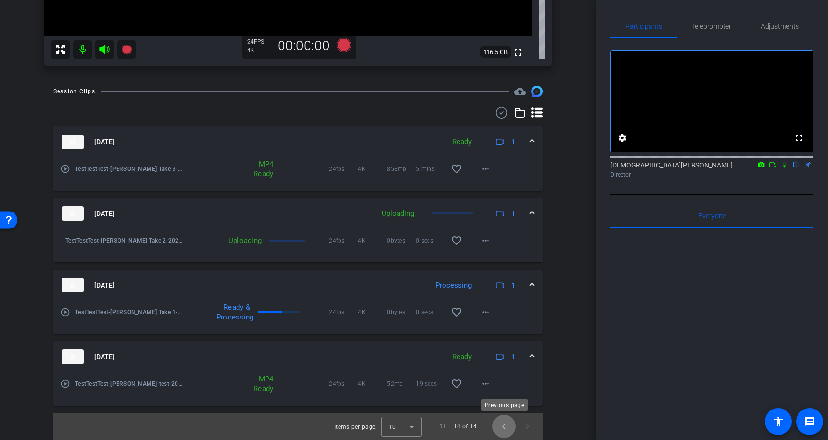
click at [507, 425] on span "Previous page" at bounding box center [504, 426] width 23 height 23
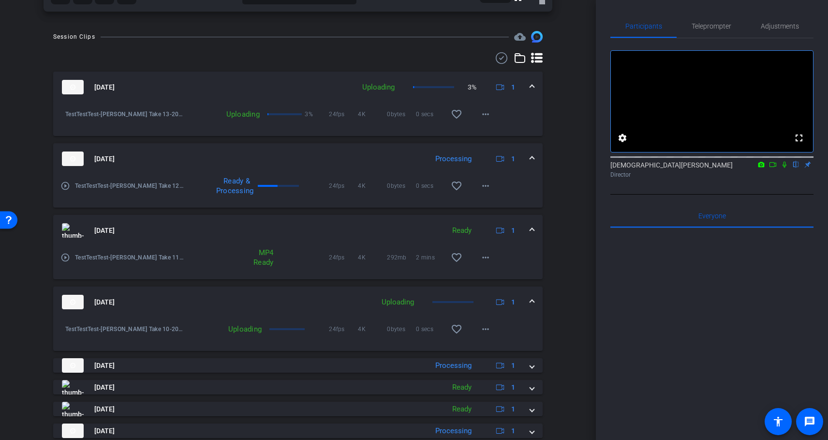
scroll to position [440, 0]
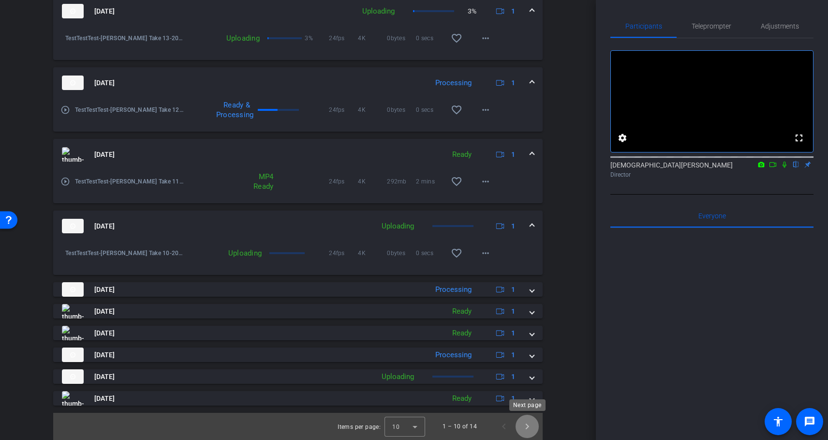
click at [528, 428] on span "Next page" at bounding box center [527, 426] width 23 height 23
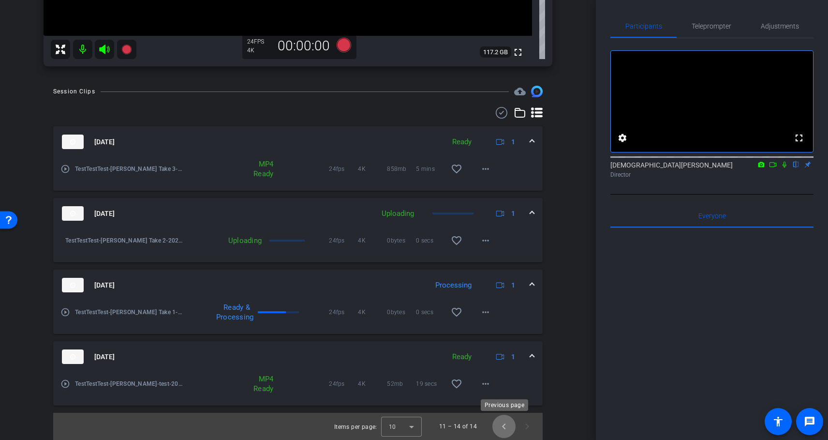
click at [502, 426] on span "Previous page" at bounding box center [504, 426] width 23 height 23
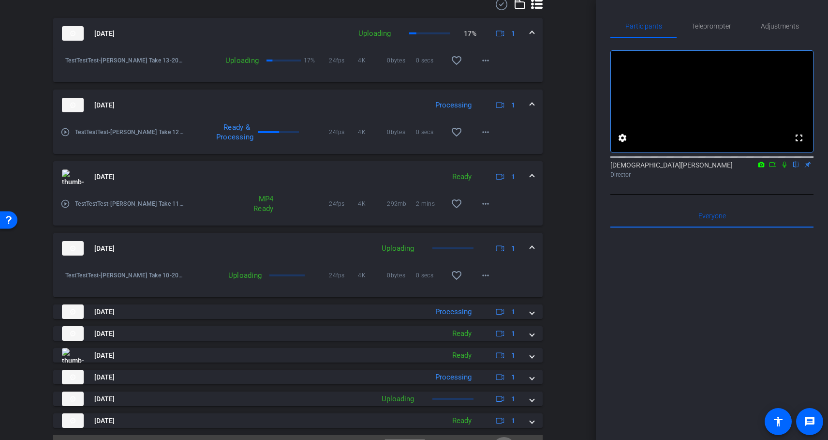
scroll to position [440, 0]
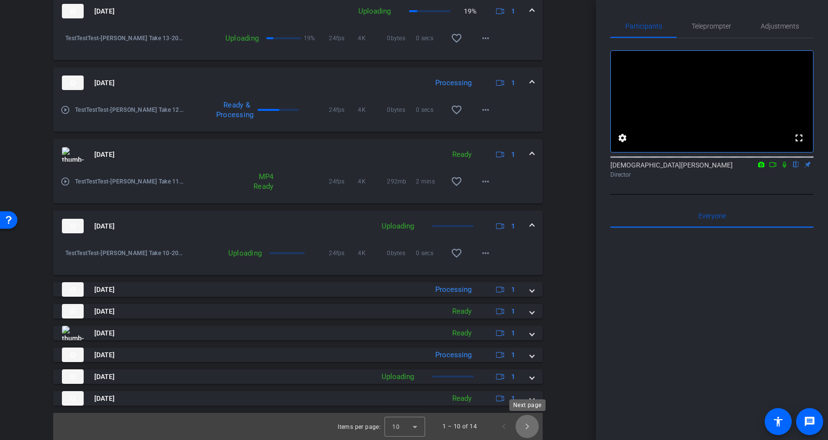
click at [528, 427] on span "Next page" at bounding box center [527, 426] width 23 height 23
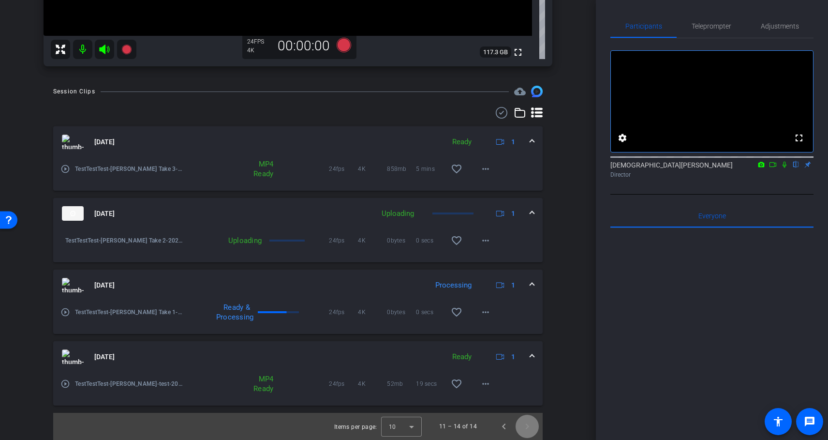
scroll to position [309, 0]
click at [503, 426] on span "Previous page" at bounding box center [504, 426] width 23 height 23
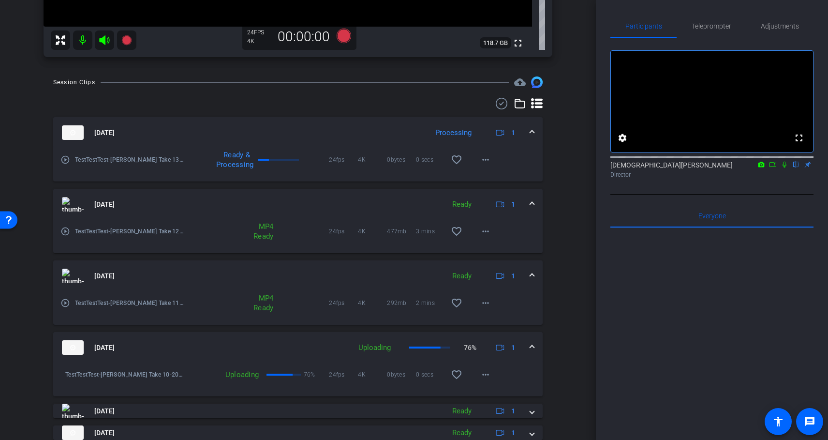
scroll to position [440, 0]
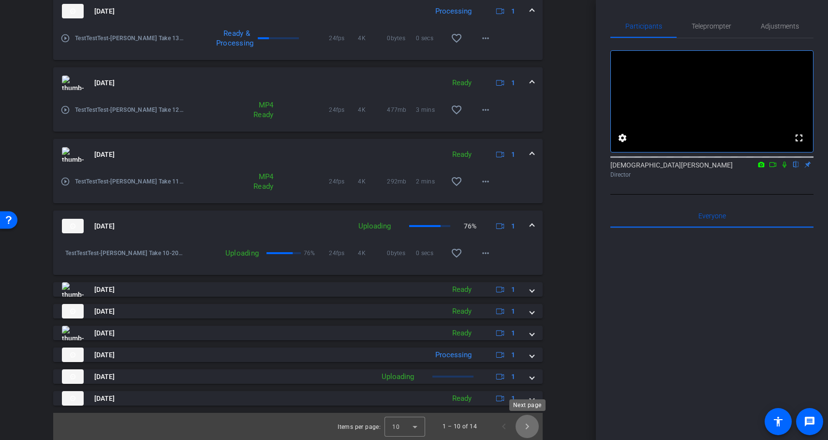
click at [527, 425] on span "Next page" at bounding box center [527, 426] width 23 height 23
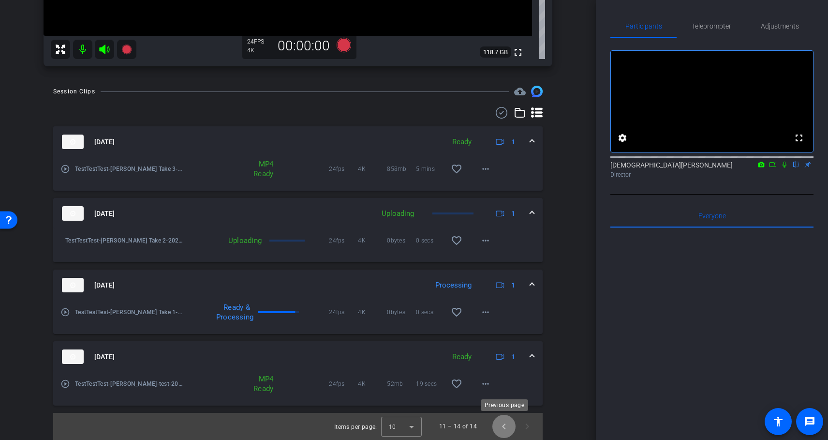
click at [503, 426] on span "Previous page" at bounding box center [504, 426] width 23 height 23
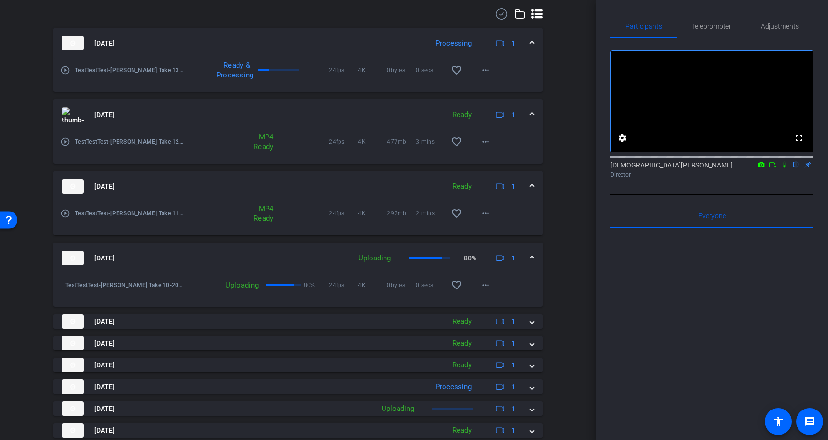
scroll to position [440, 0]
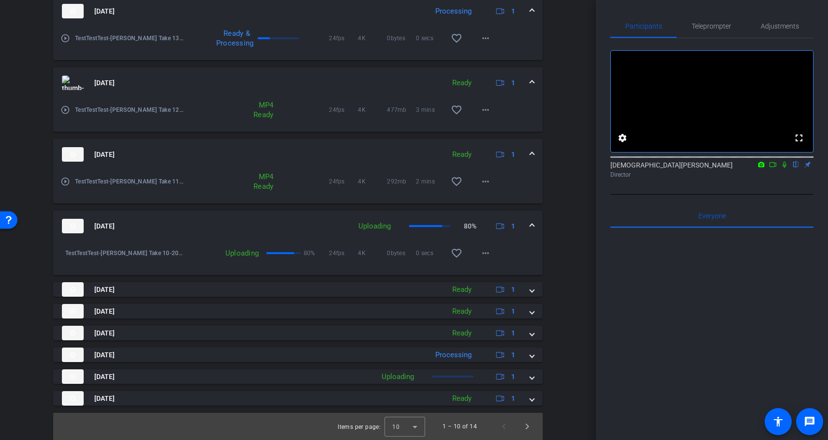
click at [530, 154] on span at bounding box center [532, 155] width 4 height 10
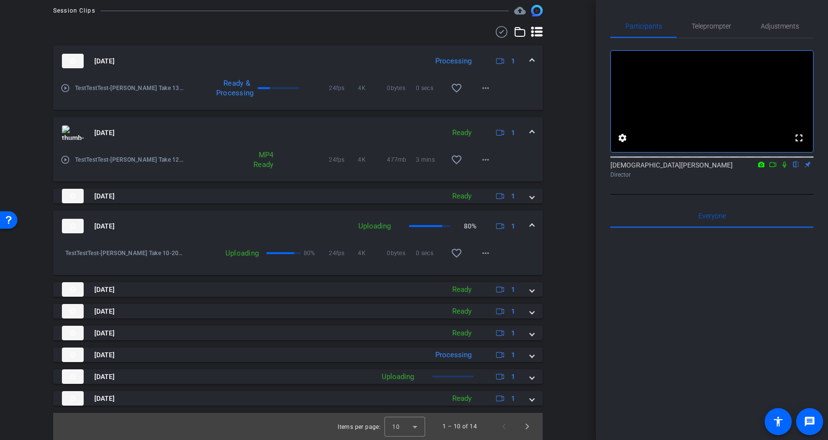
click at [534, 132] on span at bounding box center [532, 133] width 4 height 10
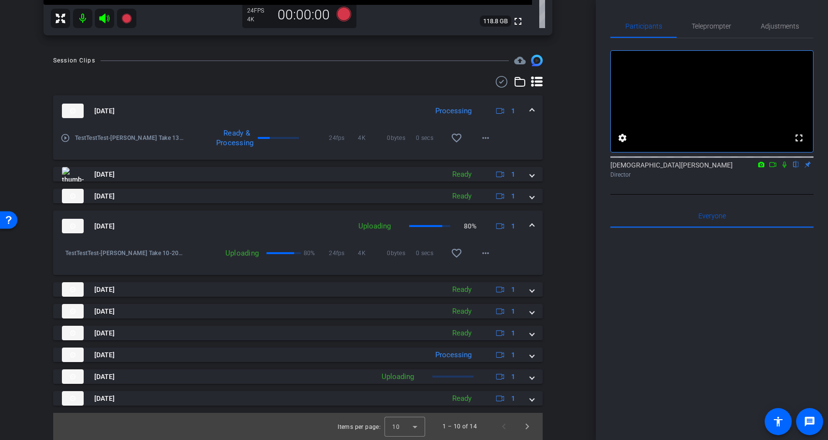
scroll to position [340, 0]
click at [485, 137] on mat-icon "more_horiz" at bounding box center [486, 138] width 12 height 12
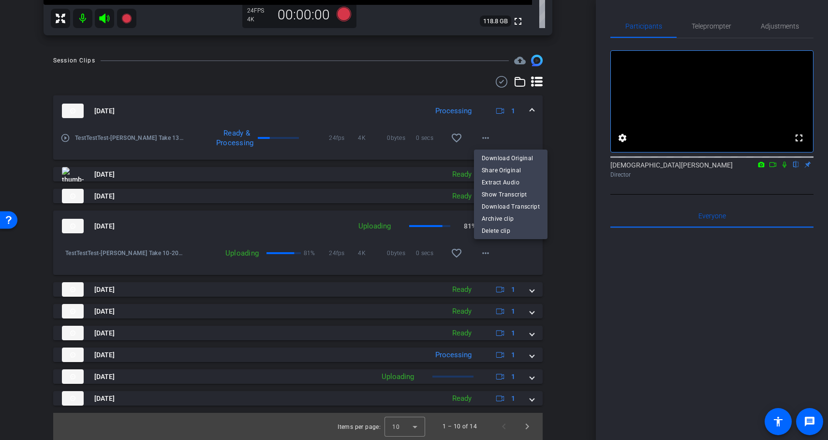
click at [563, 128] on div at bounding box center [414, 220] width 828 height 440
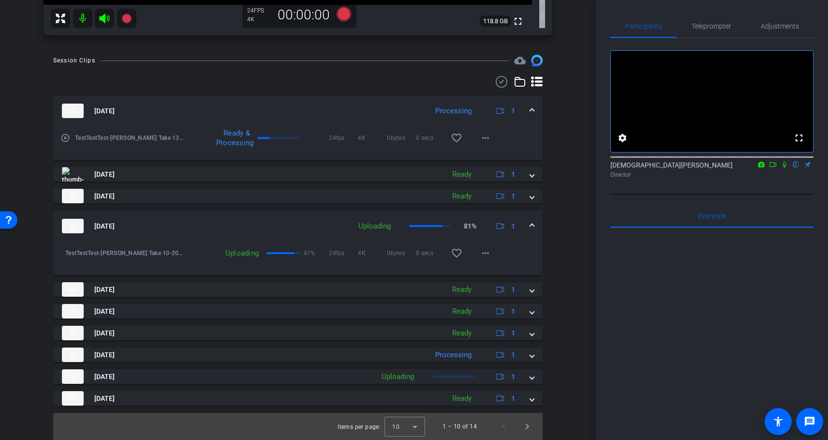
click at [533, 226] on span at bounding box center [532, 226] width 4 height 10
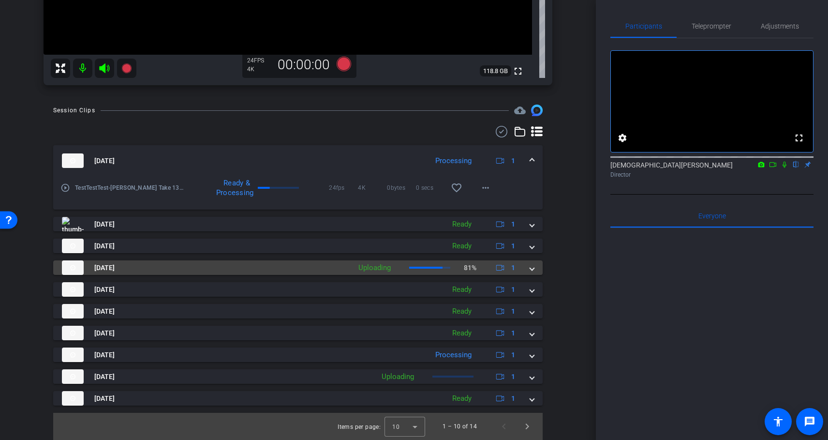
scroll to position [290, 0]
click at [534, 267] on mat-expansion-panel-header "[DATE] Uploading 81% 1" at bounding box center [298, 267] width 490 height 15
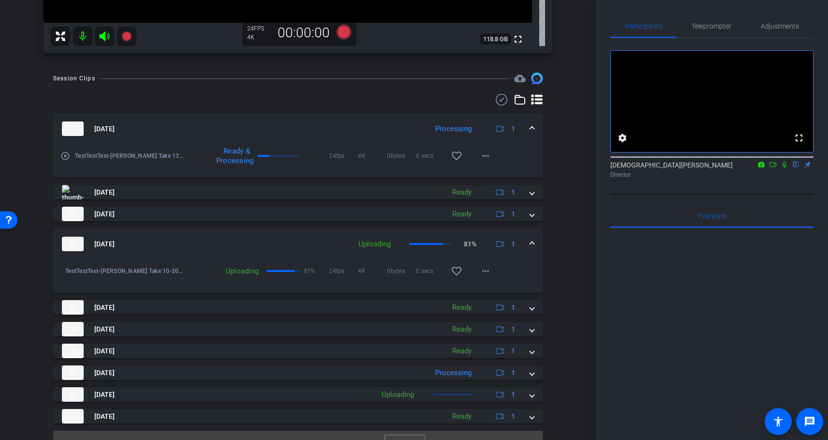
scroll to position [340, 0]
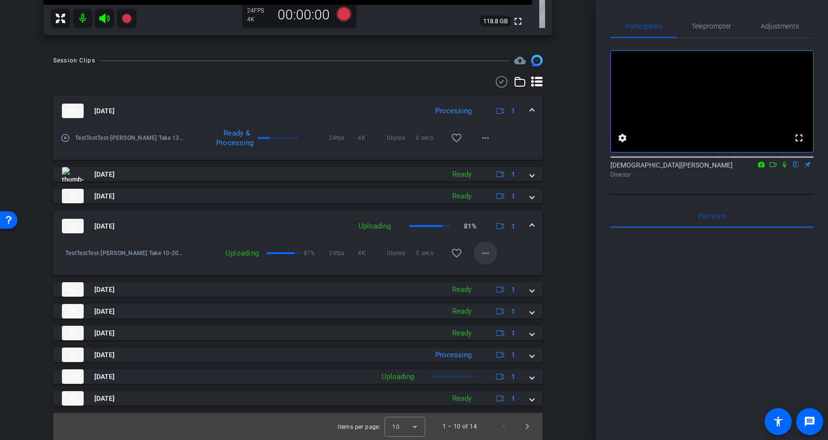
click at [486, 258] on mat-icon "more_horiz" at bounding box center [486, 253] width 12 height 12
click at [578, 206] on div at bounding box center [414, 220] width 828 height 440
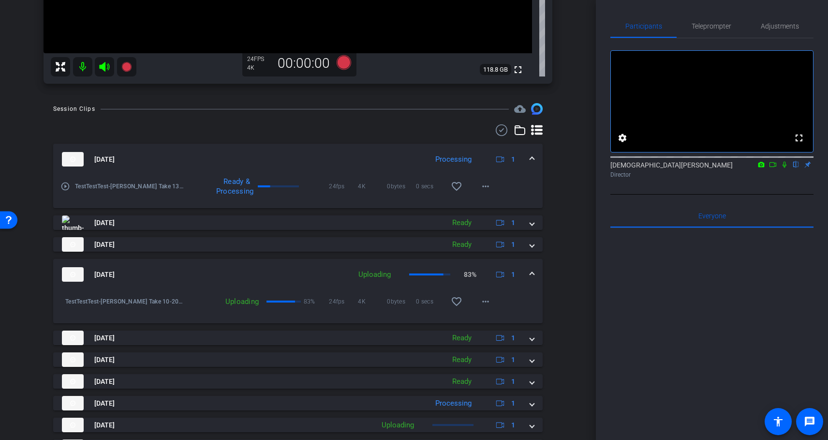
scroll to position [305, 0]
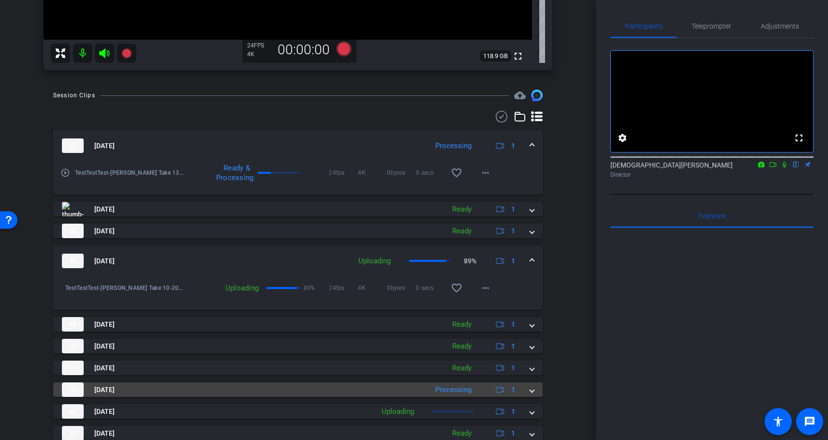
click at [533, 391] on span at bounding box center [532, 390] width 4 height 10
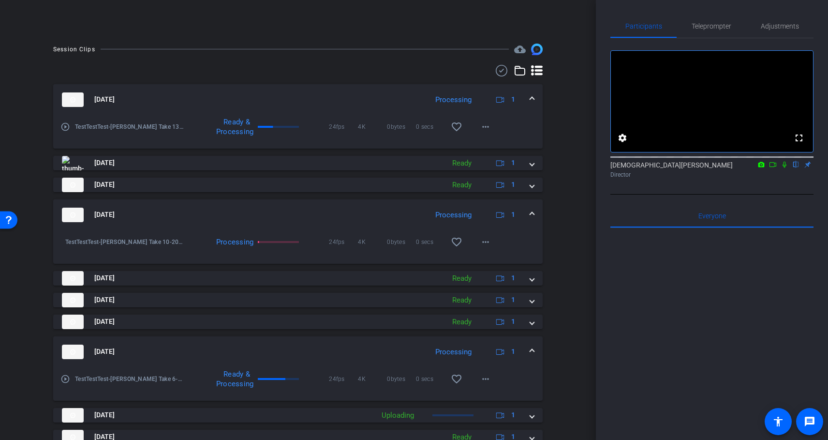
scroll to position [251, 0]
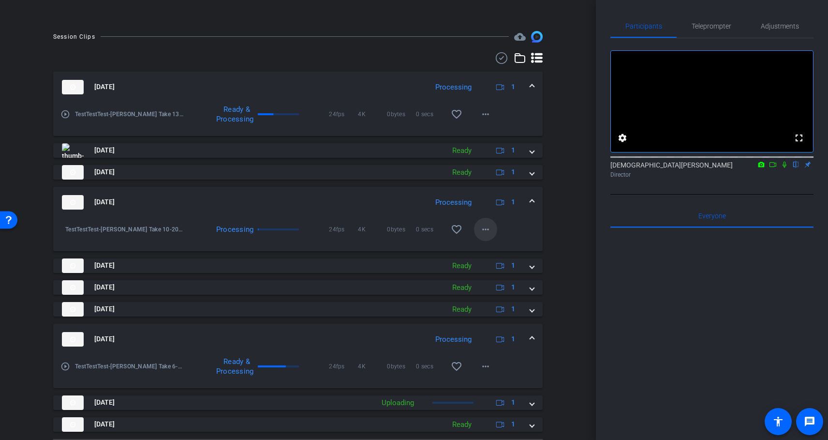
click at [487, 235] on mat-icon "more_horiz" at bounding box center [486, 230] width 12 height 12
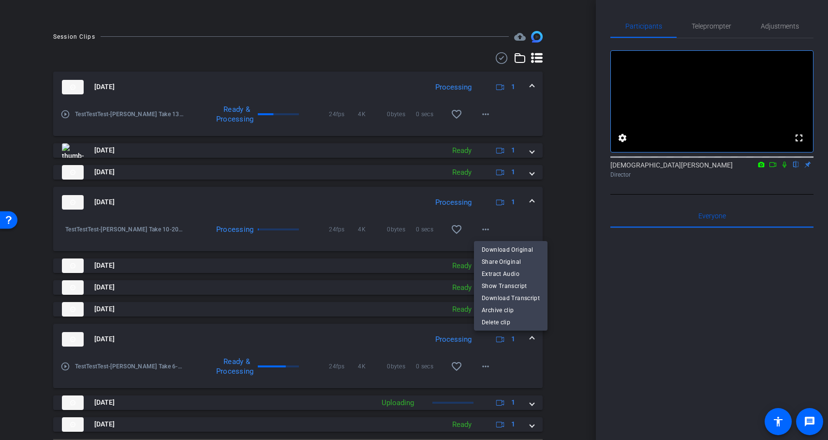
click at [565, 224] on div at bounding box center [414, 220] width 828 height 440
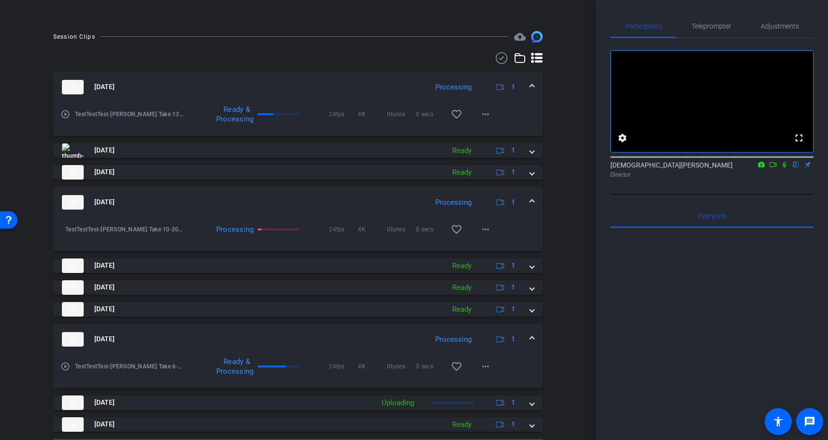
scroll to position [277, 0]
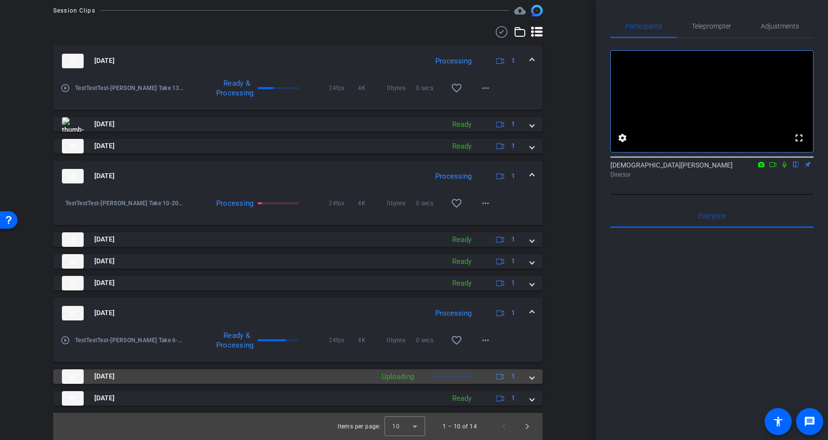
click at [533, 379] on span at bounding box center [532, 376] width 4 height 10
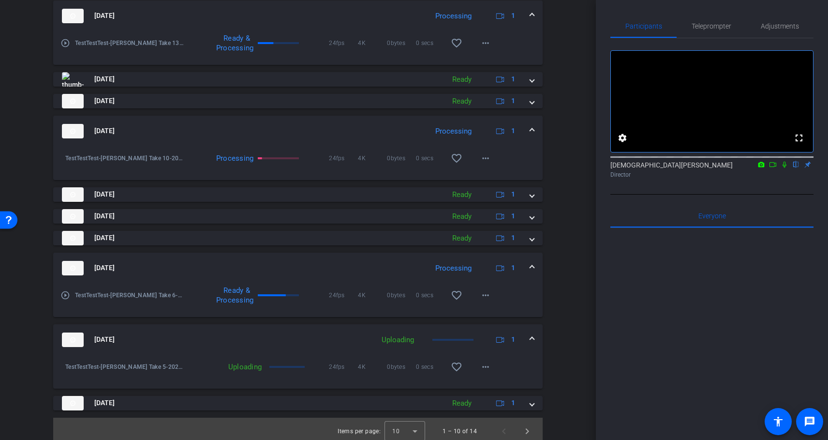
scroll to position [327, 0]
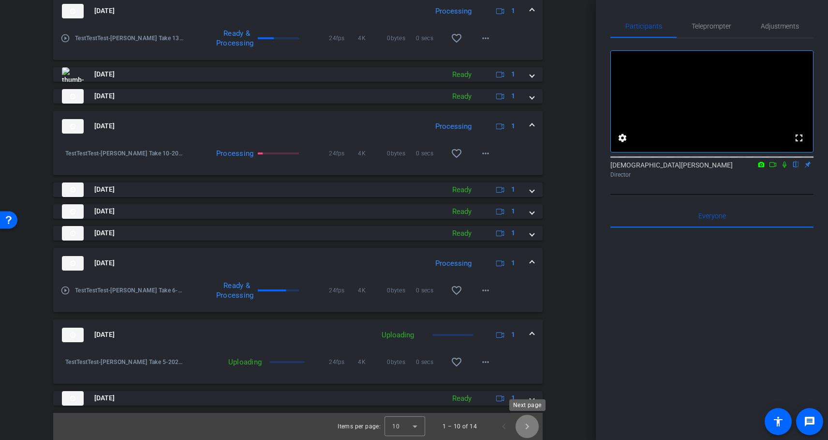
click at [531, 428] on span "Next page" at bounding box center [527, 426] width 23 height 23
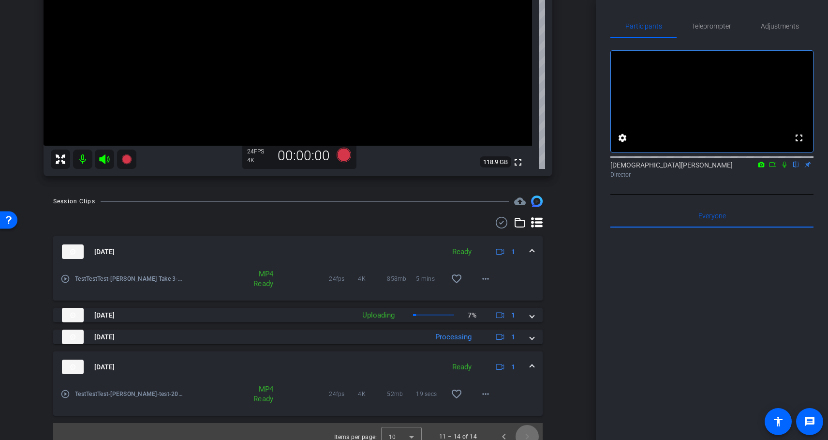
scroll to position [210, 0]
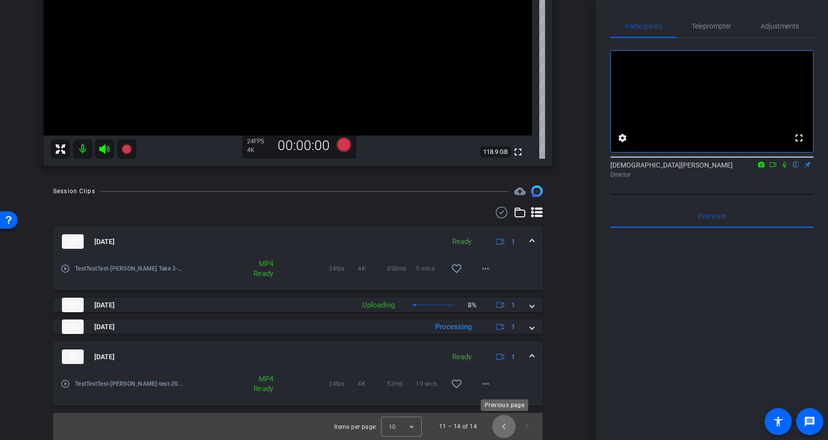
click at [504, 426] on span "Previous page" at bounding box center [504, 426] width 23 height 23
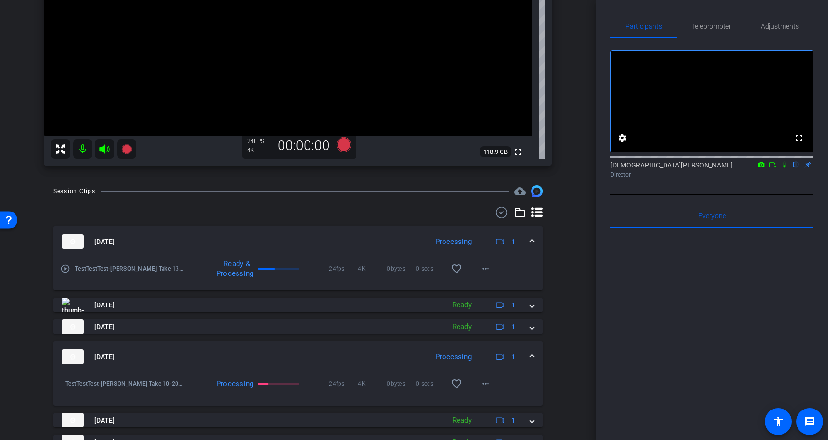
scroll to position [340, 0]
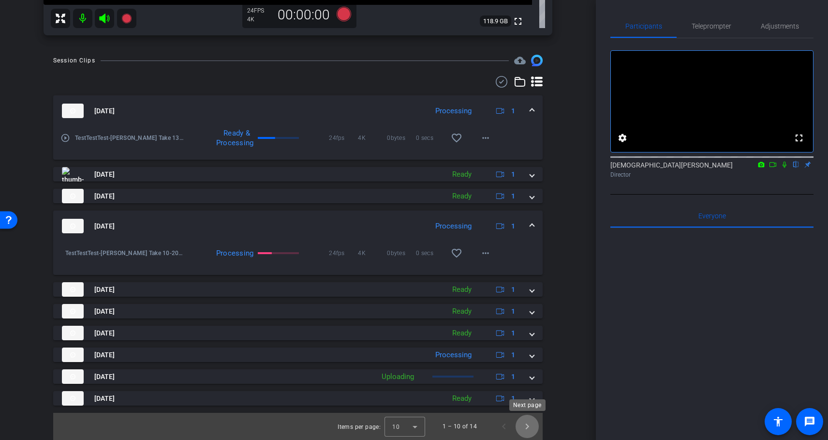
click at [528, 426] on span "Next page" at bounding box center [527, 426] width 23 height 23
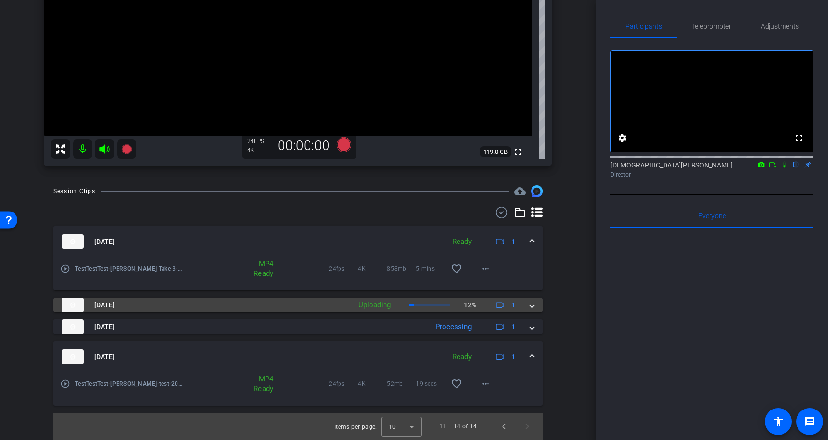
click at [534, 308] on span at bounding box center [532, 305] width 4 height 10
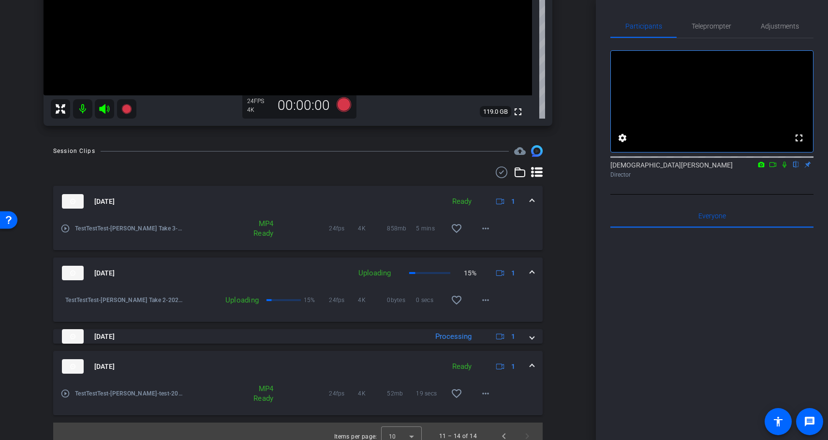
scroll to position [259, 0]
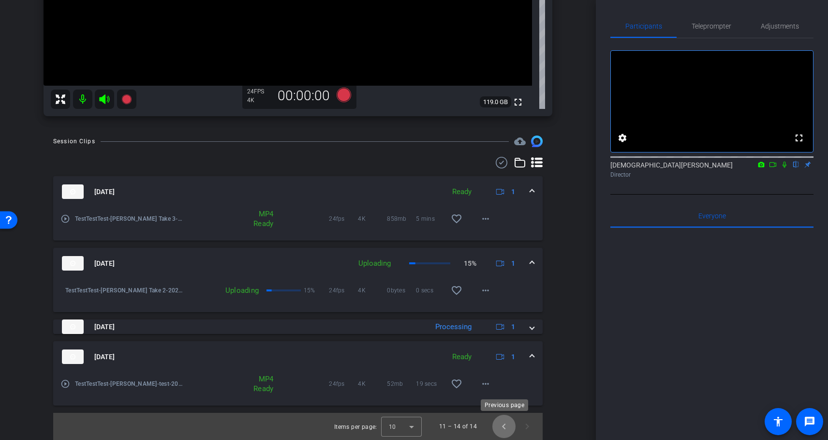
click at [504, 427] on span "Previous page" at bounding box center [504, 426] width 23 height 23
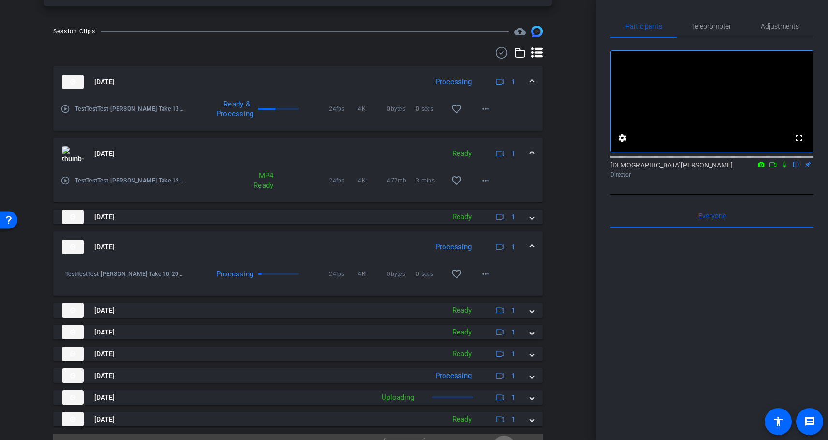
scroll to position [390, 0]
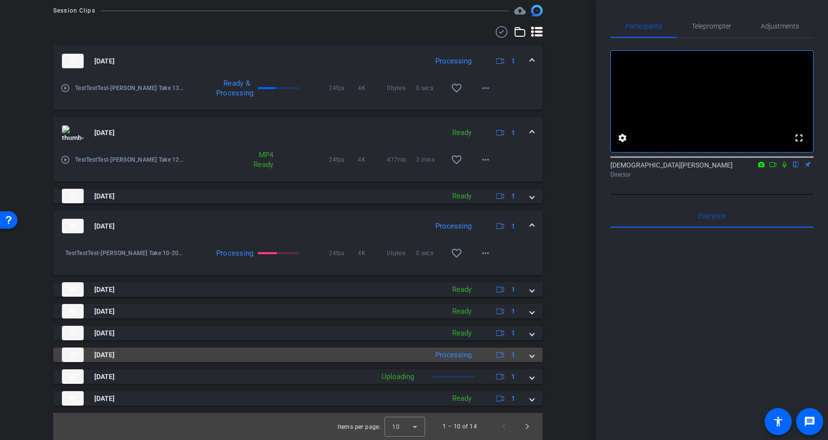
click at [534, 356] on mat-expansion-panel-header "[DATE] Processing 1" at bounding box center [298, 354] width 490 height 15
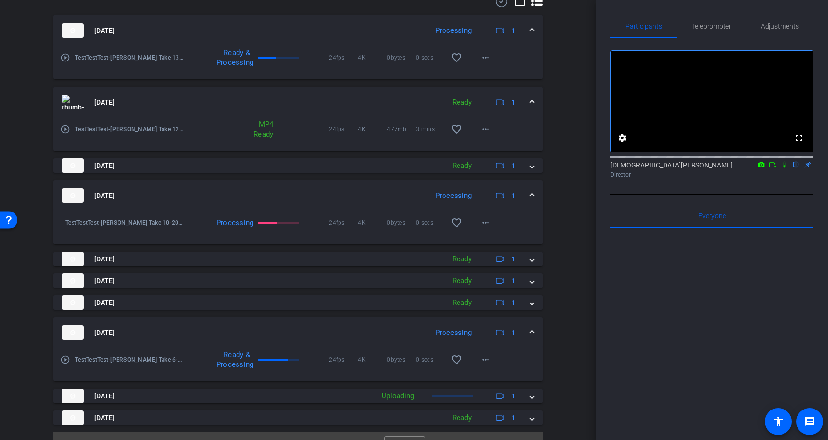
scroll to position [440, 0]
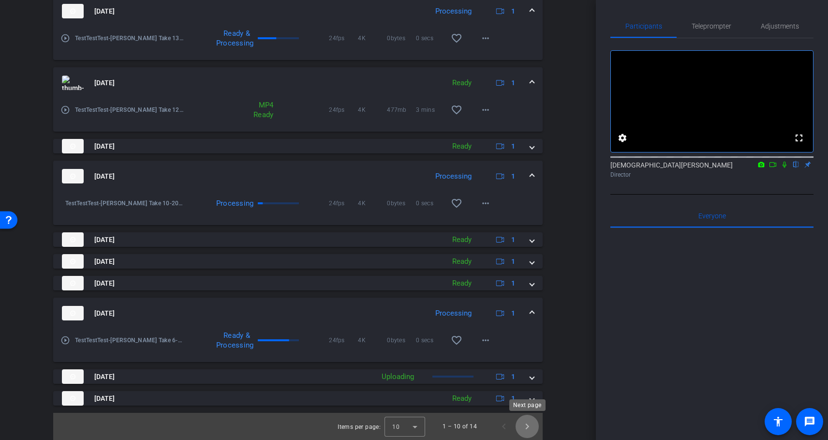
click at [527, 426] on span "Next page" at bounding box center [527, 426] width 23 height 23
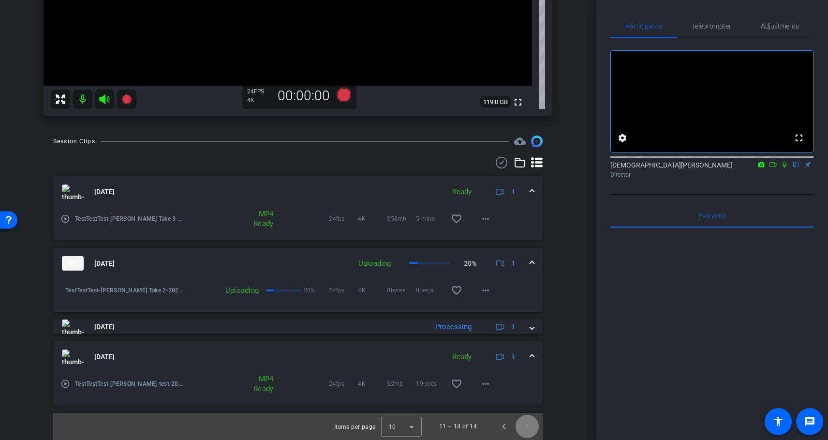
scroll to position [259, 0]
click at [505, 426] on span "Previous page" at bounding box center [504, 426] width 23 height 23
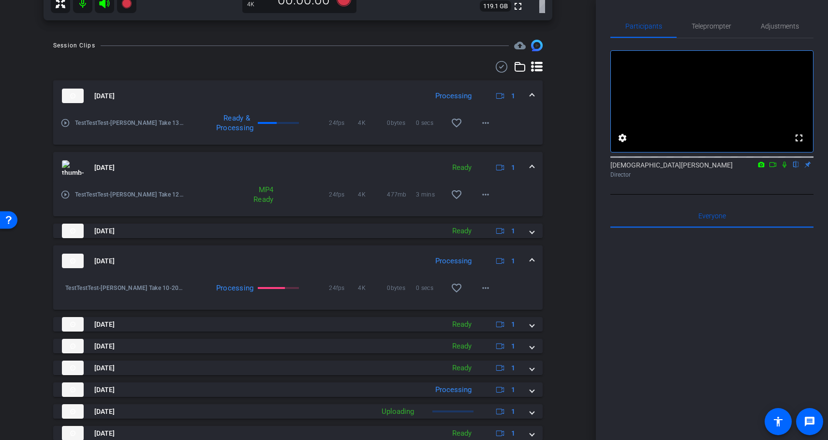
scroll to position [390, 0]
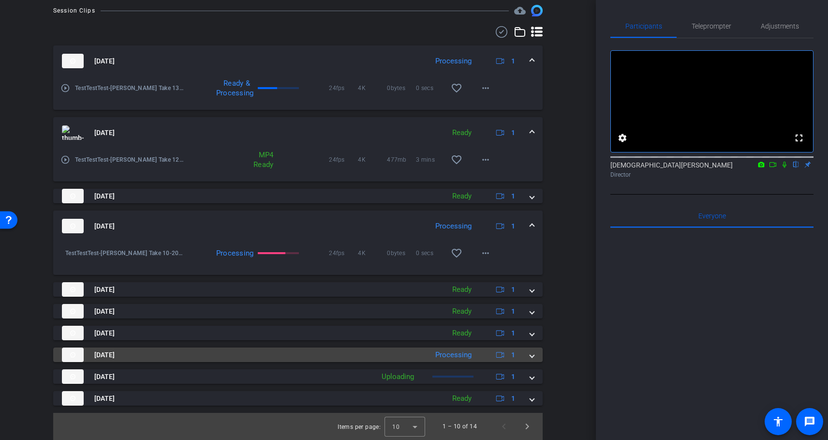
click at [532, 354] on span at bounding box center [532, 355] width 4 height 10
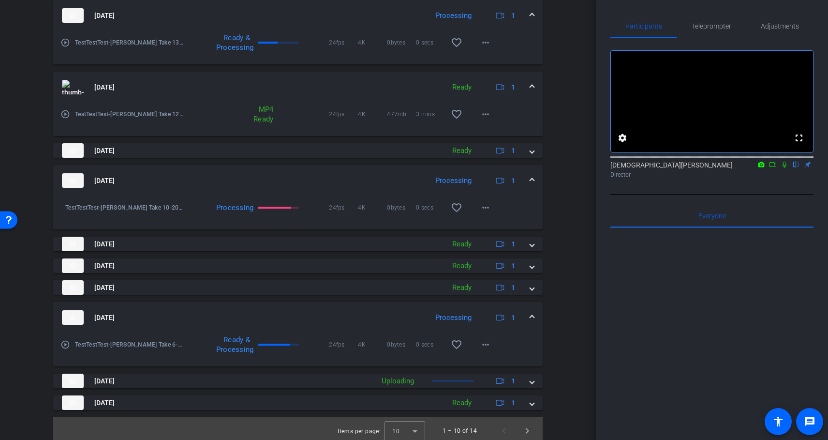
scroll to position [440, 0]
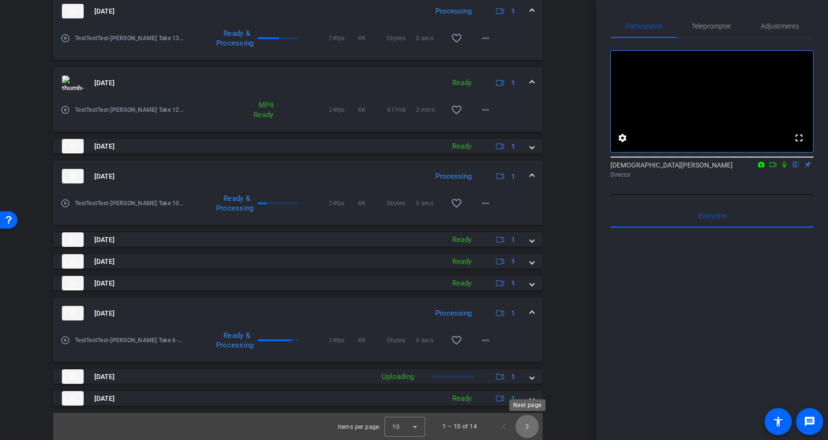
click at [527, 431] on span "Next page" at bounding box center [527, 426] width 23 height 23
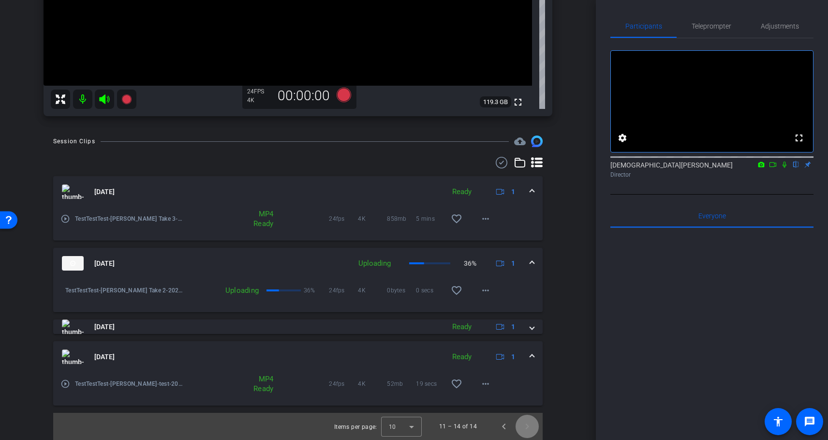
scroll to position [259, 0]
click at [488, 289] on mat-icon "more_horiz" at bounding box center [486, 291] width 12 height 12
click at [570, 300] on div at bounding box center [414, 220] width 828 height 440
click at [504, 427] on span "Previous page" at bounding box center [504, 426] width 23 height 23
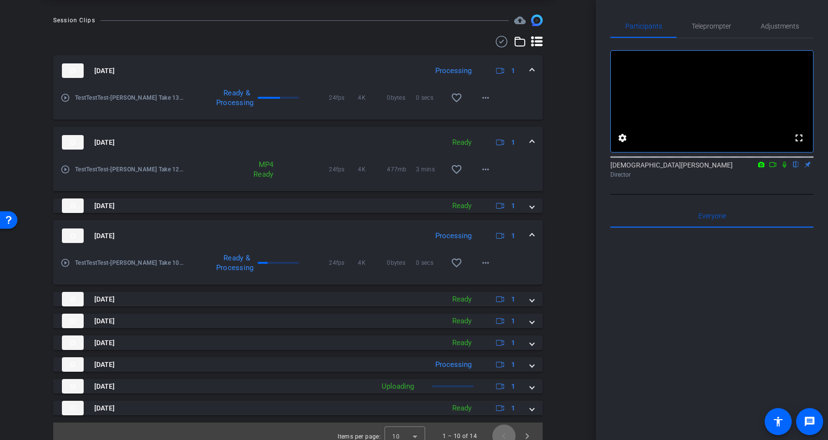
scroll to position [390, 0]
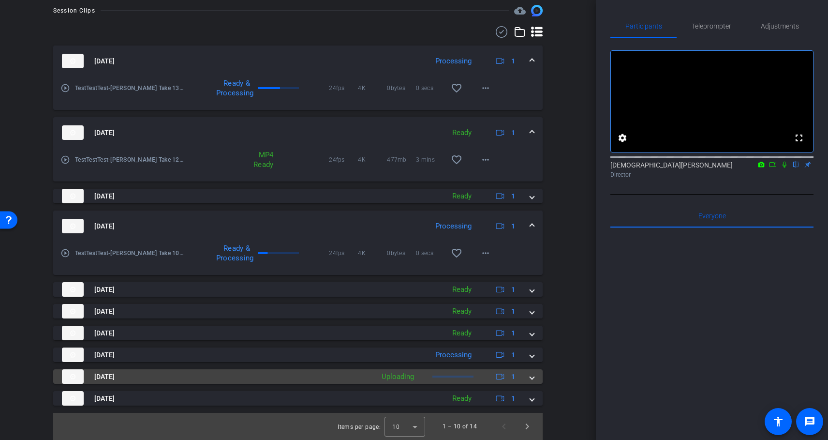
click at [532, 378] on span at bounding box center [532, 377] width 4 height 10
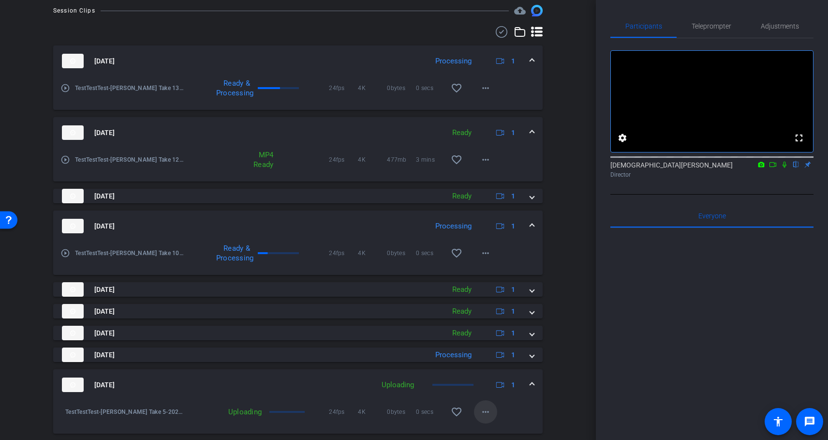
click at [488, 414] on mat-icon "more_horiz" at bounding box center [486, 412] width 12 height 12
click at [563, 361] on div at bounding box center [414, 220] width 828 height 440
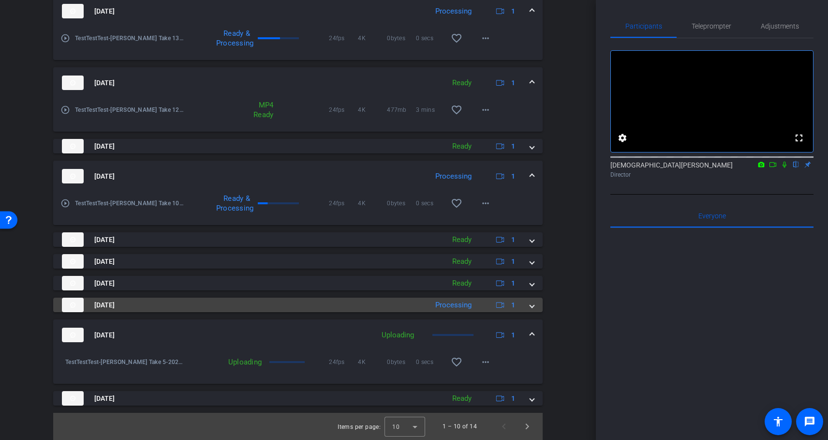
click at [532, 306] on span at bounding box center [532, 305] width 4 height 10
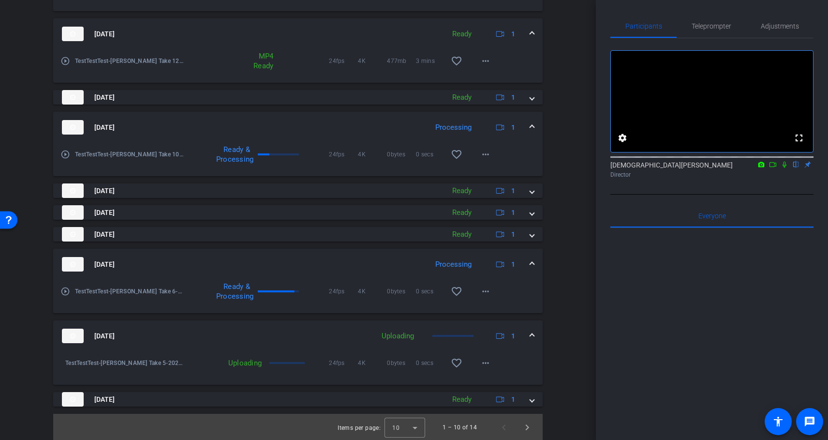
scroll to position [490, 0]
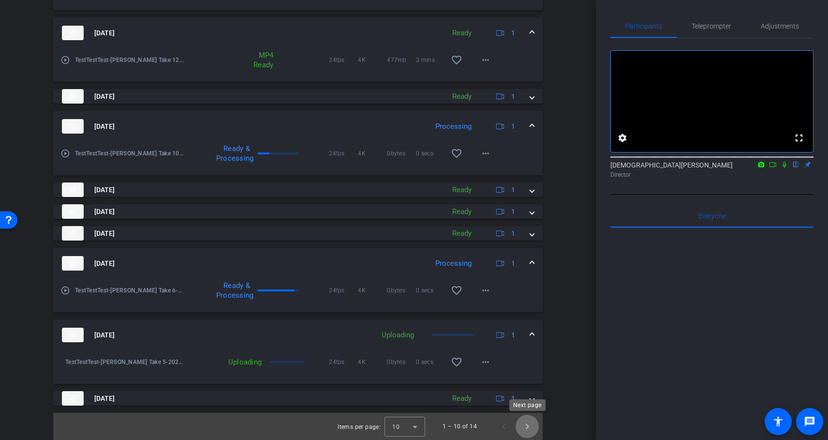
click at [526, 427] on span "Next page" at bounding box center [527, 426] width 23 height 23
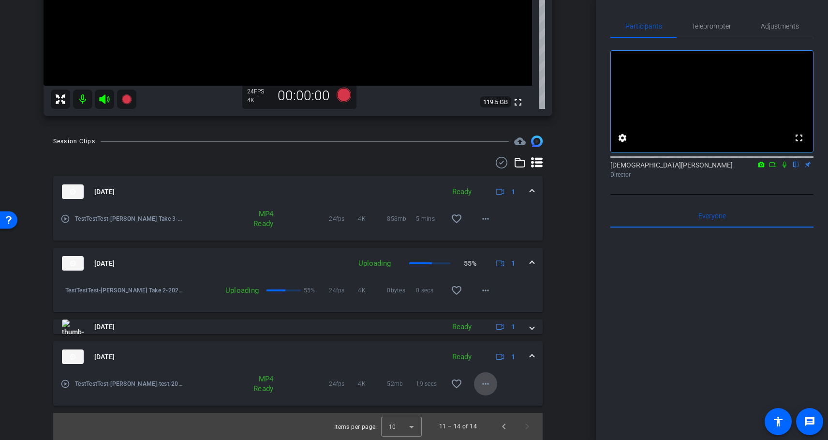
click at [483, 386] on mat-icon "more_horiz" at bounding box center [486, 384] width 12 height 12
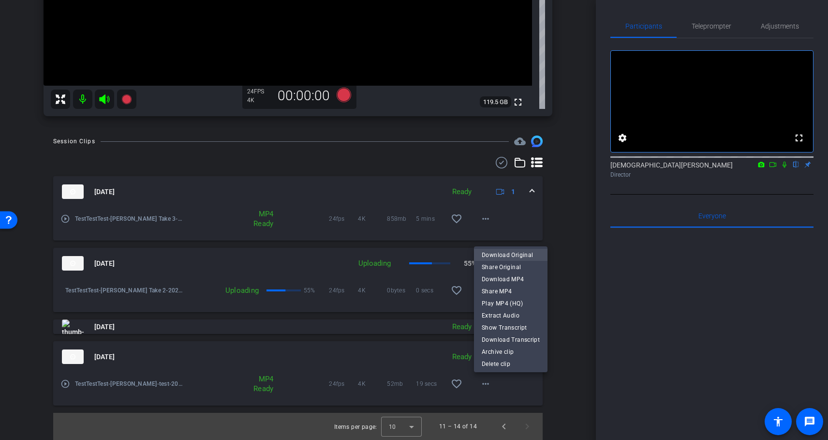
click at [533, 254] on span "Download Original" at bounding box center [511, 255] width 58 height 12
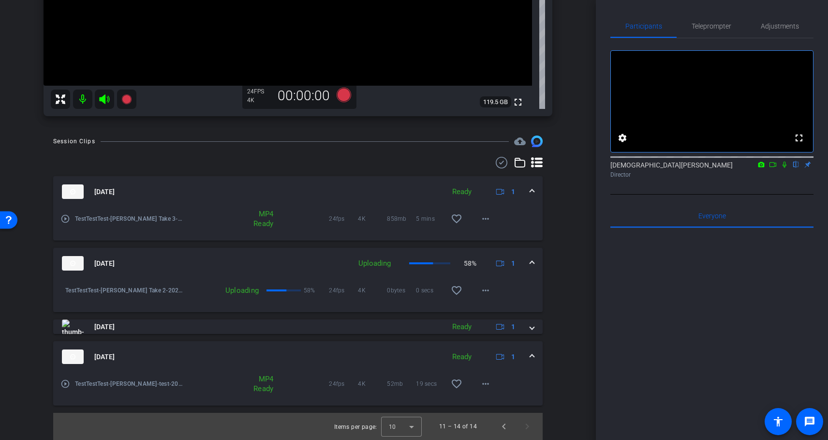
click at [536, 356] on mat-expansion-panel-header "[DATE] Ready 1" at bounding box center [298, 356] width 490 height 31
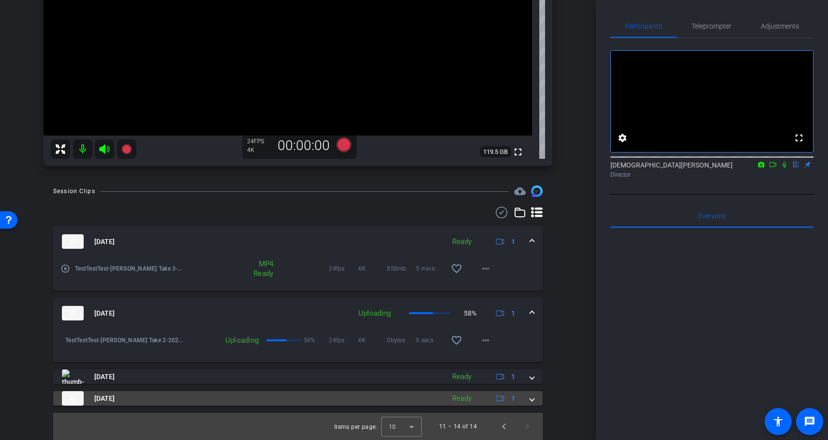
scroll to position [210, 0]
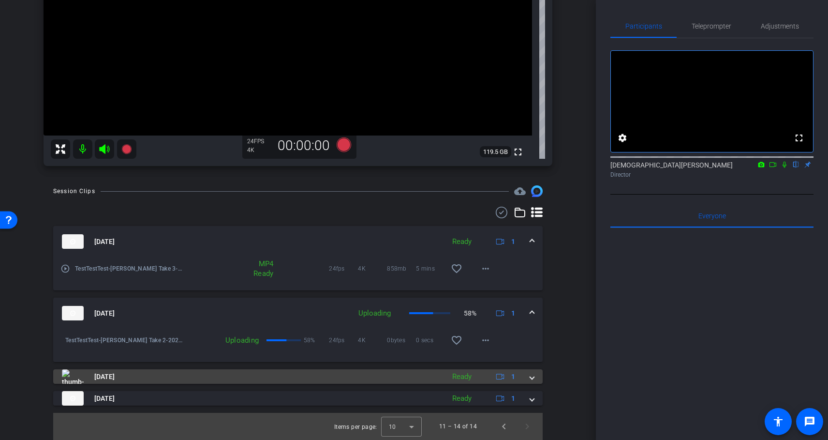
click at [531, 381] on span at bounding box center [532, 377] width 4 height 10
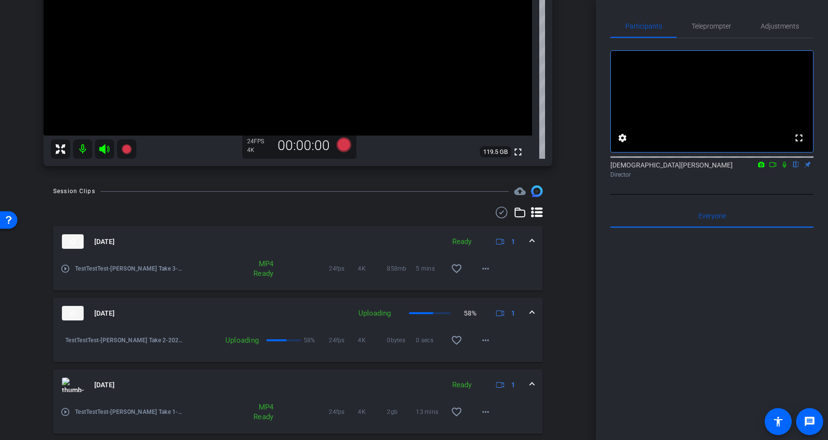
scroll to position [259, 0]
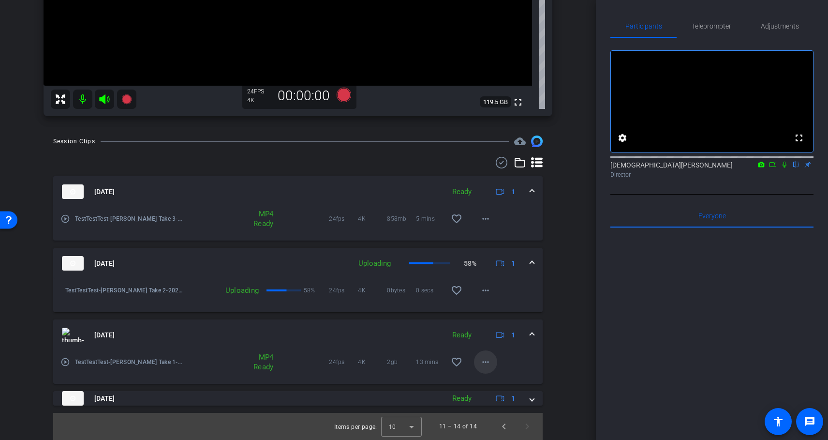
click at [488, 365] on mat-icon "more_horiz" at bounding box center [486, 362] width 12 height 12
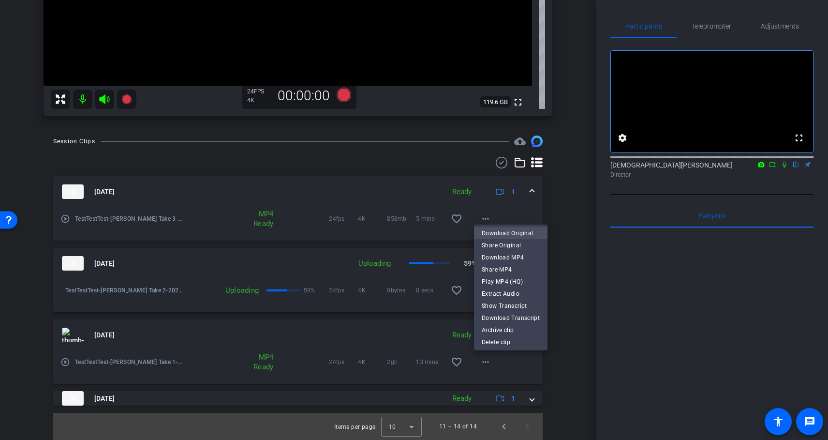
click at [532, 232] on span "Download Original" at bounding box center [511, 233] width 58 height 12
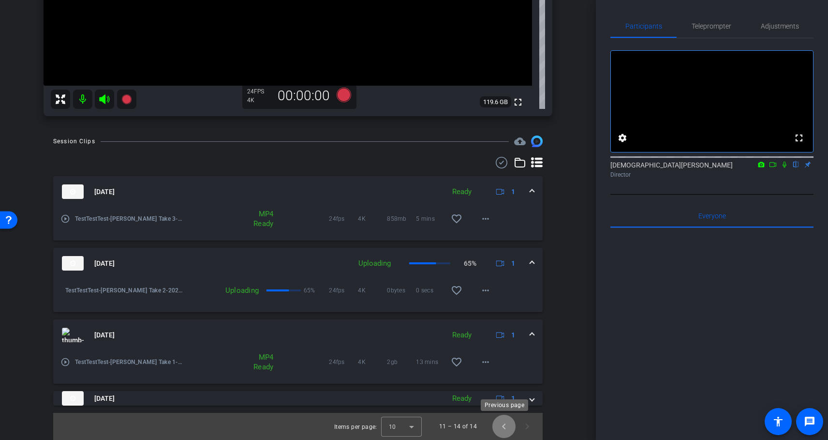
click at [503, 428] on span "Previous page" at bounding box center [504, 426] width 23 height 23
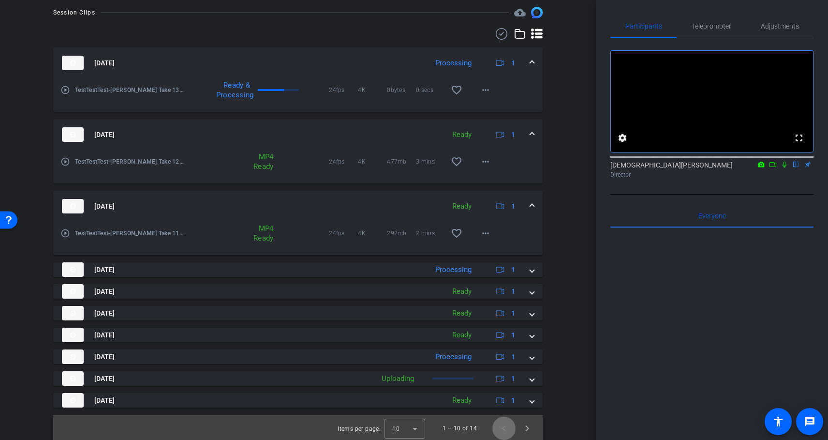
scroll to position [390, 0]
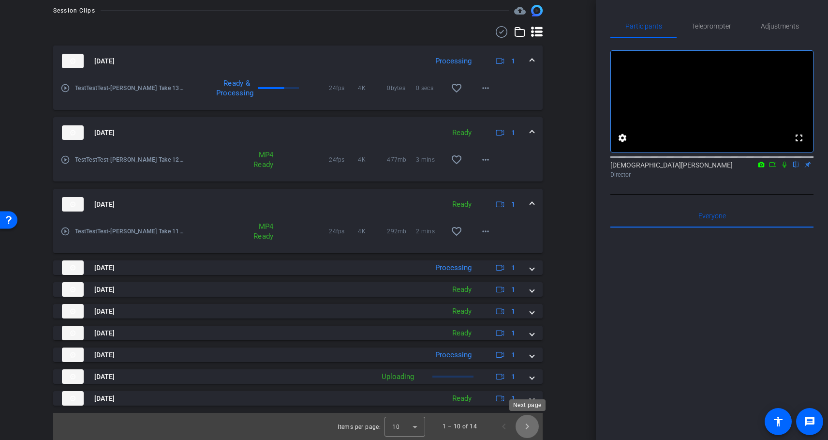
click at [527, 425] on span "Next page" at bounding box center [527, 426] width 23 height 23
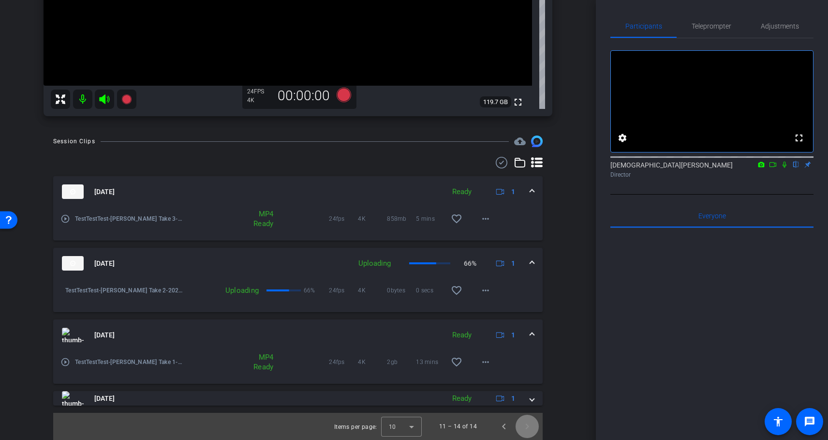
scroll to position [259, 0]
click at [488, 363] on mat-icon "more_horiz" at bounding box center [486, 362] width 12 height 12
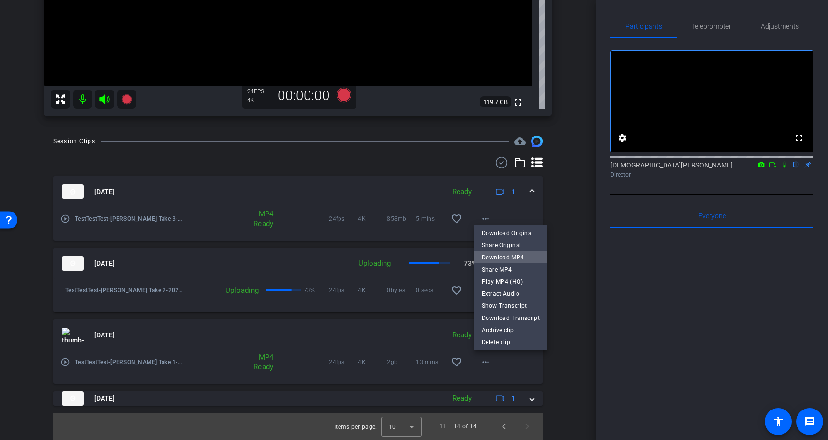
click at [521, 257] on span "Download MP4" at bounding box center [511, 258] width 58 height 12
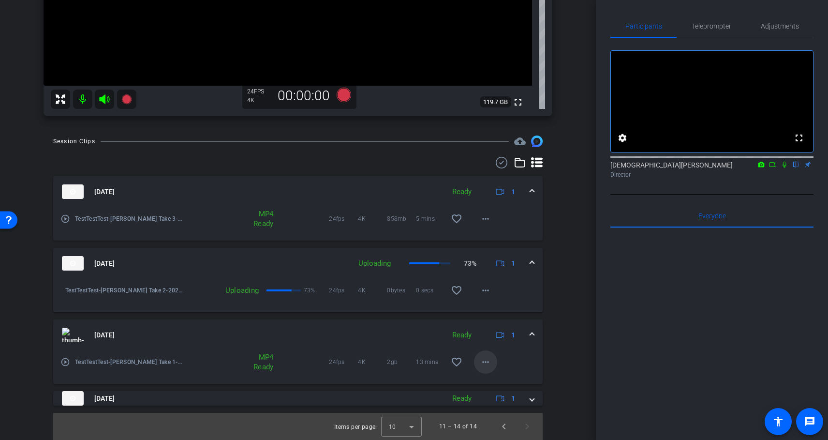
click at [487, 362] on mat-icon "more_horiz" at bounding box center [486, 362] width 12 height 12
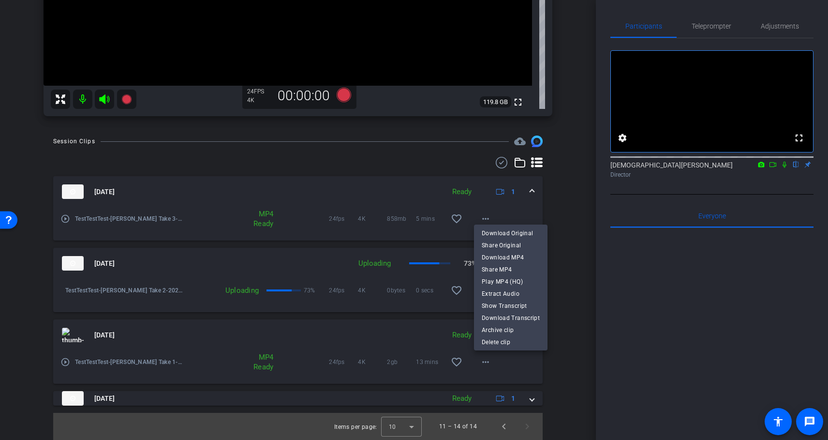
click at [580, 333] on div at bounding box center [414, 220] width 828 height 440
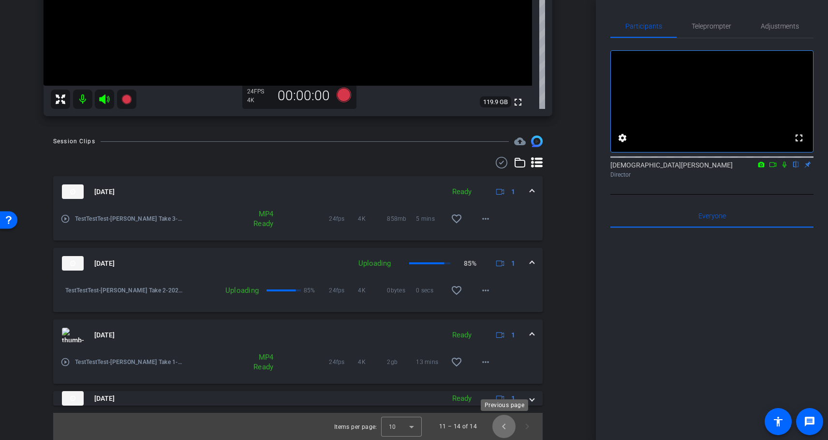
click at [504, 427] on span "Previous page" at bounding box center [504, 426] width 23 height 23
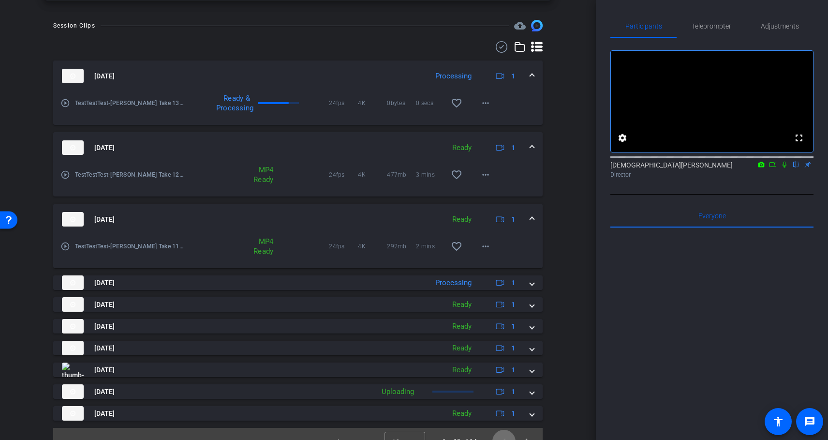
scroll to position [390, 0]
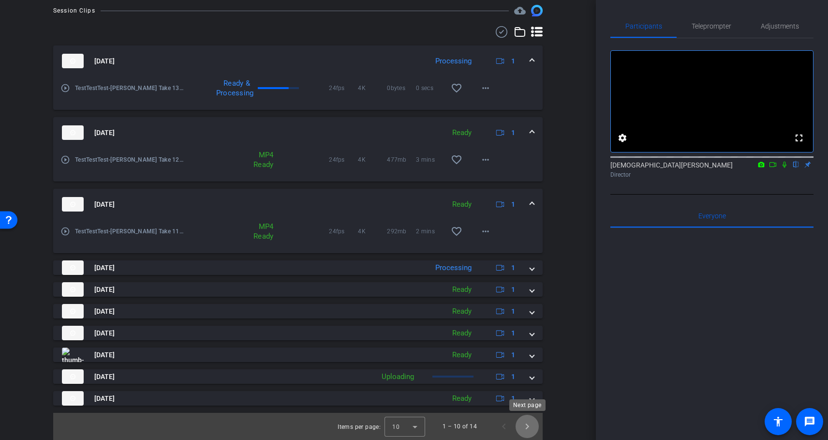
click at [528, 428] on span "Next page" at bounding box center [527, 426] width 23 height 23
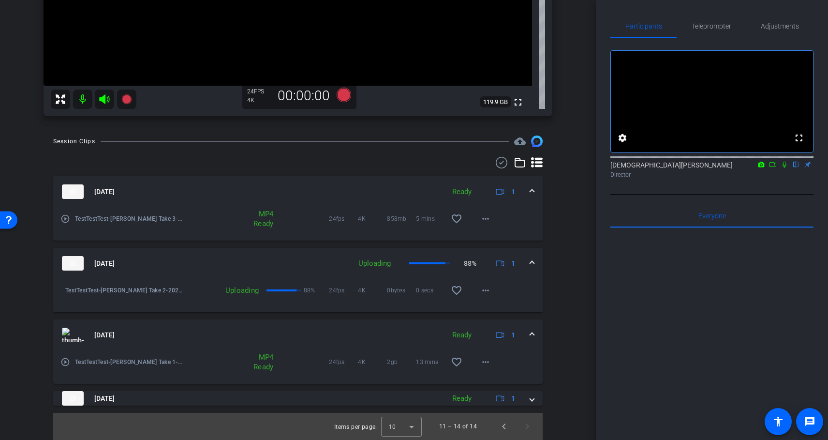
click at [487, 293] on mat-icon "more_horiz" at bounding box center [486, 291] width 12 height 12
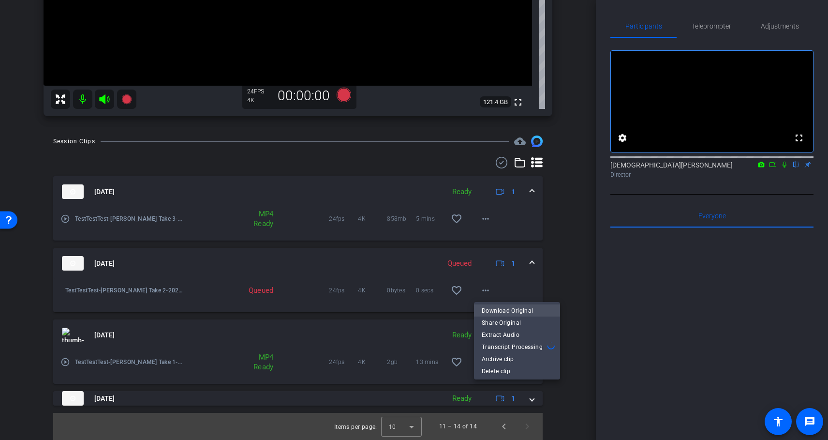
click at [526, 310] on span "Download Original" at bounding box center [517, 311] width 71 height 12
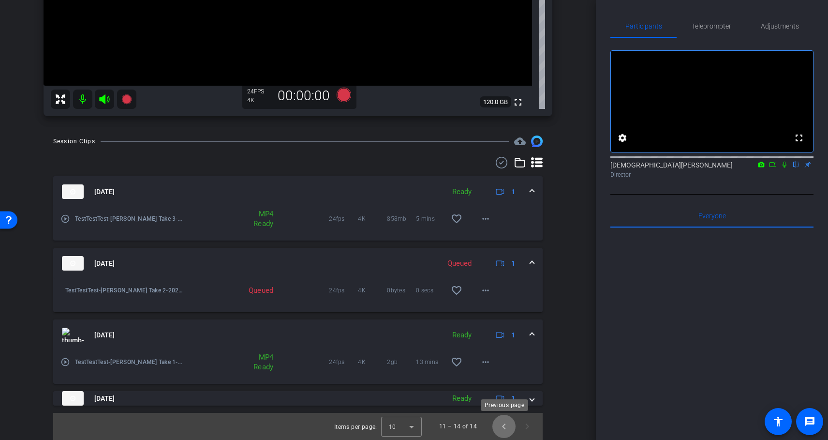
click at [503, 425] on span "Previous page" at bounding box center [504, 426] width 23 height 23
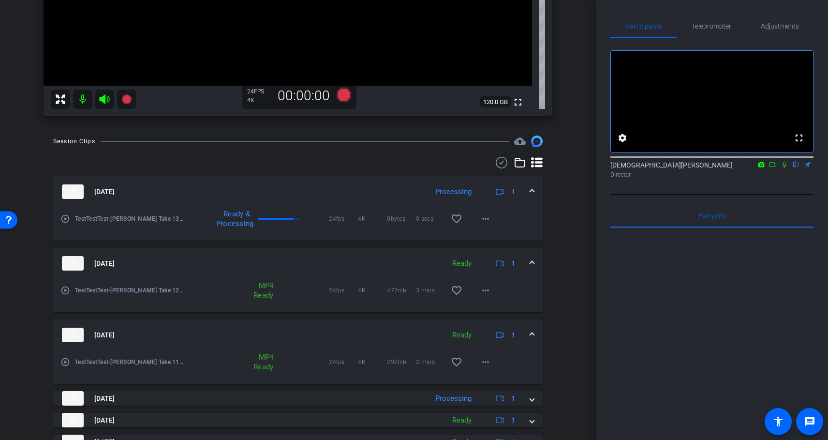
scroll to position [390, 0]
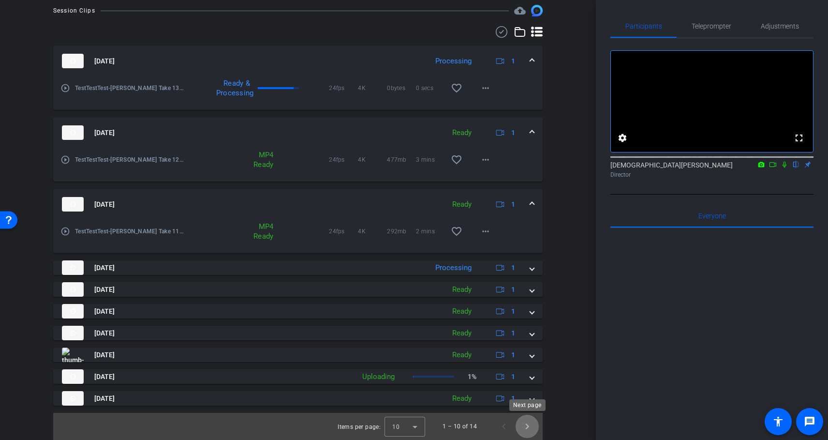
click at [529, 425] on span "Next page" at bounding box center [527, 426] width 23 height 23
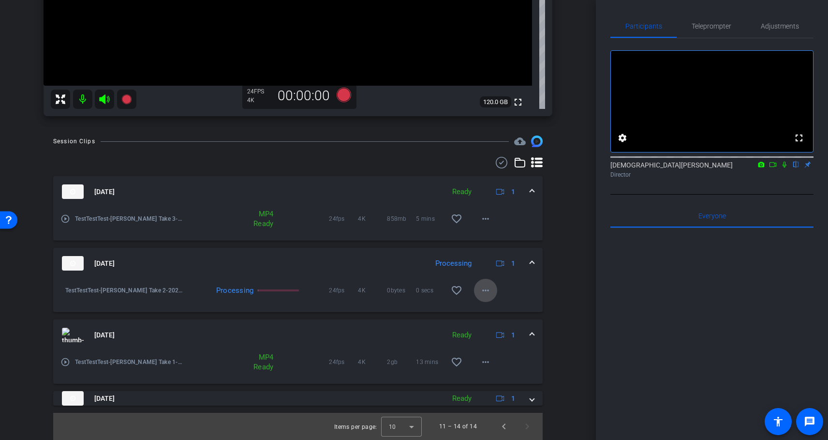
click at [487, 293] on mat-icon "more_horiz" at bounding box center [486, 291] width 12 height 12
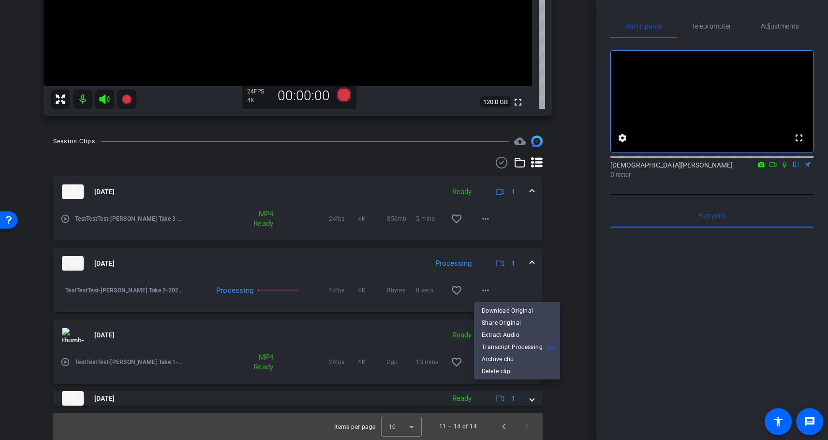
click at [562, 275] on div at bounding box center [414, 220] width 828 height 440
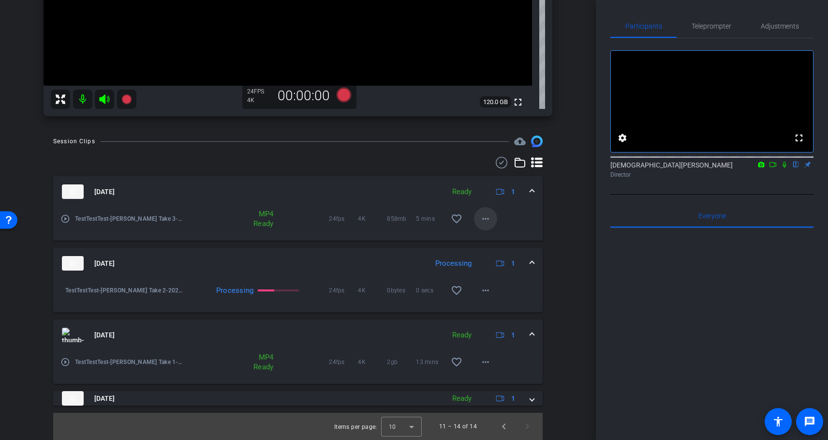
click at [487, 220] on mat-icon "more_horiz" at bounding box center [486, 219] width 12 height 12
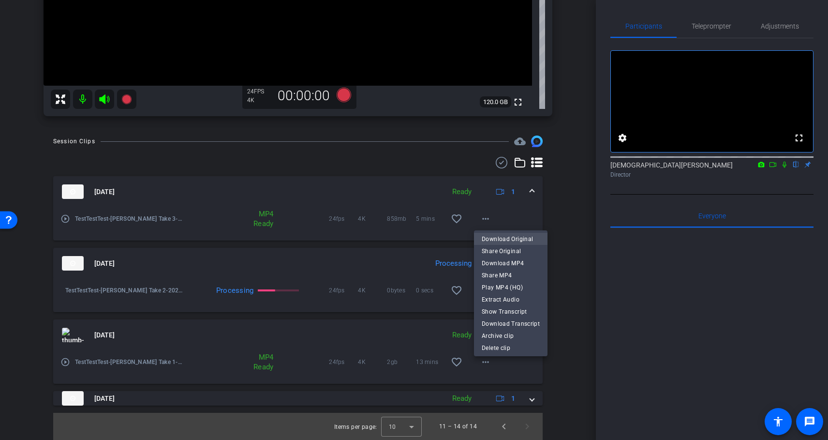
click at [523, 239] on span "Download Original" at bounding box center [511, 239] width 58 height 12
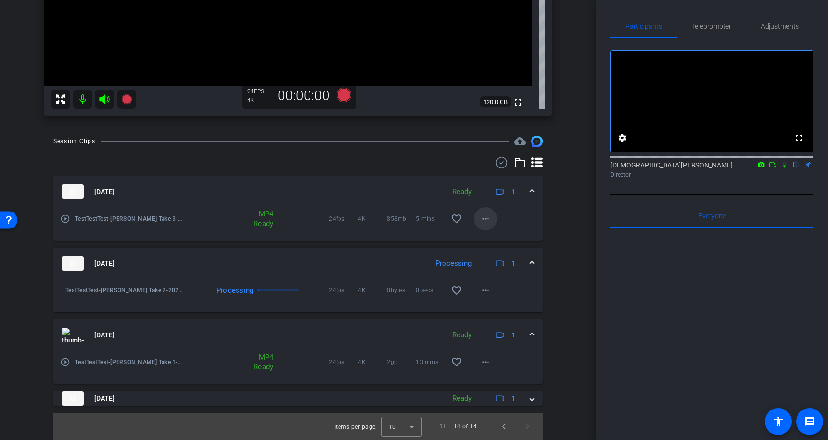
click at [486, 221] on mat-icon "more_horiz" at bounding box center [486, 219] width 12 height 12
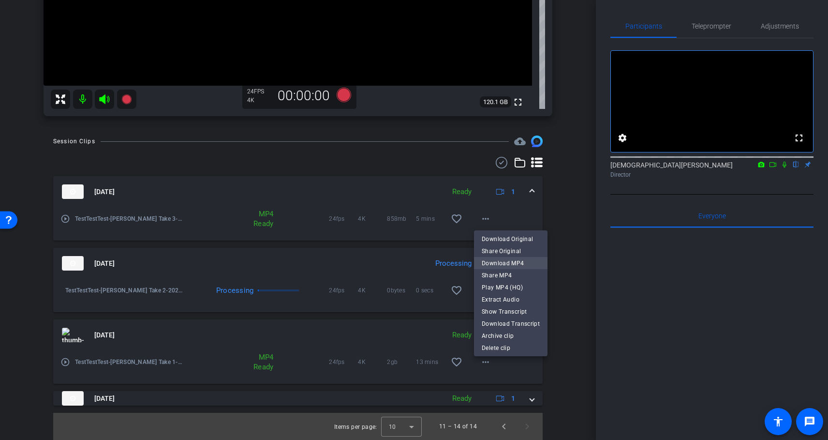
click at [523, 265] on span "Download MP4" at bounding box center [511, 263] width 58 height 12
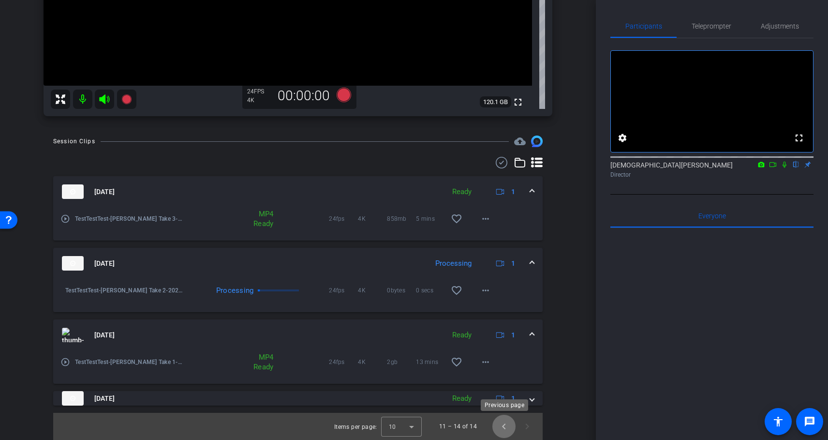
click at [502, 429] on span "Previous page" at bounding box center [504, 426] width 23 height 23
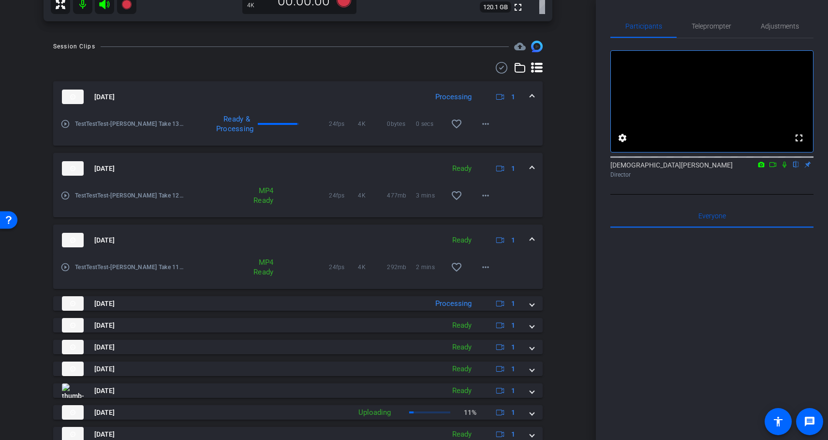
scroll to position [390, 0]
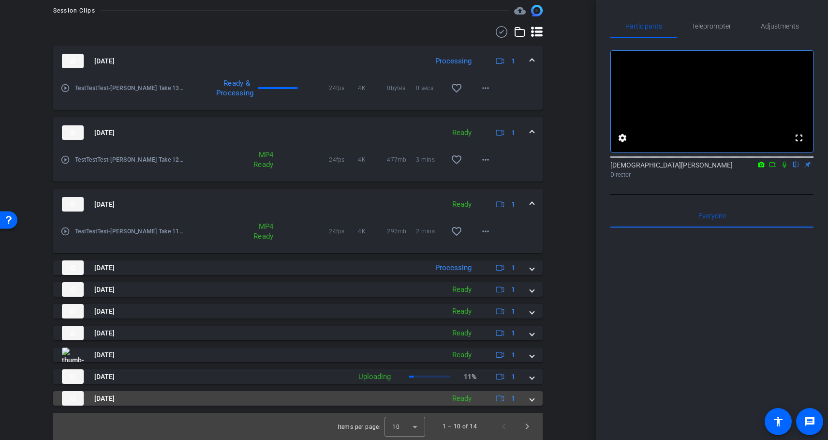
click at [531, 401] on span at bounding box center [532, 398] width 4 height 10
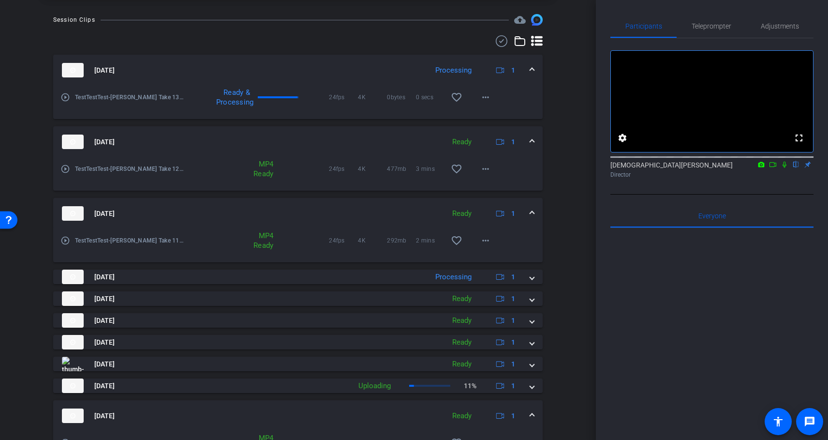
scroll to position [440, 0]
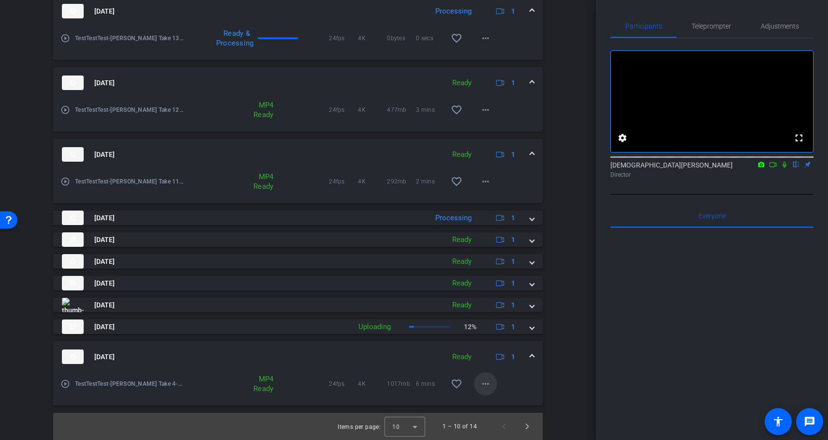
click at [492, 387] on span at bounding box center [485, 383] width 23 height 23
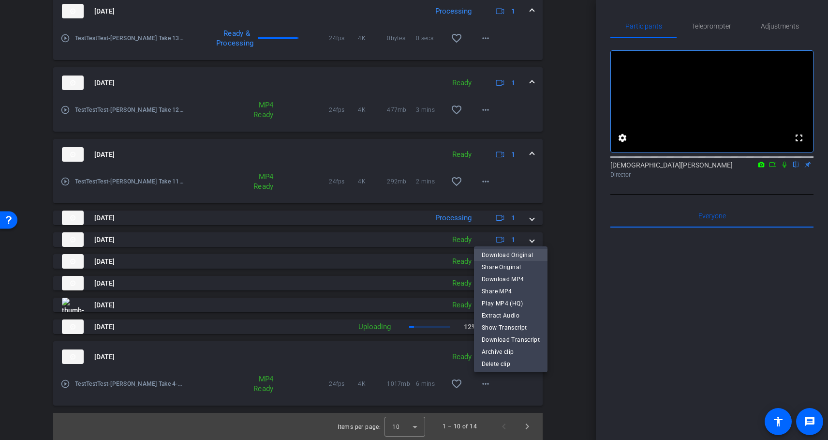
click at [537, 256] on span "Download Original" at bounding box center [511, 255] width 58 height 12
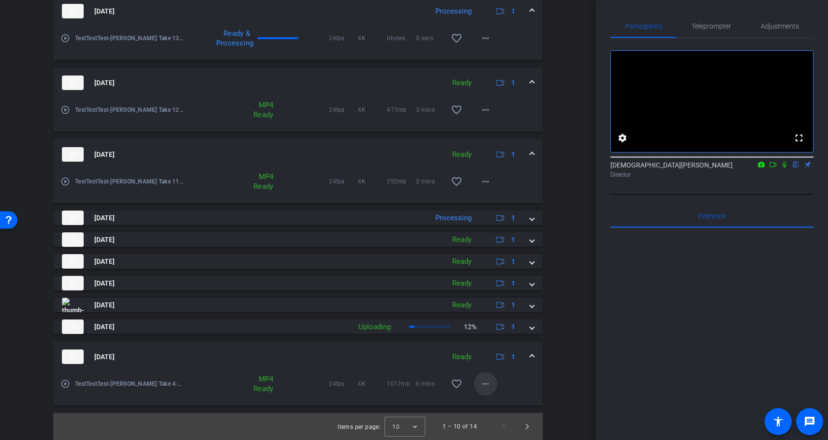
click at [489, 384] on mat-icon "more_horiz" at bounding box center [486, 384] width 12 height 12
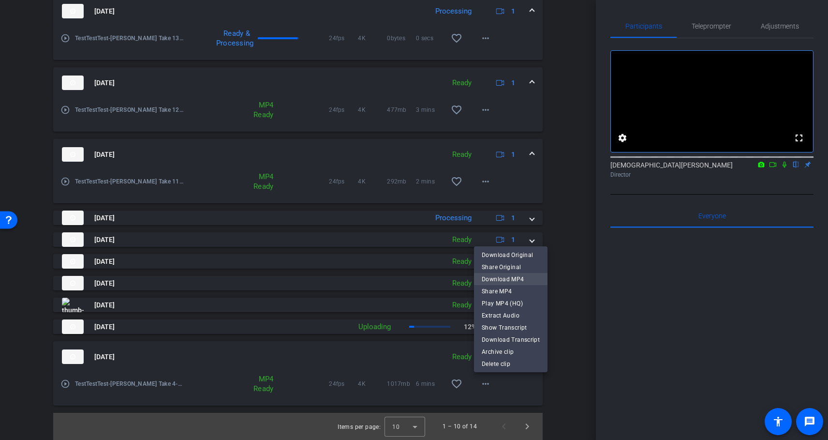
click at [527, 281] on span "Download MP4" at bounding box center [511, 279] width 58 height 12
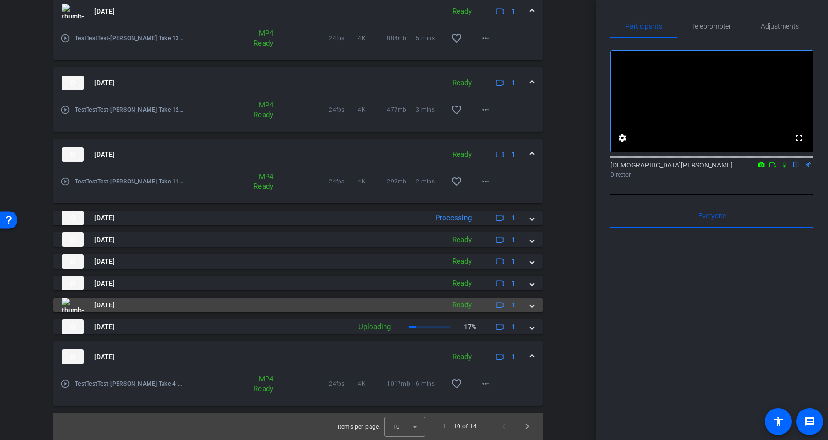
click at [534, 306] on mat-expansion-panel-header "[DATE] Ready 1" at bounding box center [298, 305] width 490 height 15
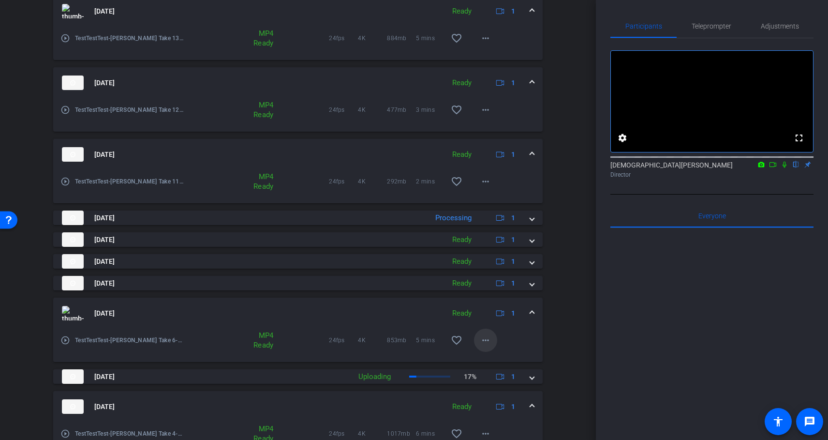
click at [487, 342] on mat-icon "more_horiz" at bounding box center [486, 340] width 12 height 12
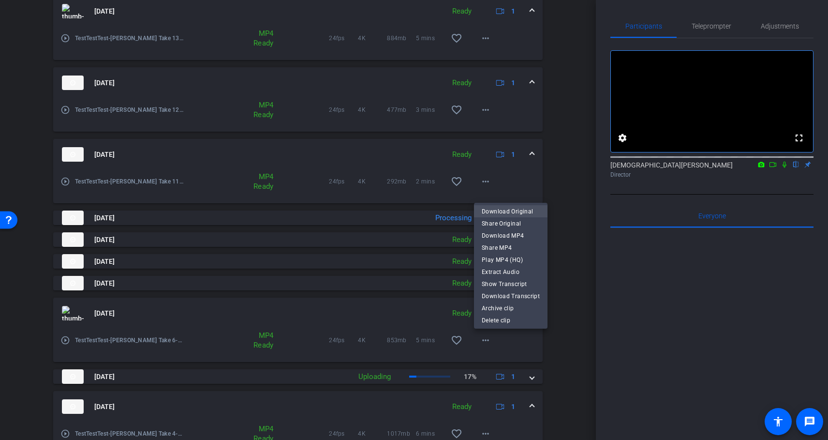
click at [527, 213] on span "Download Original" at bounding box center [511, 212] width 58 height 12
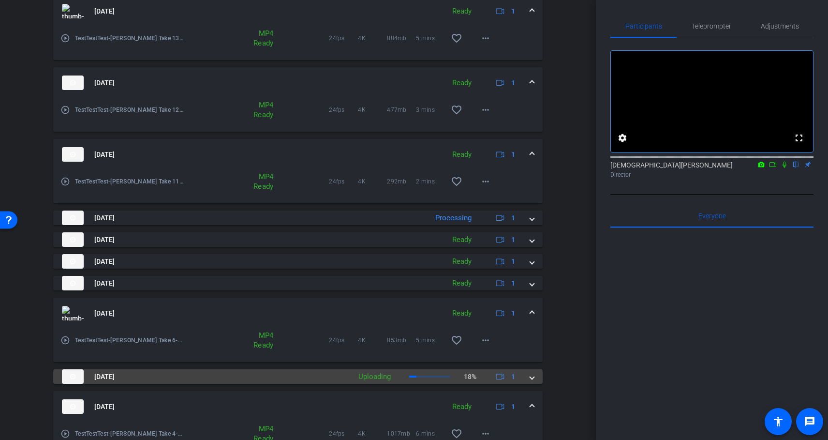
click at [530, 380] on div "[DATE] Uploading 18% 1" at bounding box center [296, 376] width 468 height 15
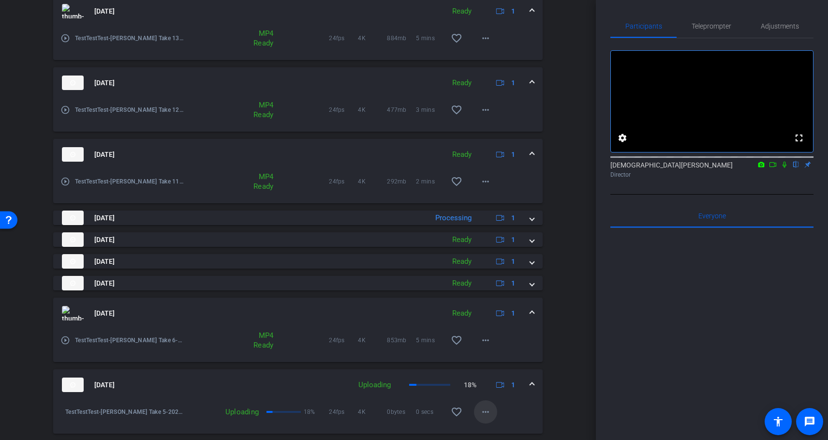
click at [488, 412] on mat-icon "more_horiz" at bounding box center [486, 412] width 12 height 12
click at [579, 346] on div at bounding box center [414, 220] width 828 height 440
click at [489, 340] on mat-icon "more_horiz" at bounding box center [486, 340] width 12 height 12
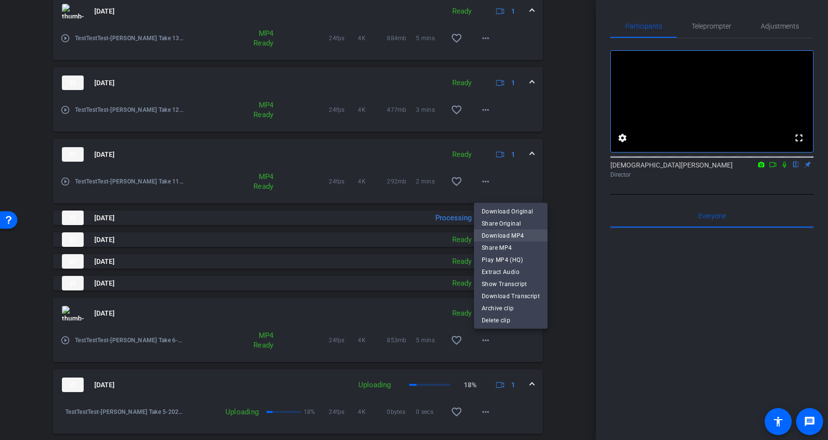
click at [518, 235] on span "Download MP4" at bounding box center [511, 236] width 58 height 12
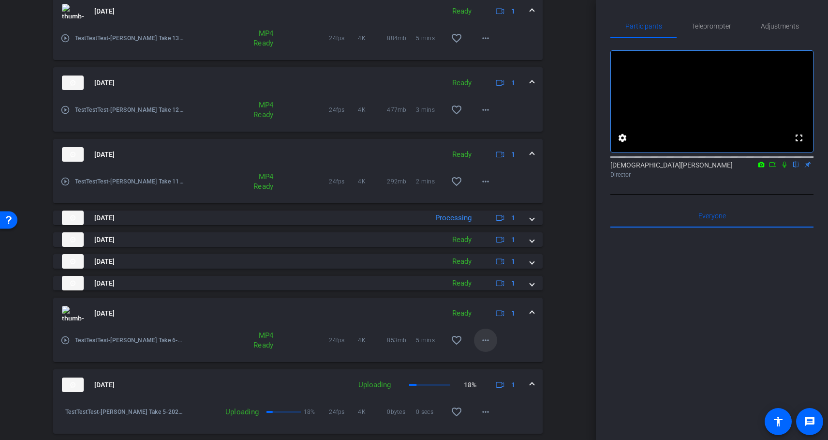
click at [487, 342] on mat-icon "more_horiz" at bounding box center [486, 340] width 12 height 12
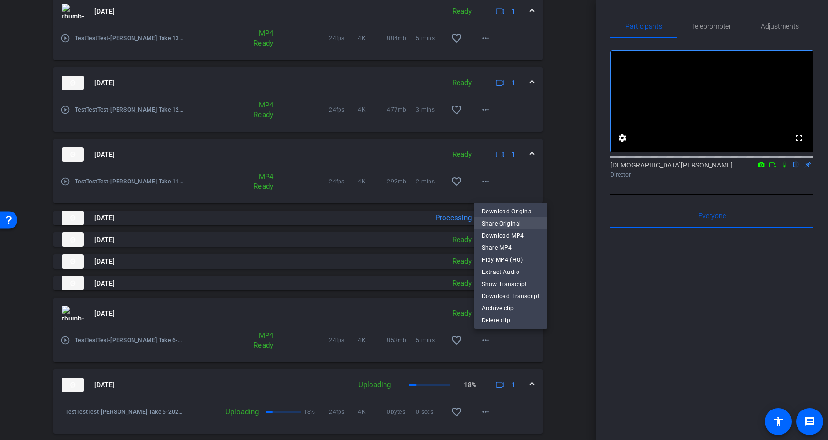
click at [519, 225] on span "Share Original" at bounding box center [511, 224] width 58 height 12
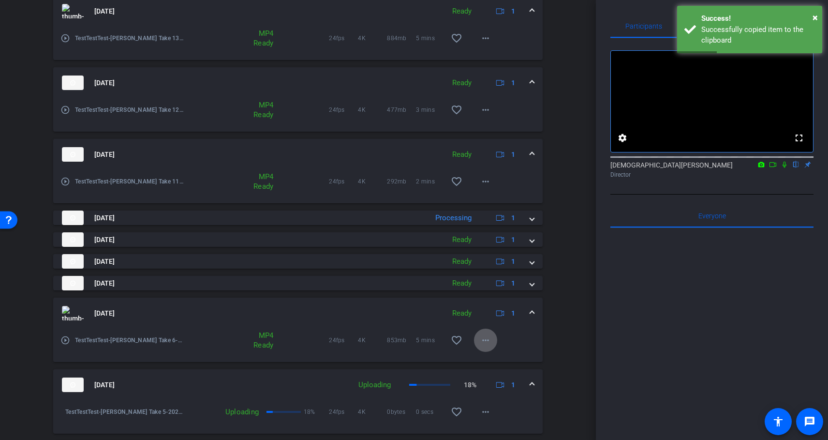
click at [561, 256] on div "Session Clips cloud_upload [DATE] Ready 1 play_circle_outline TestTestTest-[PER…" at bounding box center [298, 247] width 548 height 585
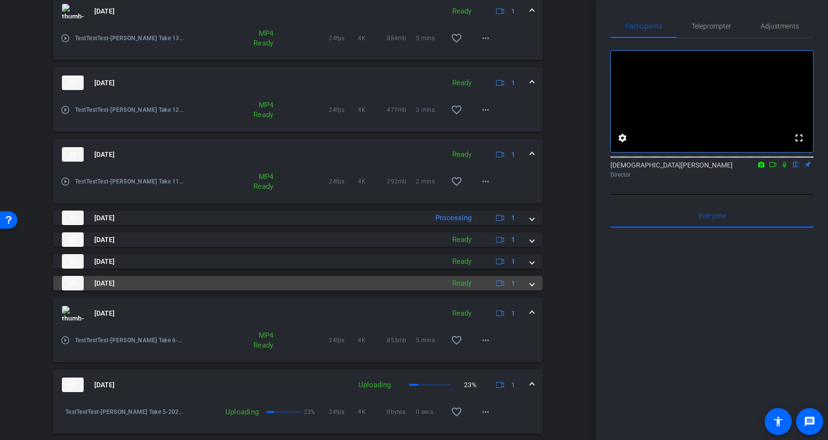
click at [535, 286] on mat-expansion-panel-header "[DATE] Ready 1" at bounding box center [298, 283] width 490 height 15
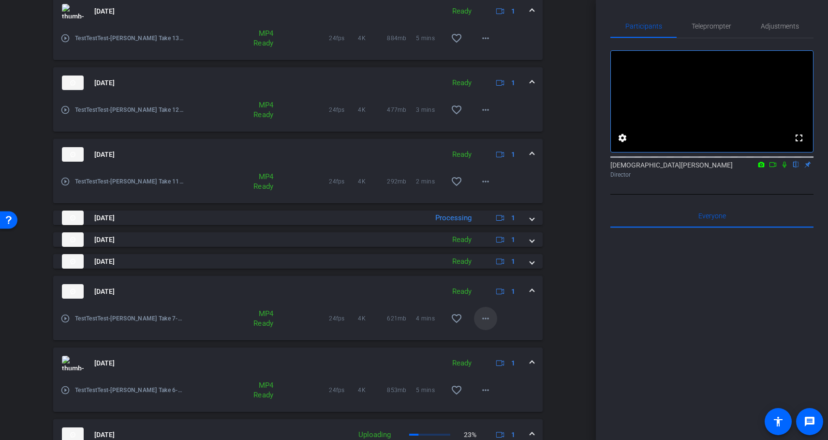
click at [487, 319] on mat-icon "more_horiz" at bounding box center [486, 319] width 12 height 12
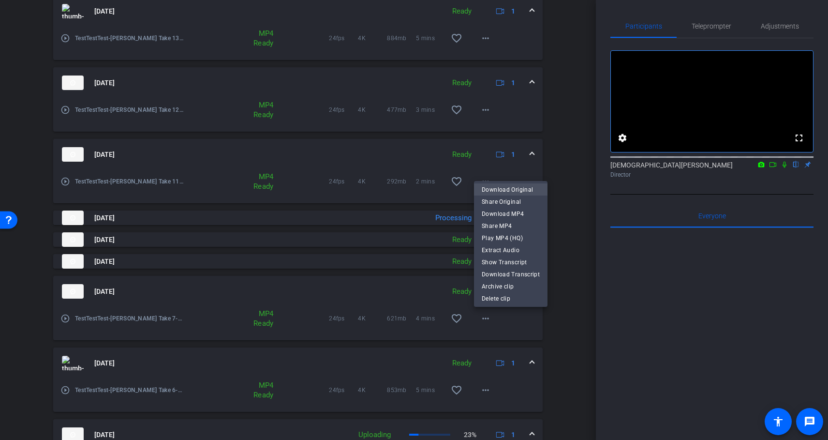
click at [530, 190] on span "Download Original" at bounding box center [511, 190] width 58 height 12
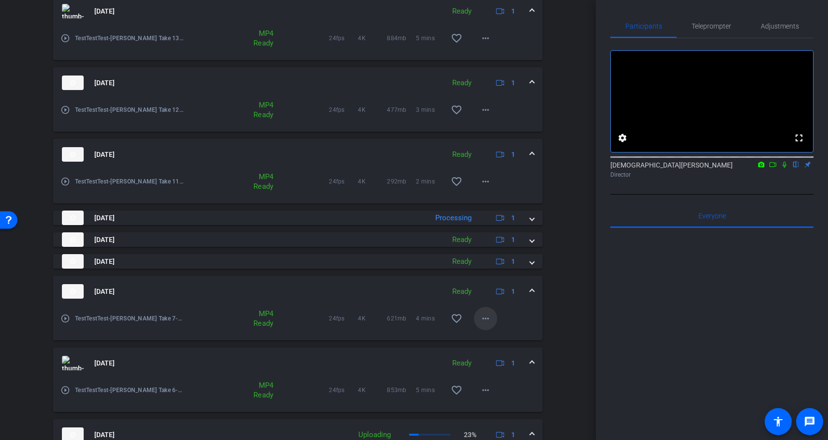
click at [489, 318] on mat-icon "more_horiz" at bounding box center [486, 319] width 12 height 12
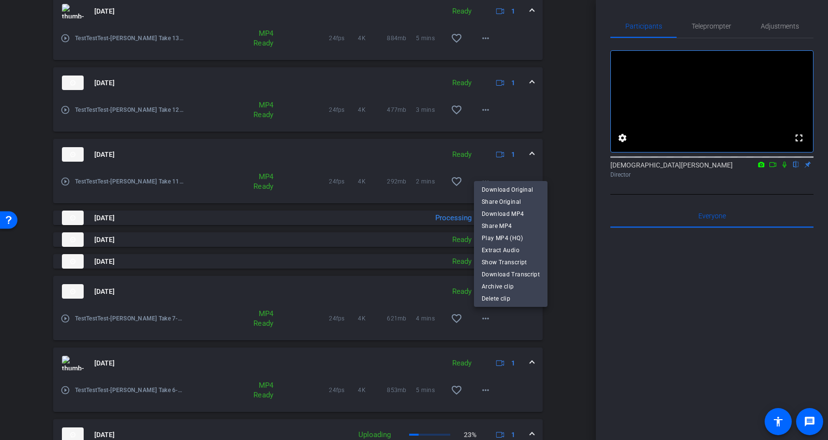
click at [211, 316] on div at bounding box center [414, 220] width 828 height 440
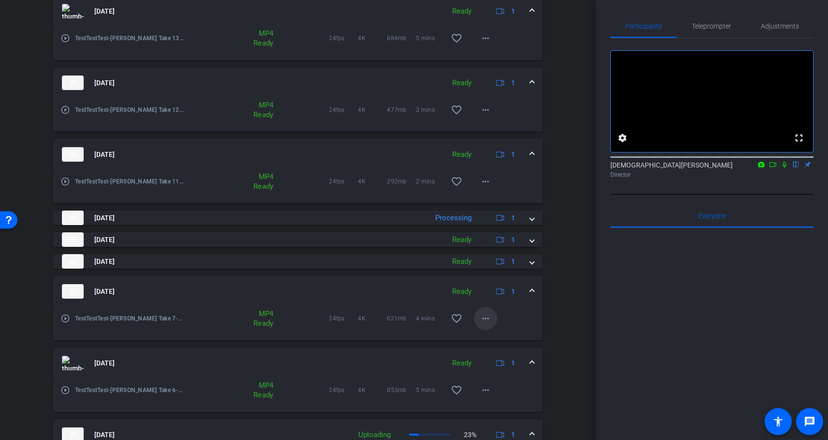
click at [485, 319] on mat-icon "more_horiz" at bounding box center [486, 319] width 12 height 12
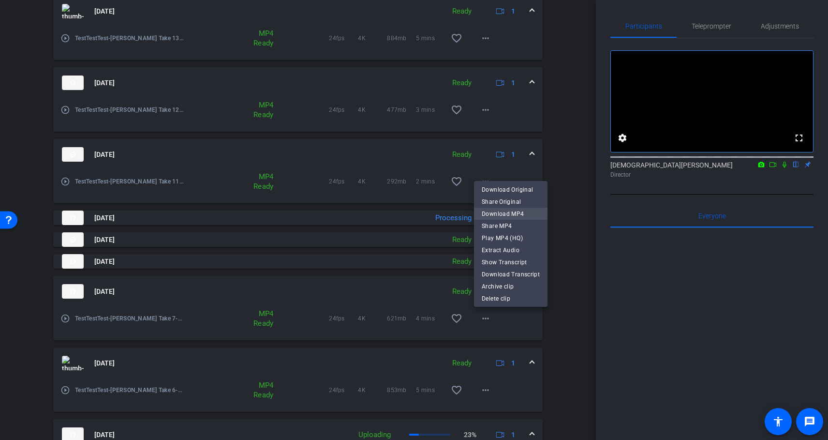
click at [527, 214] on span "Download MP4" at bounding box center [511, 214] width 58 height 12
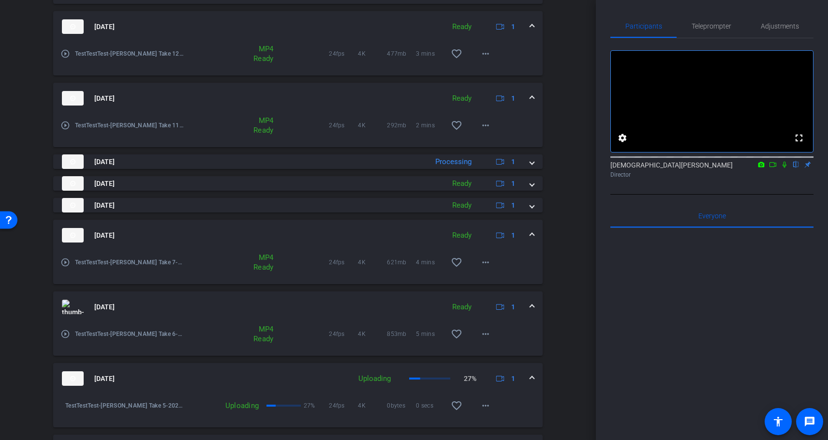
scroll to position [481, 0]
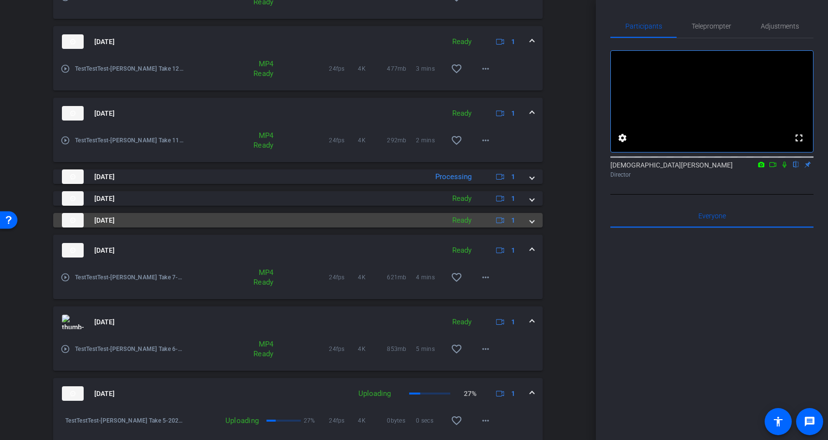
click at [531, 220] on span at bounding box center [532, 220] width 4 height 10
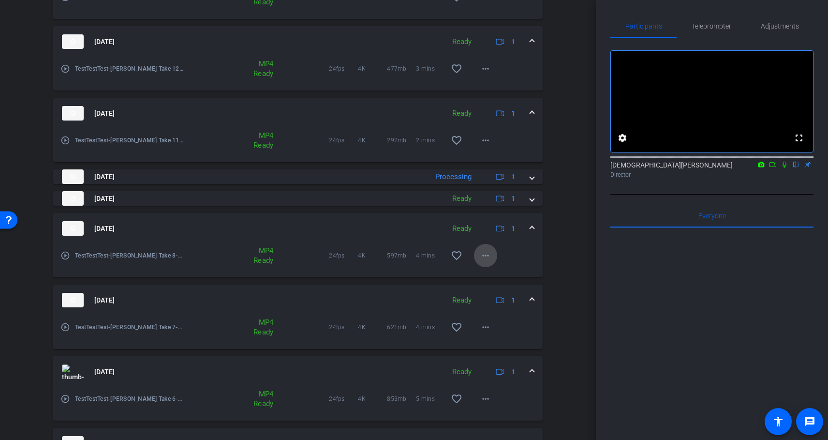
click at [484, 256] on mat-icon "more_horiz" at bounding box center [486, 256] width 12 height 12
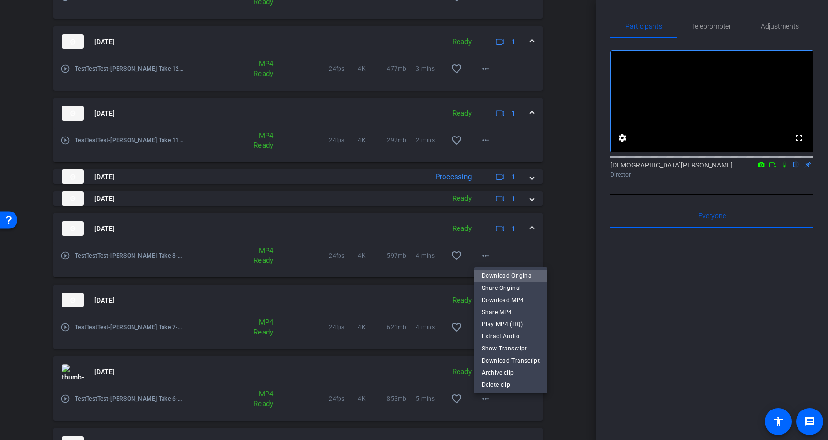
click at [526, 278] on span "Download Original" at bounding box center [511, 276] width 58 height 12
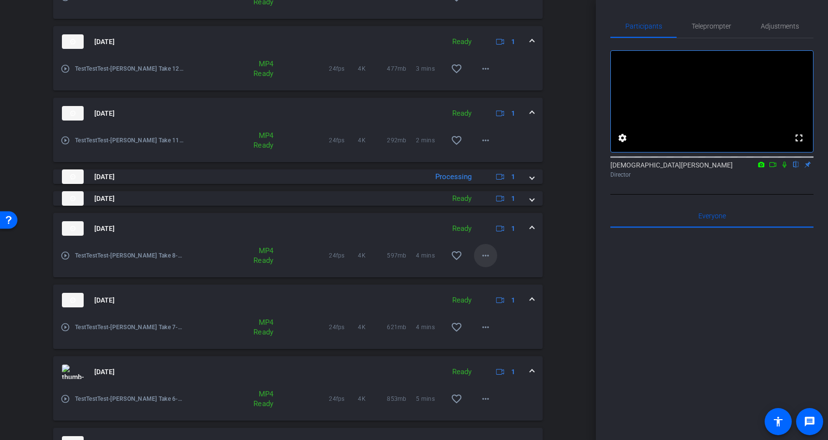
click at [488, 257] on mat-icon "more_horiz" at bounding box center [486, 256] width 12 height 12
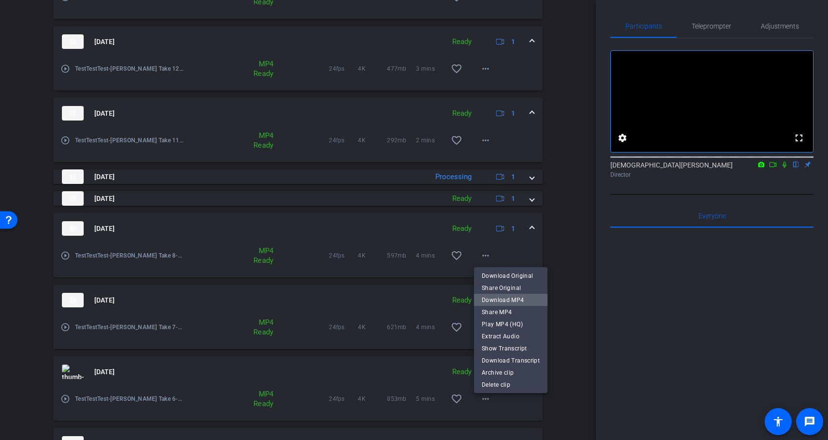
click at [526, 299] on span "Download MP4" at bounding box center [511, 300] width 58 height 12
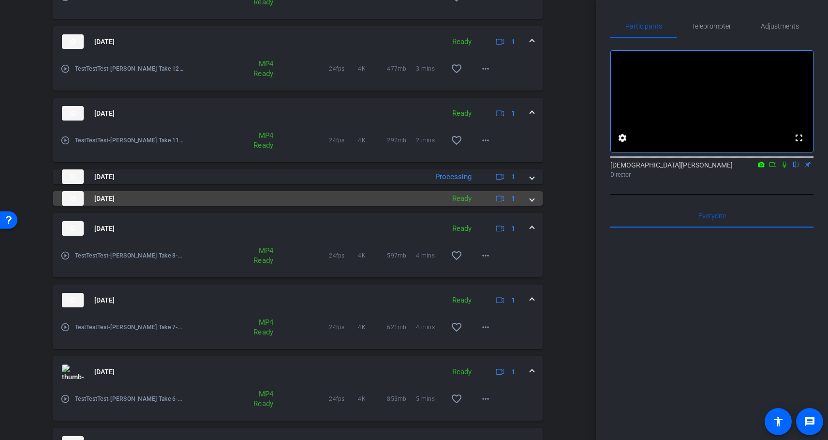
click at [534, 199] on span at bounding box center [532, 199] width 4 height 10
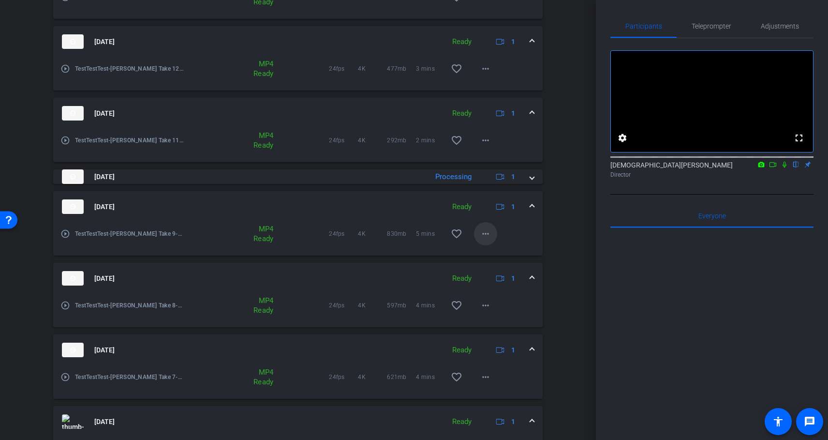
click at [487, 237] on mat-icon "more_horiz" at bounding box center [486, 234] width 12 height 12
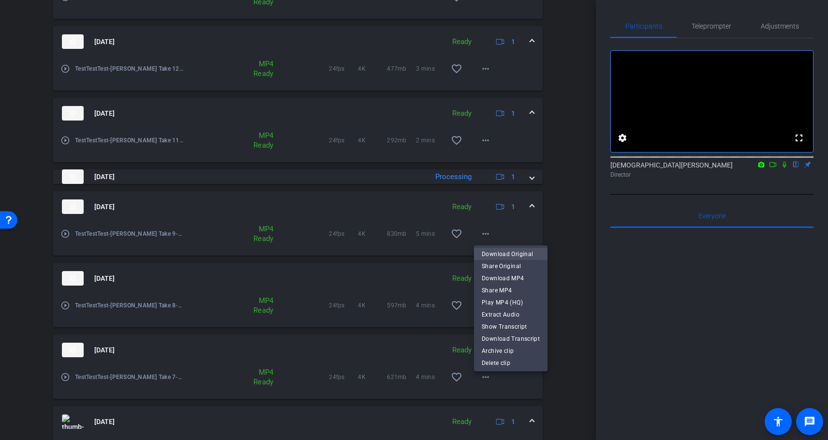
click at [527, 256] on span "Download Original" at bounding box center [511, 254] width 58 height 12
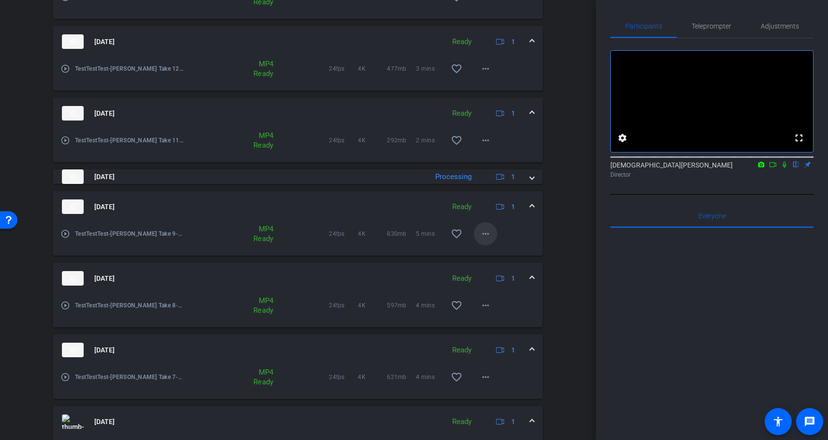
click at [486, 238] on mat-icon "more_horiz" at bounding box center [486, 234] width 12 height 12
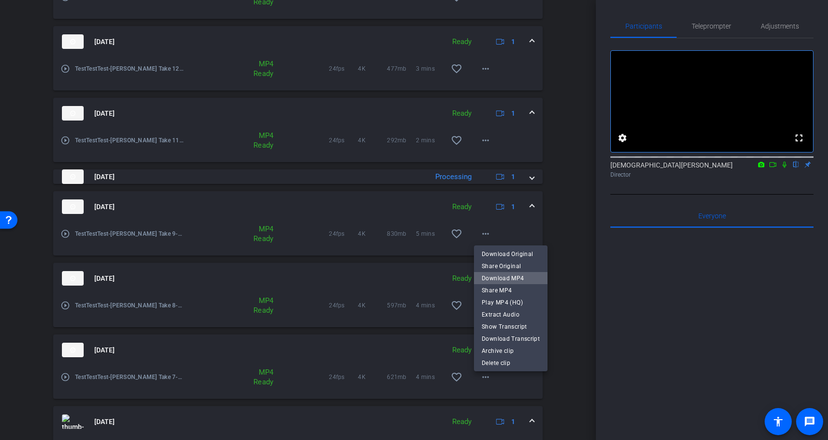
click at [523, 279] on span "Download MP4" at bounding box center [511, 278] width 58 height 12
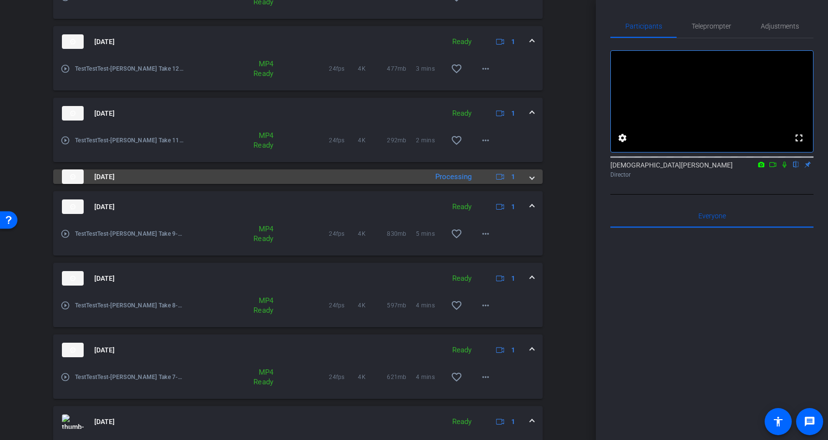
click at [534, 179] on span at bounding box center [532, 177] width 4 height 10
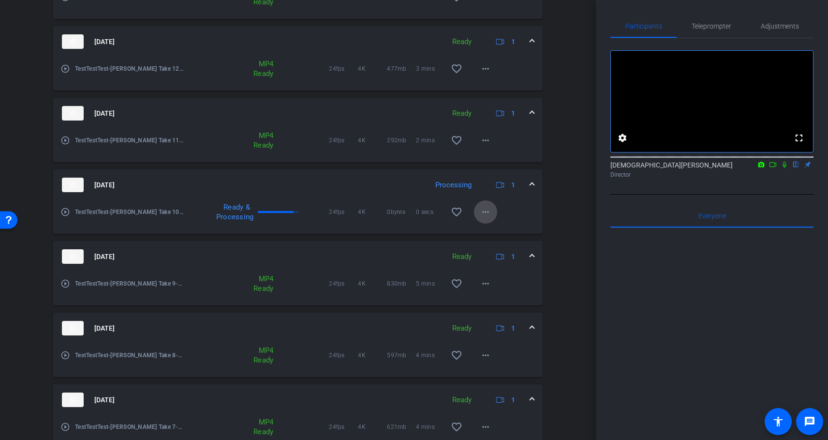
click at [483, 213] on mat-icon "more_horiz" at bounding box center [486, 212] width 12 height 12
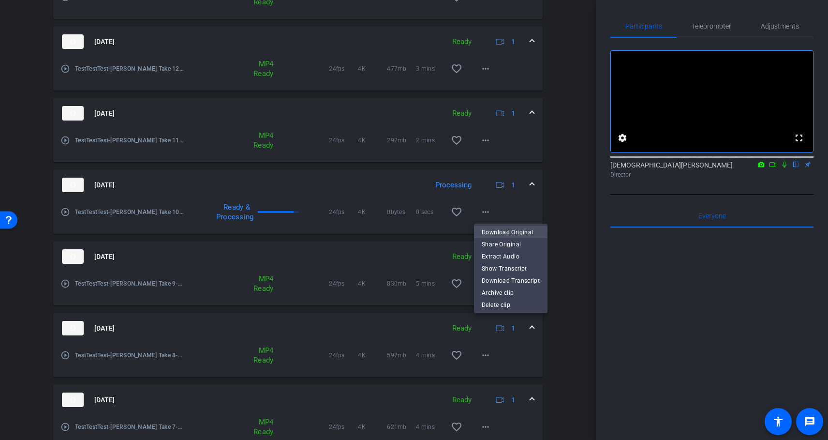
click at [531, 231] on span "Download Original" at bounding box center [511, 232] width 58 height 12
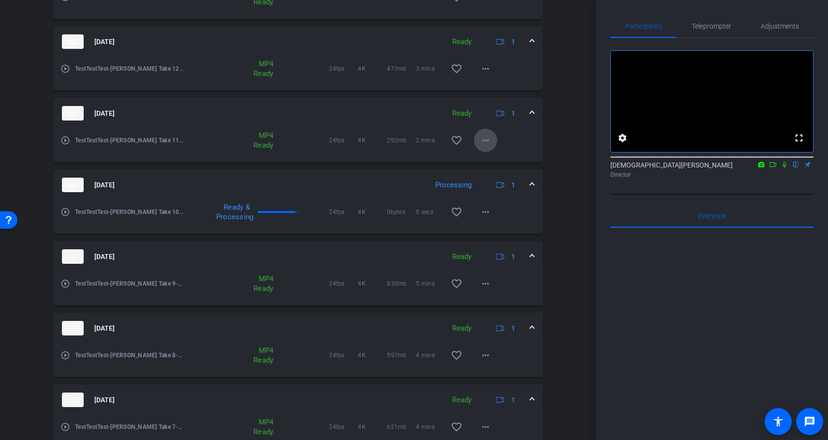
click at [488, 142] on mat-icon "more_horiz" at bounding box center [486, 141] width 12 height 12
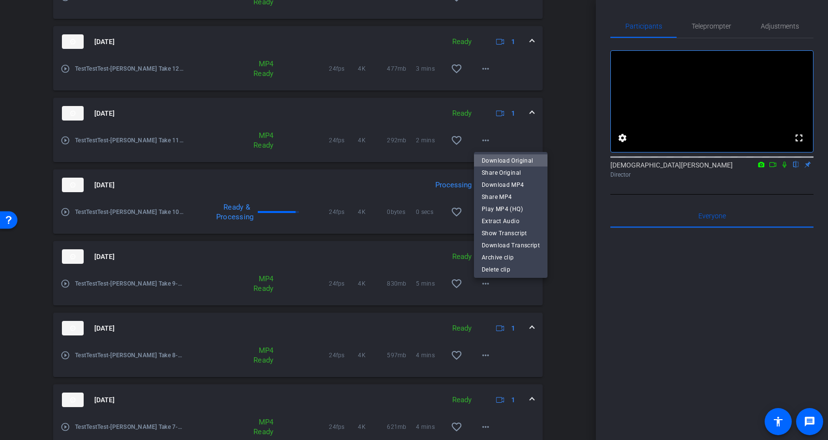
click at [528, 162] on span "Download Original" at bounding box center [511, 161] width 58 height 12
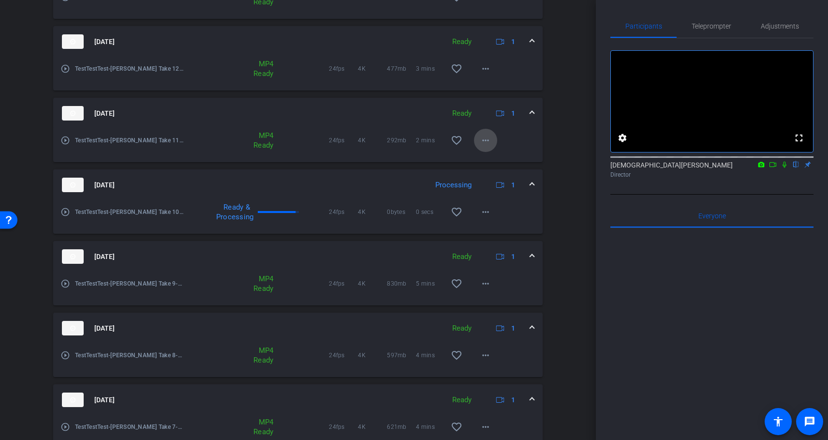
click at [487, 141] on mat-icon "more_horiz" at bounding box center [486, 141] width 12 height 12
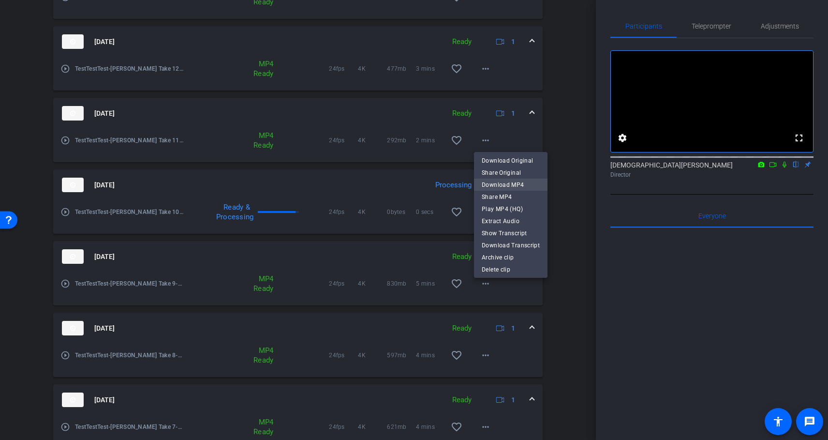
click at [511, 186] on span "Download MP4" at bounding box center [511, 185] width 58 height 12
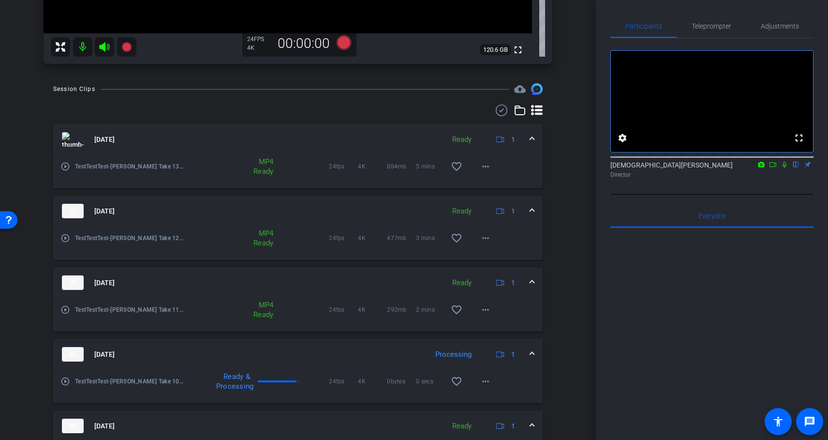
scroll to position [285, 0]
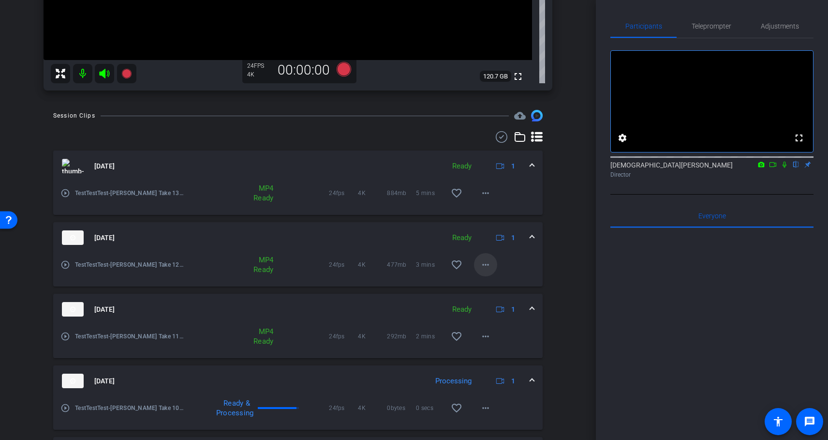
click at [488, 264] on mat-icon "more_horiz" at bounding box center [486, 265] width 12 height 12
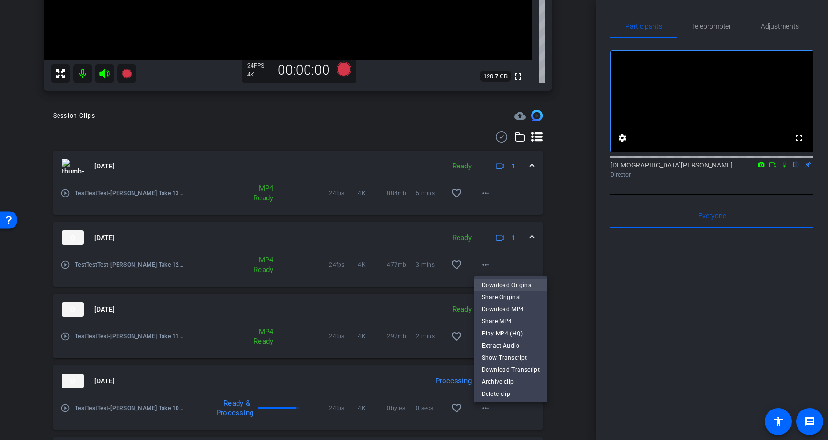
click at [524, 286] on span "Download Original" at bounding box center [511, 285] width 58 height 12
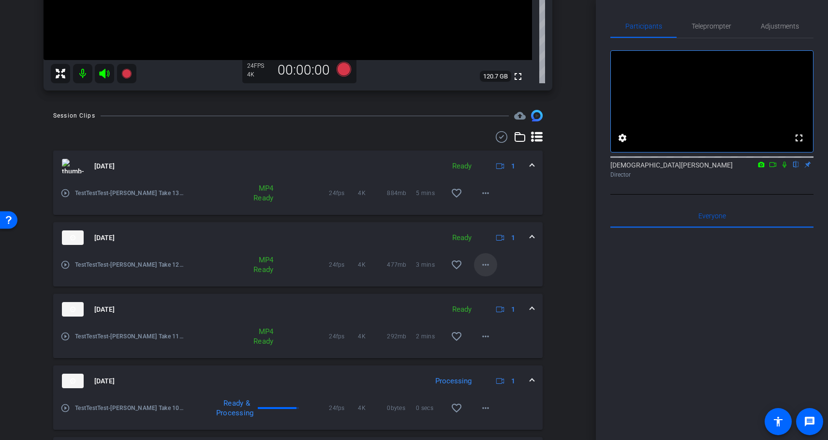
click at [490, 264] on mat-icon "more_horiz" at bounding box center [486, 265] width 12 height 12
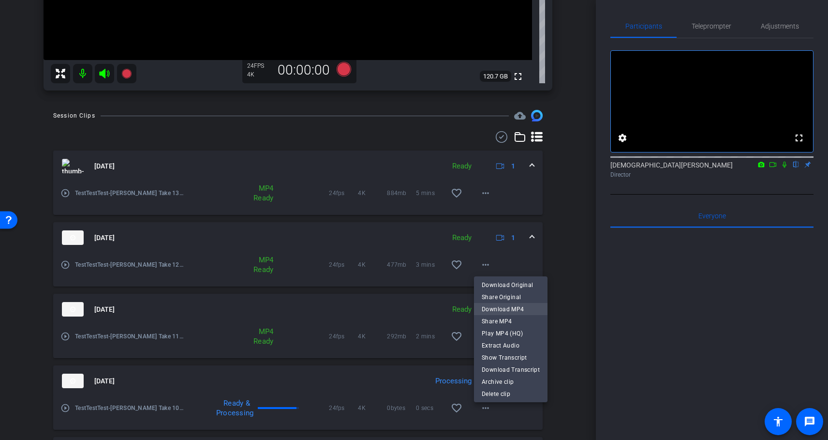
click at [521, 308] on span "Download MP4" at bounding box center [511, 309] width 58 height 12
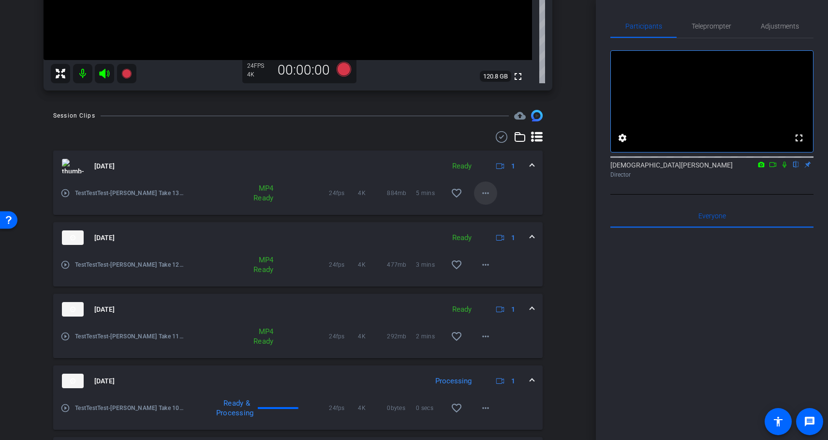
click at [489, 194] on mat-icon "more_horiz" at bounding box center [486, 193] width 12 height 12
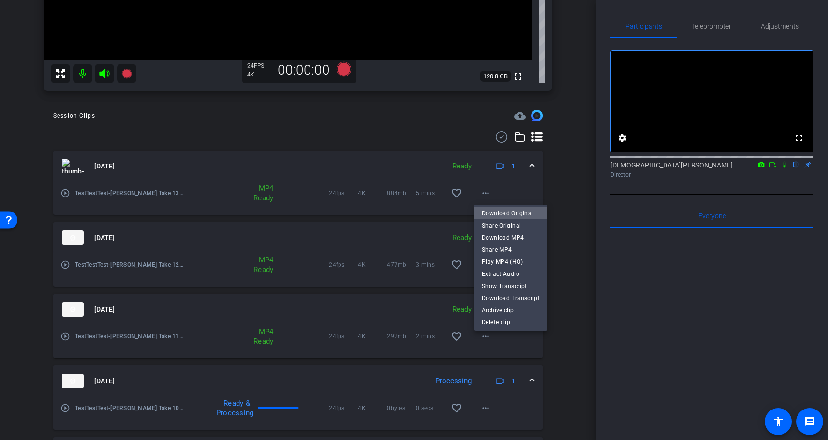
click at [520, 212] on span "Download Original" at bounding box center [511, 214] width 58 height 12
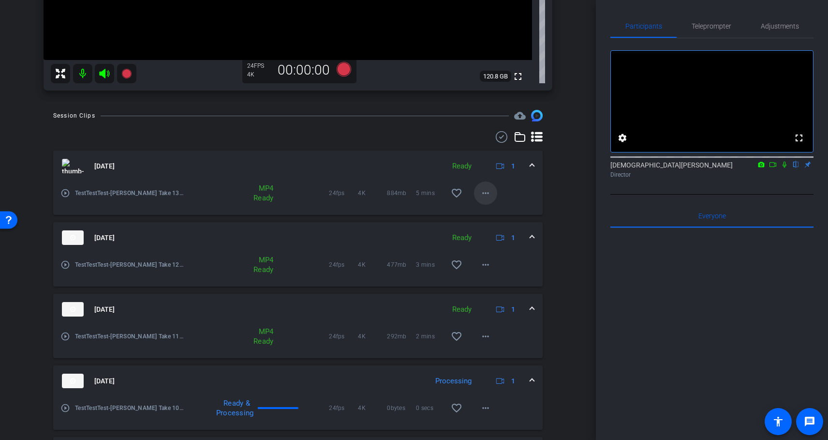
click at [488, 194] on mat-icon "more_horiz" at bounding box center [486, 193] width 12 height 12
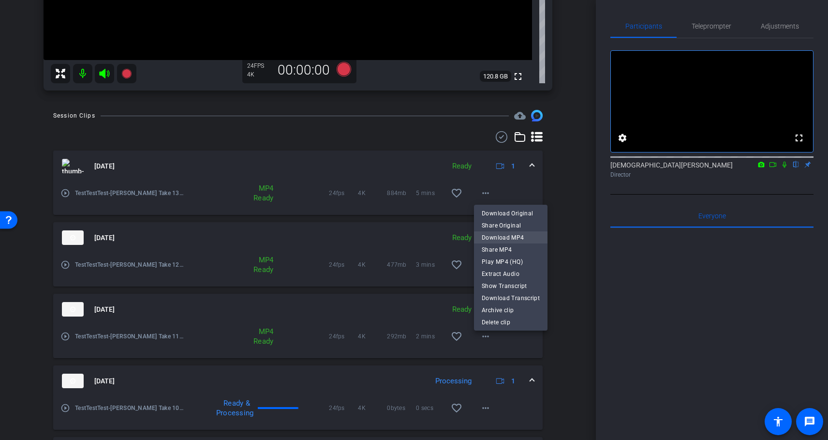
click at [524, 239] on span "Download MP4" at bounding box center [511, 238] width 58 height 12
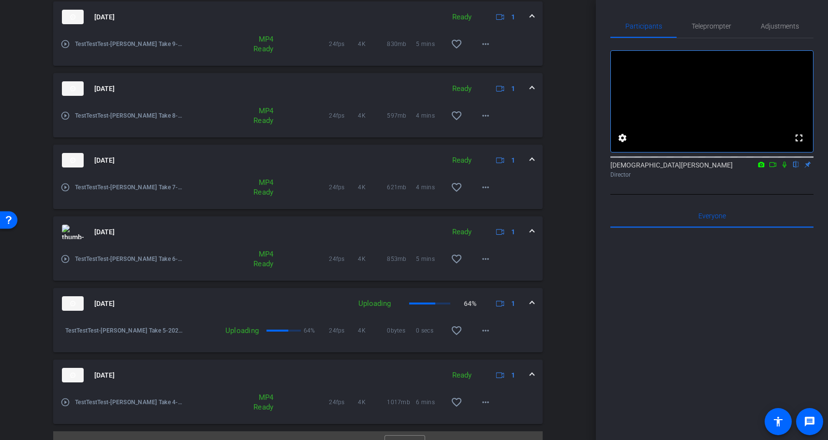
scroll to position [739, 0]
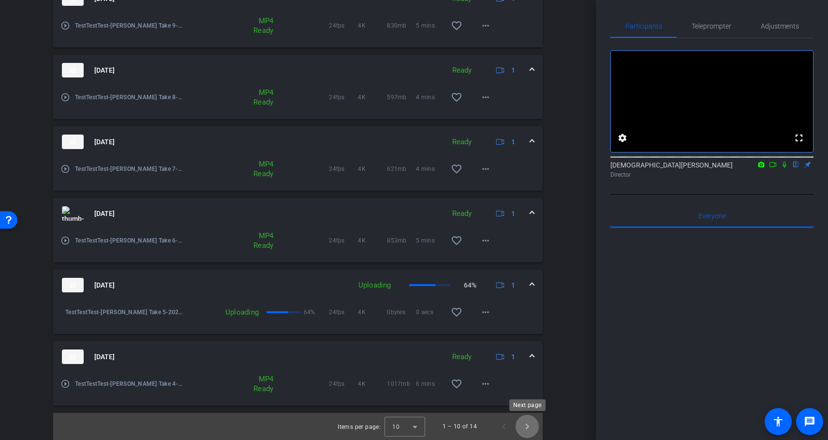
click at [527, 425] on span "Next page" at bounding box center [527, 426] width 23 height 23
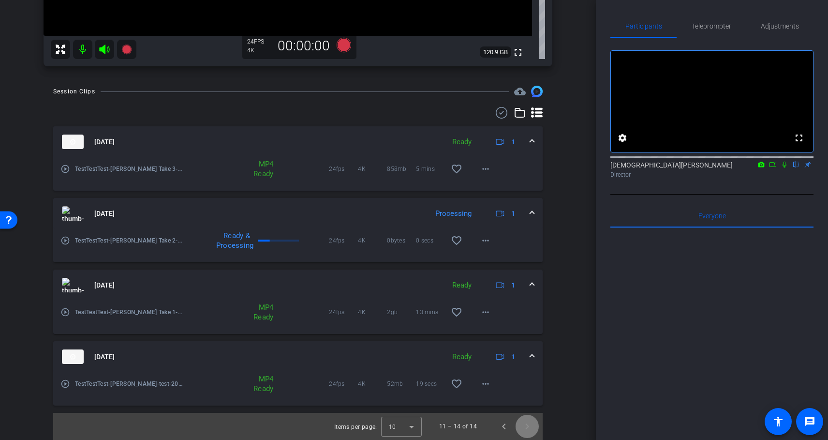
scroll to position [309, 0]
click at [505, 429] on span "Previous page" at bounding box center [504, 426] width 23 height 23
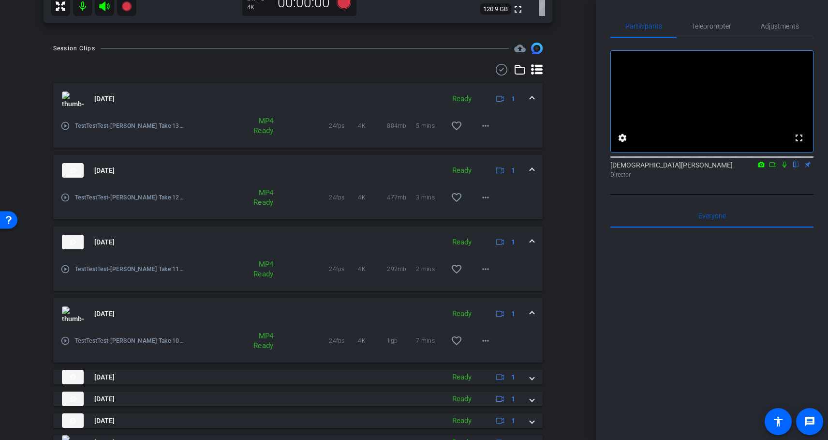
scroll to position [440, 0]
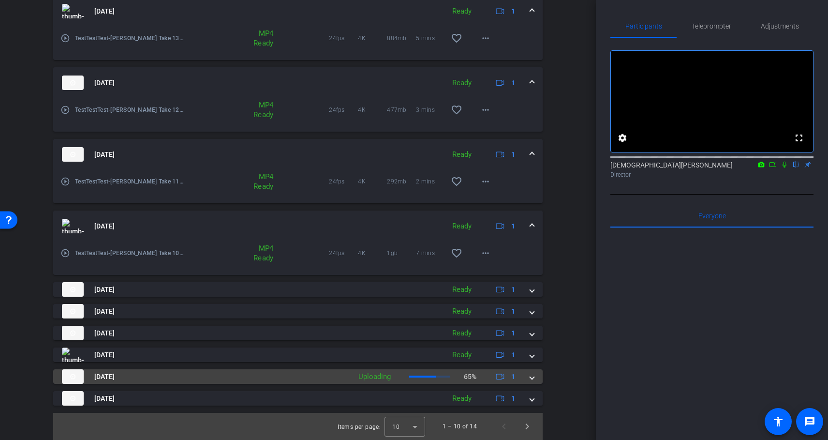
click at [533, 377] on span at bounding box center [532, 377] width 4 height 10
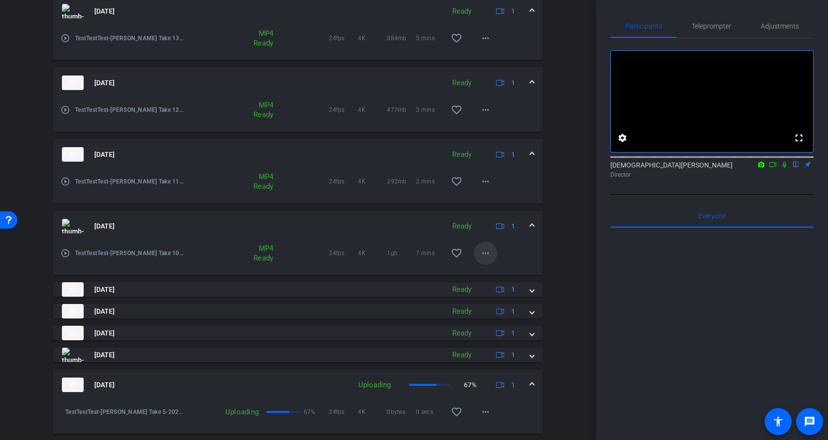
click at [485, 255] on mat-icon "more_horiz" at bounding box center [486, 253] width 12 height 12
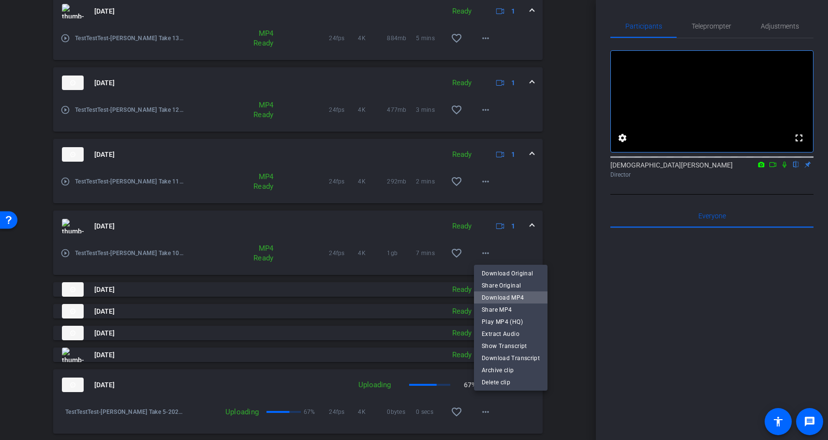
click at [525, 297] on span "Download MP4" at bounding box center [511, 298] width 58 height 12
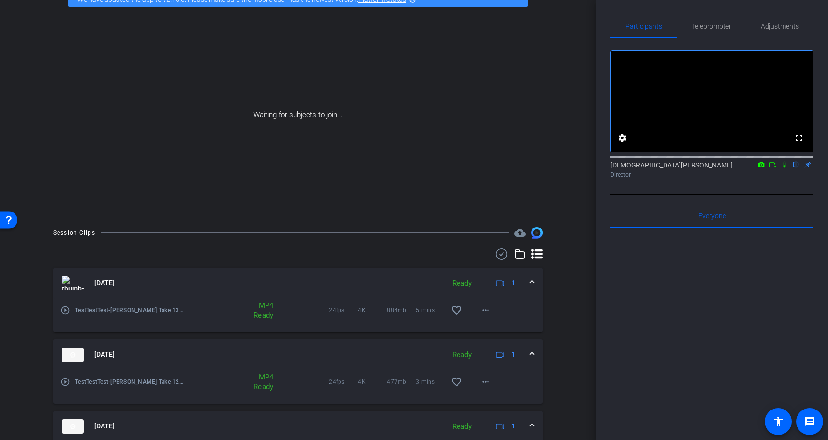
scroll to position [0, 0]
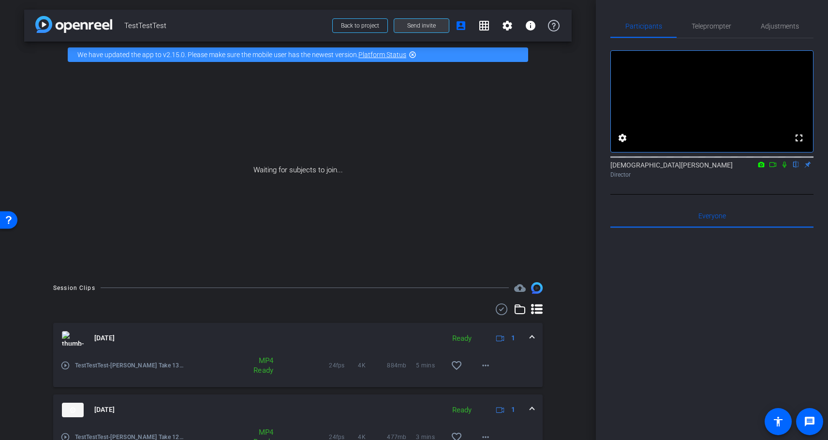
click at [418, 24] on span "Send invite" at bounding box center [421, 26] width 29 height 8
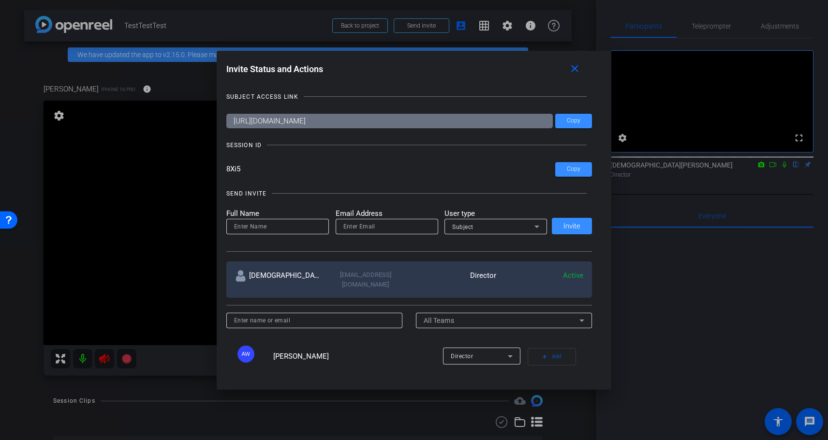
click at [9, 168] on div at bounding box center [414, 220] width 828 height 440
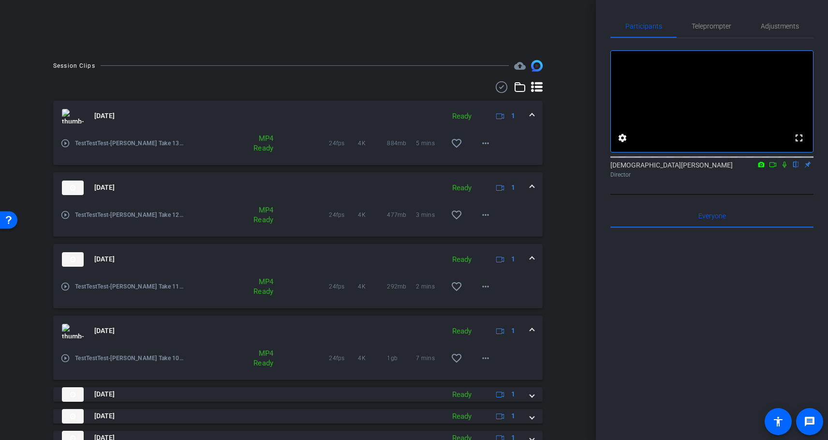
scroll to position [377, 0]
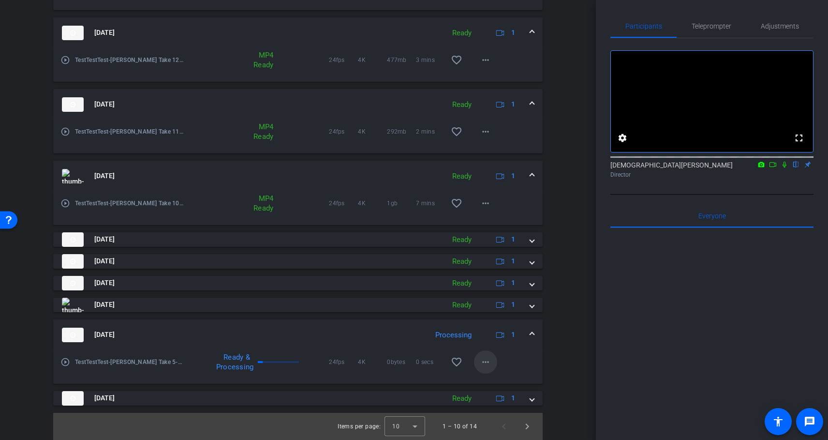
click at [489, 361] on mat-icon "more_horiz" at bounding box center [486, 362] width 12 height 12
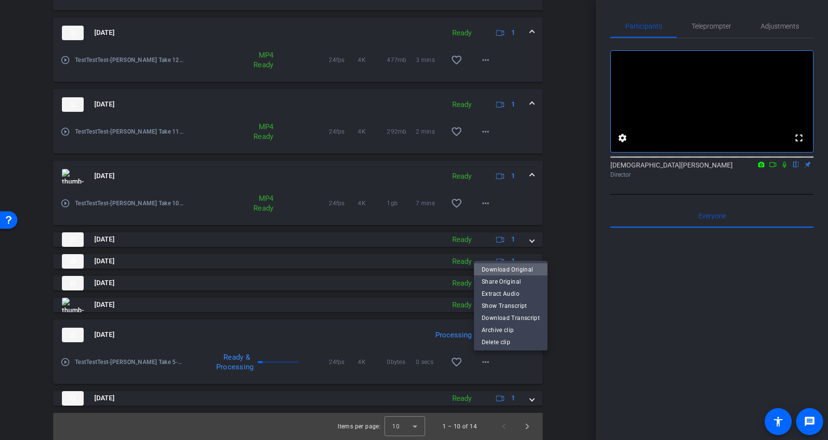
click at [534, 266] on span "Download Original" at bounding box center [511, 270] width 58 height 12
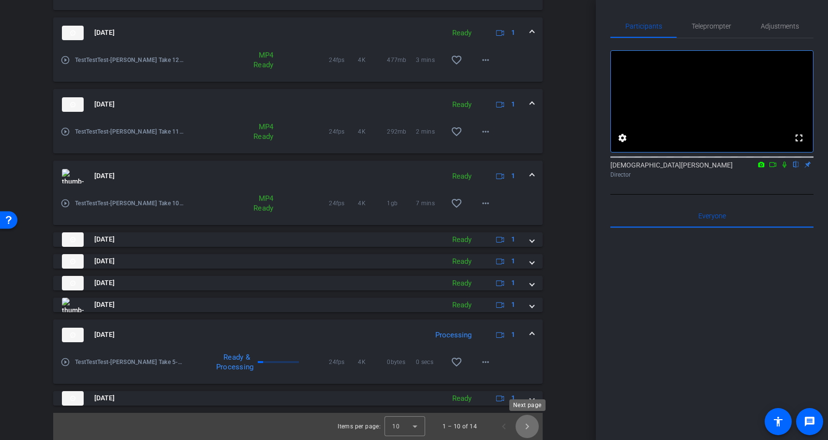
click at [526, 423] on span "Next page" at bounding box center [527, 426] width 23 height 23
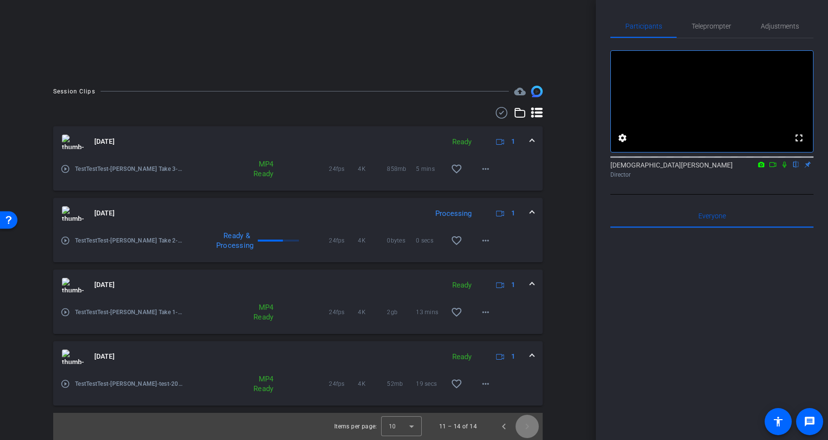
scroll to position [196, 0]
click at [503, 428] on span "Previous page" at bounding box center [504, 426] width 23 height 23
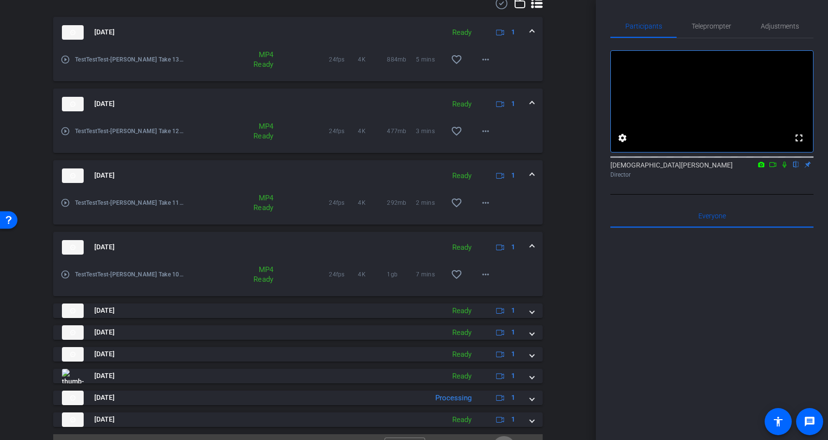
scroll to position [327, 0]
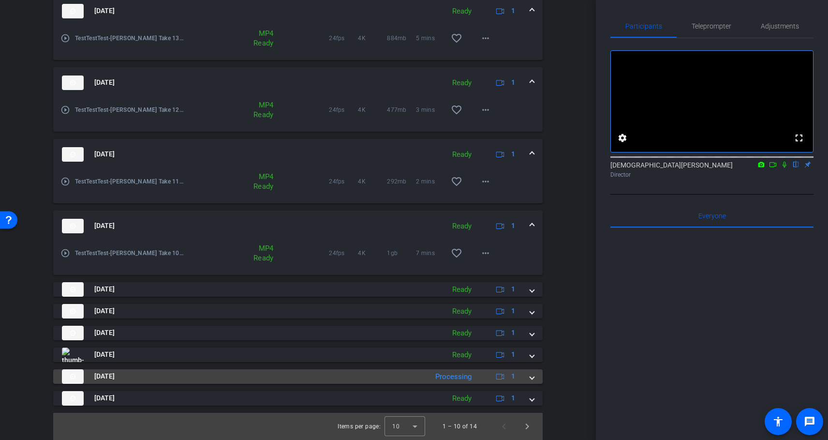
click at [534, 378] on mat-expansion-panel-header "[DATE] Processing 1" at bounding box center [298, 376] width 490 height 15
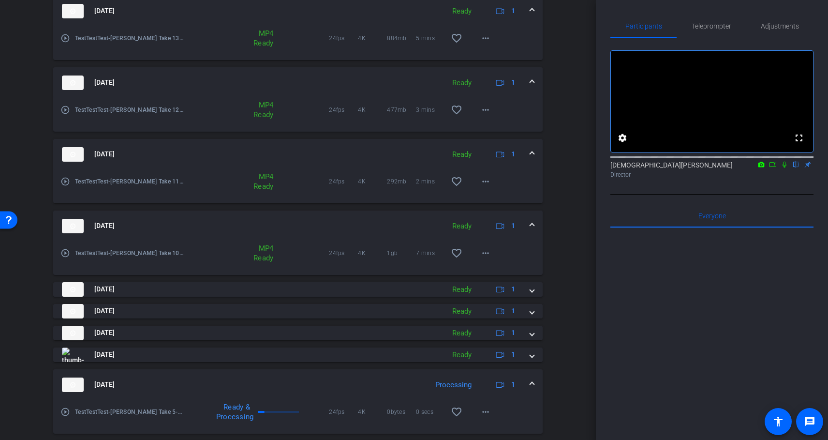
scroll to position [377, 0]
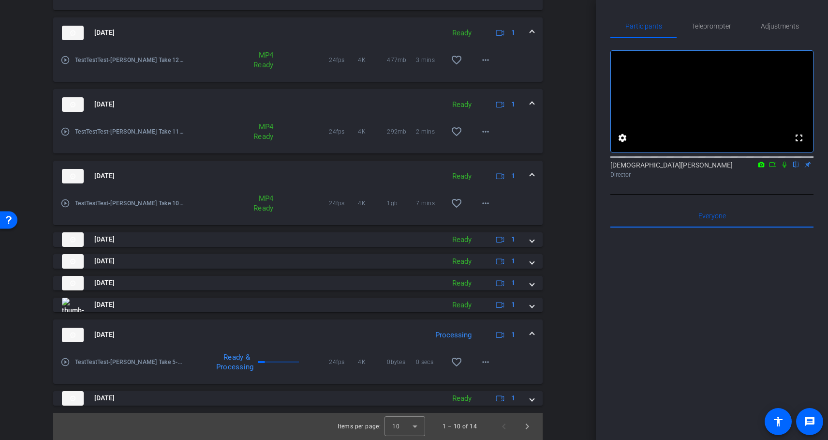
click at [761, 167] on icon at bounding box center [762, 164] width 6 height 5
click at [775, 177] on div at bounding box center [414, 220] width 828 height 440
click at [773, 168] on icon at bounding box center [773, 164] width 8 height 7
click at [798, 168] on icon at bounding box center [797, 164] width 8 height 7
click at [527, 428] on span "Next page" at bounding box center [527, 426] width 23 height 23
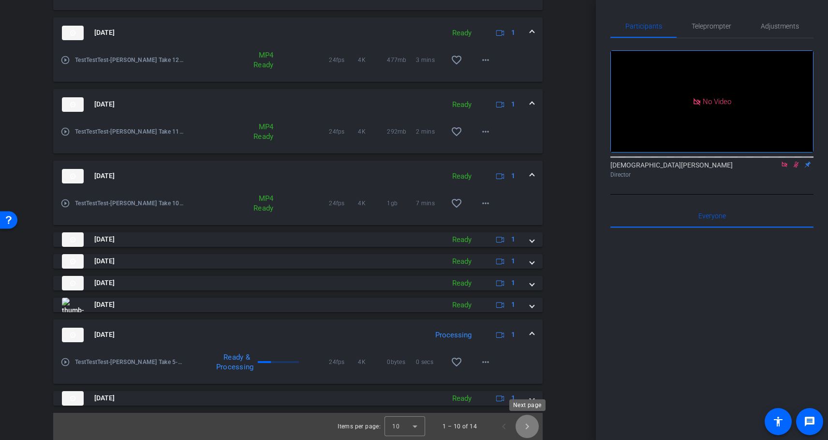
scroll to position [196, 0]
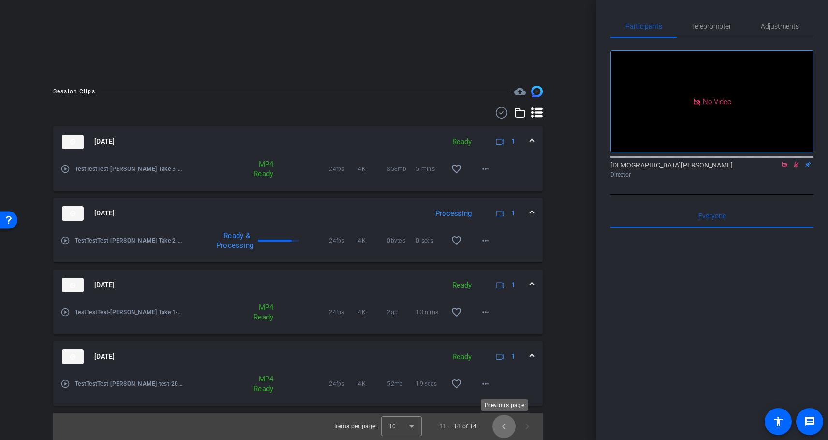
click at [504, 430] on span "Previous page" at bounding box center [504, 426] width 23 height 23
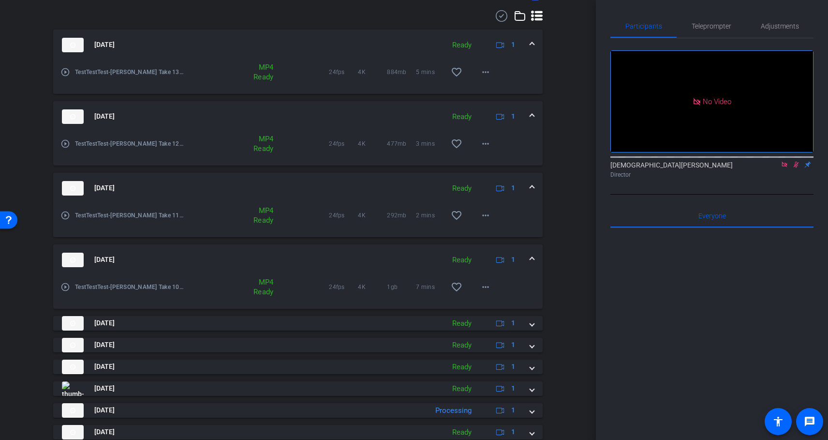
scroll to position [327, 0]
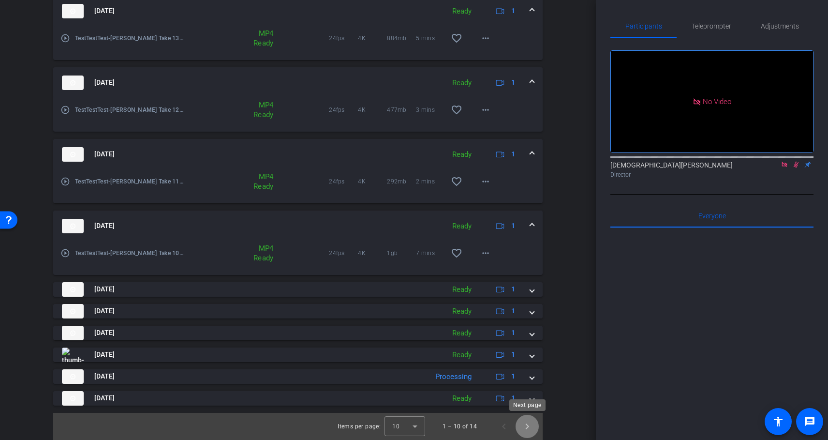
click at [529, 425] on span "Next page" at bounding box center [527, 426] width 23 height 23
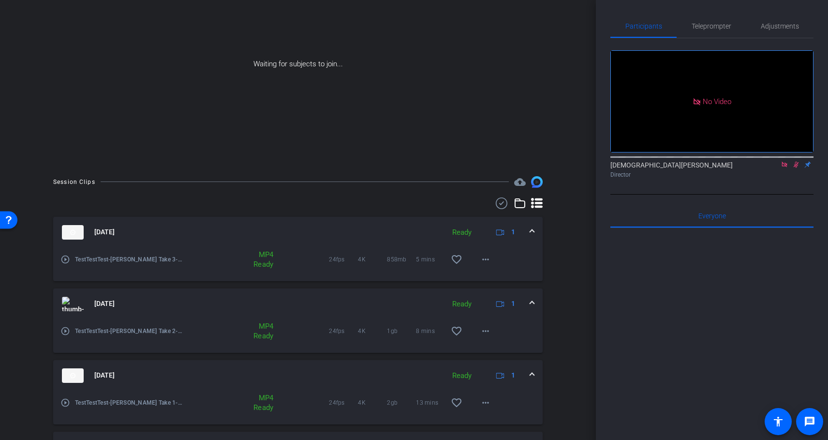
scroll to position [196, 0]
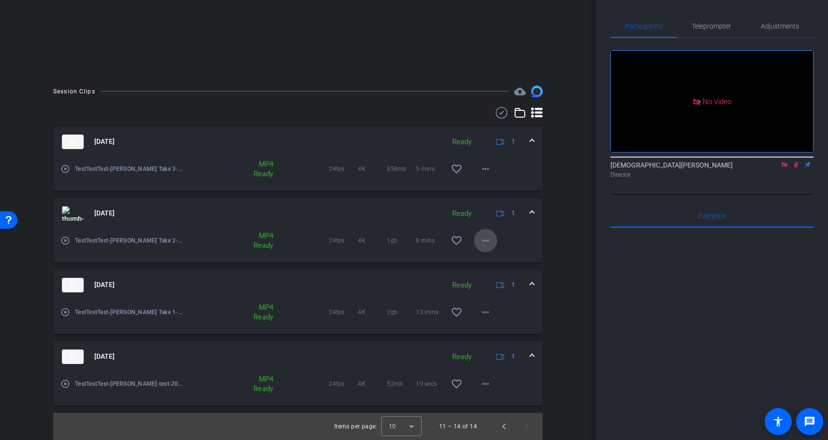
click at [487, 240] on mat-icon "more_horiz" at bounding box center [486, 241] width 12 height 12
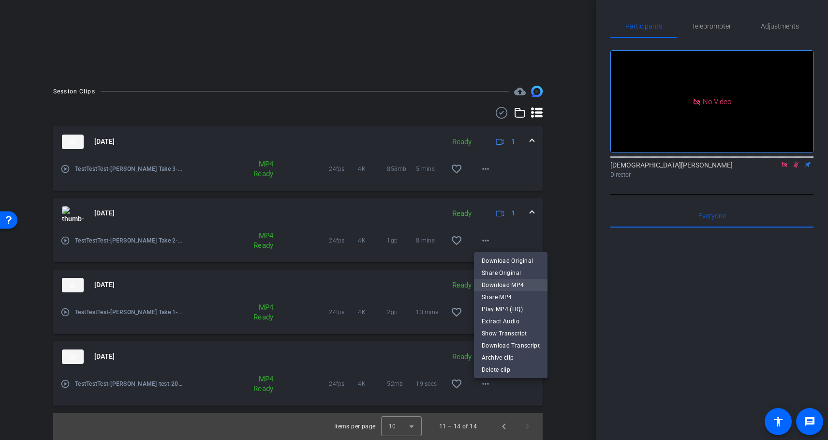
click at [516, 286] on span "Download MP4" at bounding box center [511, 285] width 58 height 12
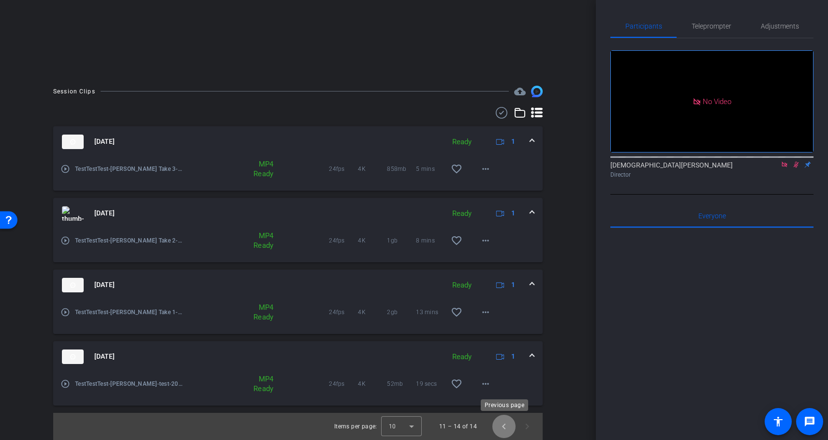
click at [506, 428] on span "Previous page" at bounding box center [504, 426] width 23 height 23
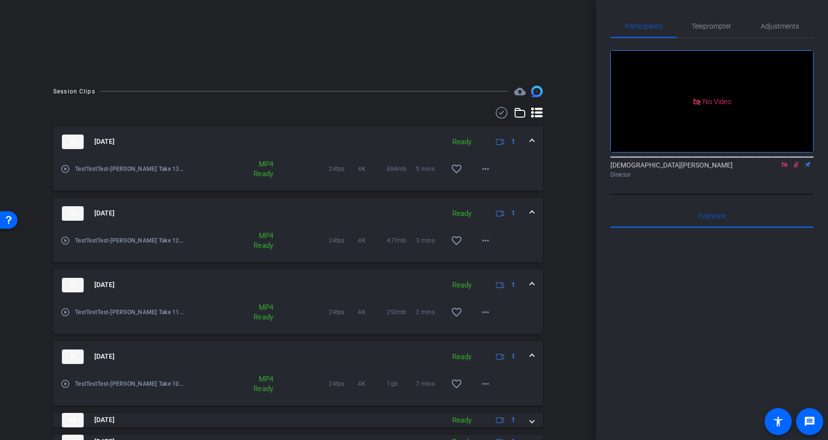
scroll to position [327, 0]
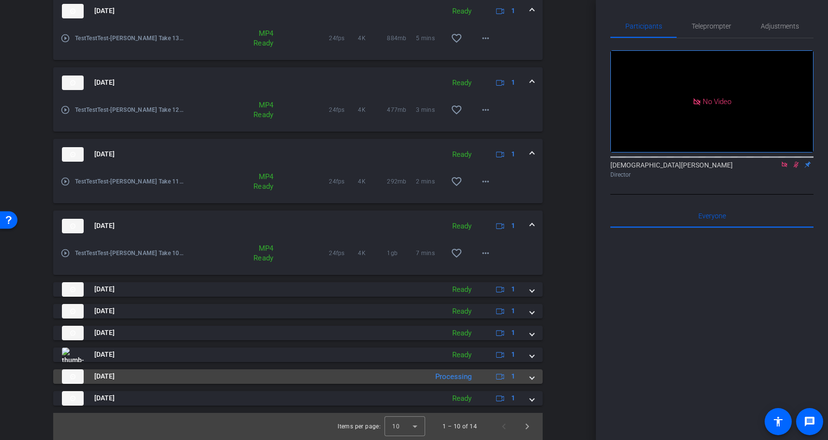
click at [533, 380] on span at bounding box center [532, 376] width 4 height 10
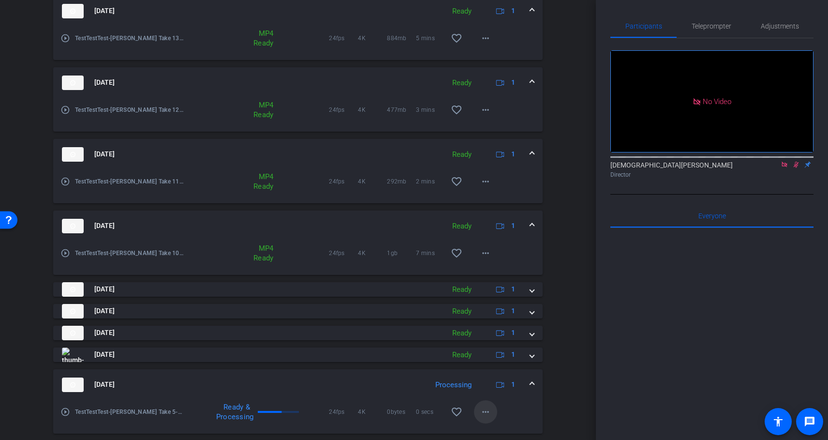
click at [489, 412] on mat-icon "more_horiz" at bounding box center [486, 412] width 12 height 12
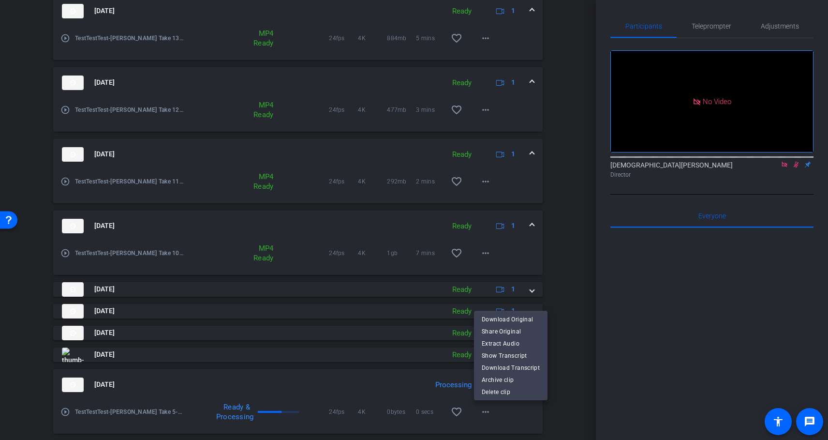
click at [563, 346] on div at bounding box center [414, 220] width 828 height 440
